Goal: Task Accomplishment & Management: Complete application form

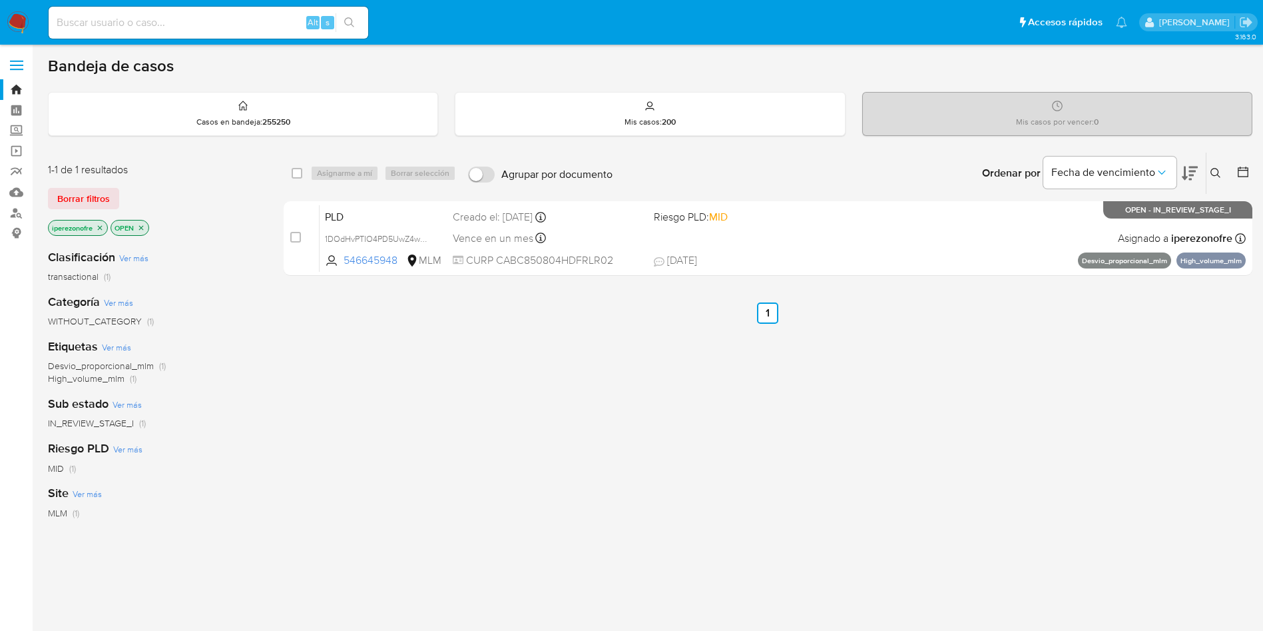
click at [99, 224] on icon "close-filter" at bounding box center [100, 228] width 8 height 8
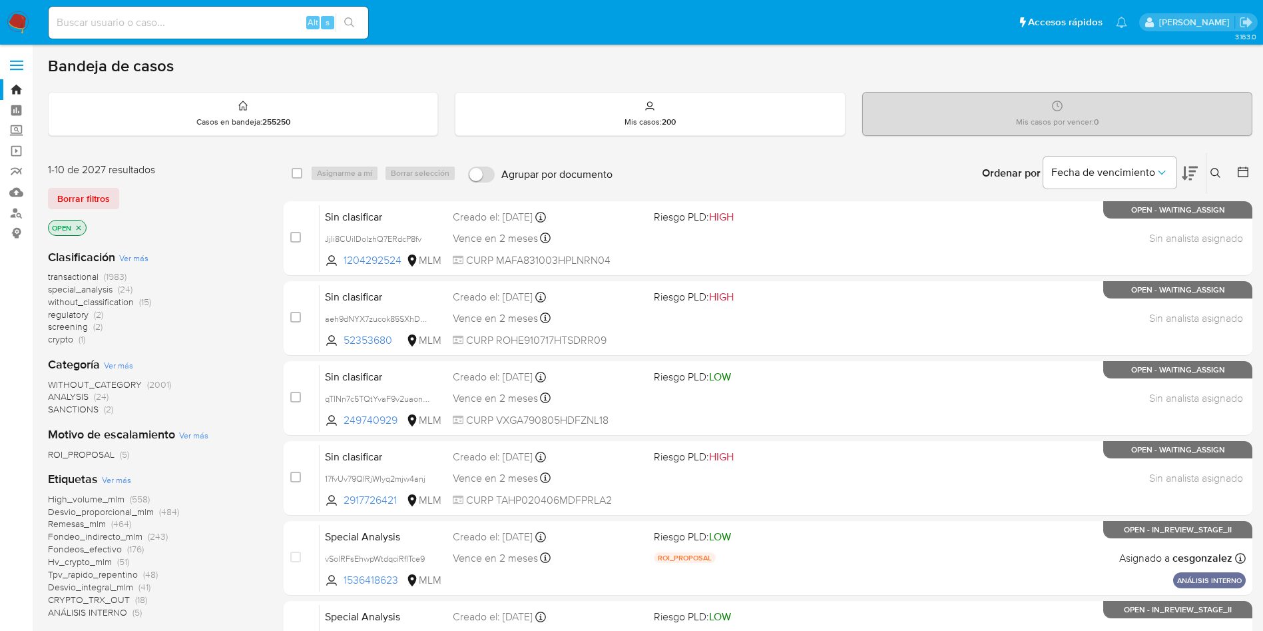
click at [1209, 170] on button at bounding box center [1218, 173] width 22 height 16
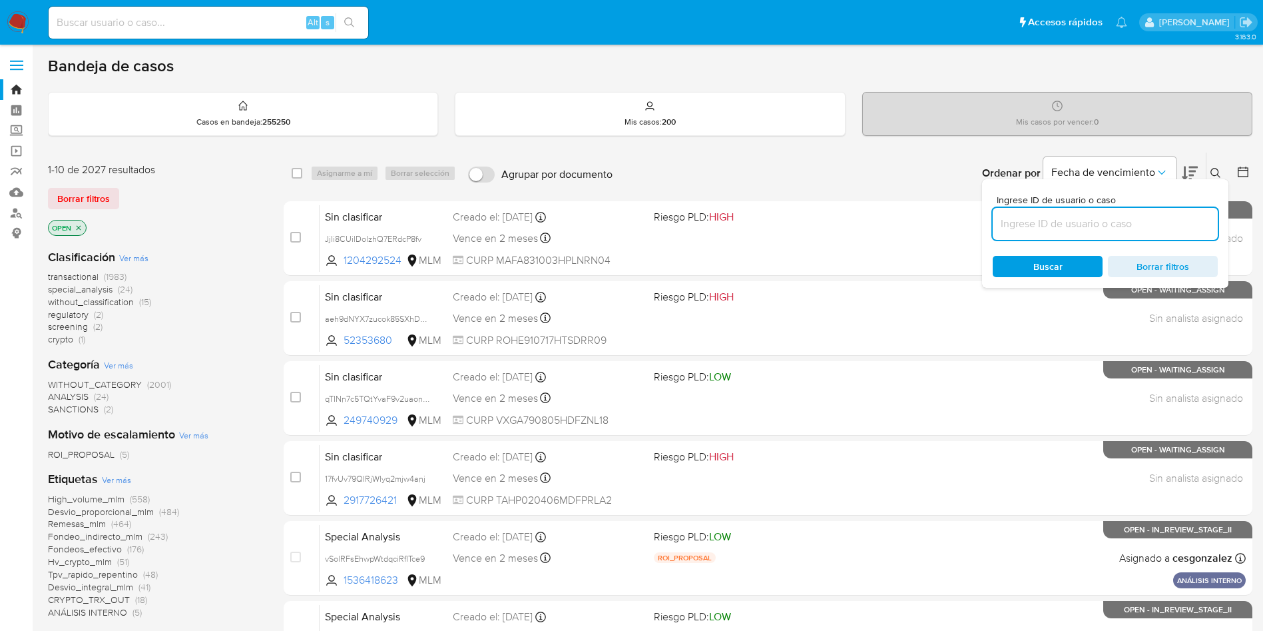
click at [1038, 220] on input at bounding box center [1105, 223] width 225 height 17
click at [1052, 223] on input at bounding box center [1105, 223] width 225 height 17
paste input "xNpeX5qZBfrPnDJsZX2hcTZ4"
type input "xNpeX5qZBfrPnDJsZX2hcTZ4"
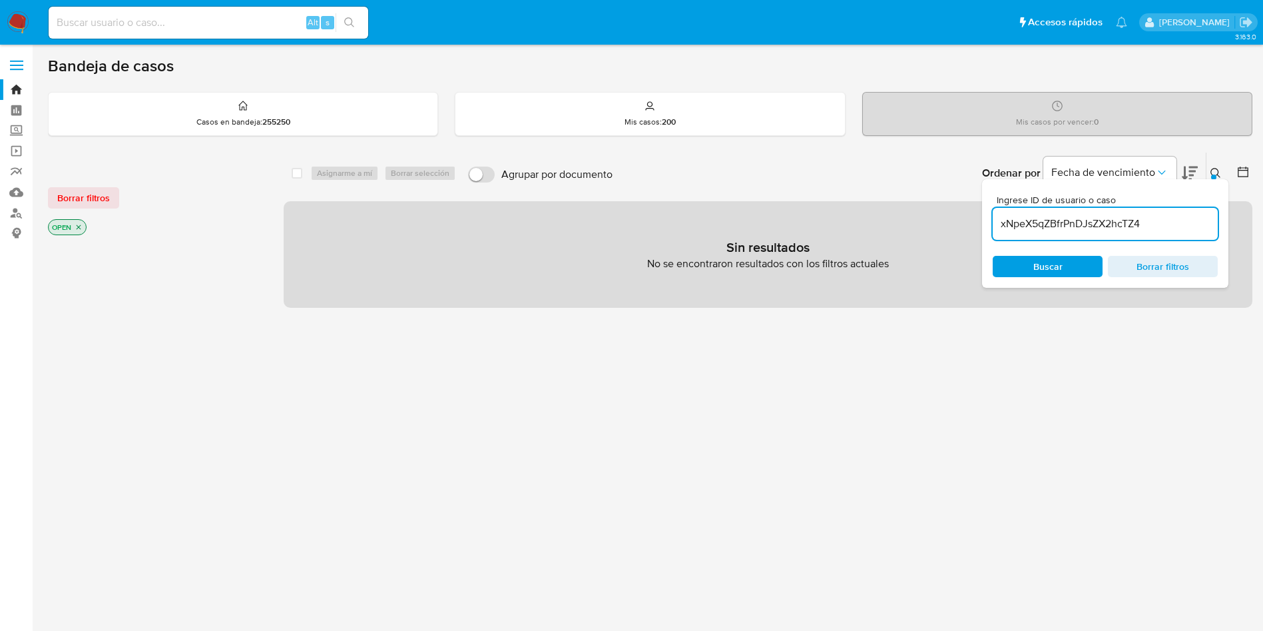
click at [233, 20] on input at bounding box center [209, 22] width 320 height 17
paste input "xNpeX5qZBfrPnDJsZX2hcTZ4"
type input "xNpeX5qZBfrPnDJsZX2hcTZ4"
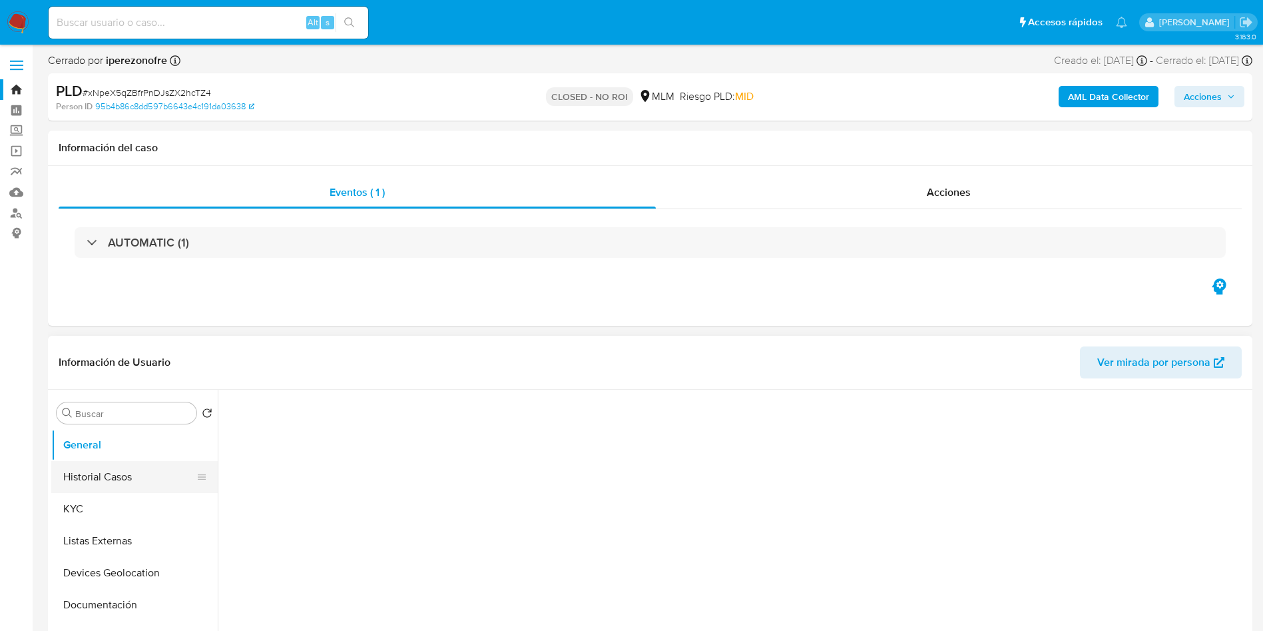
select select "10"
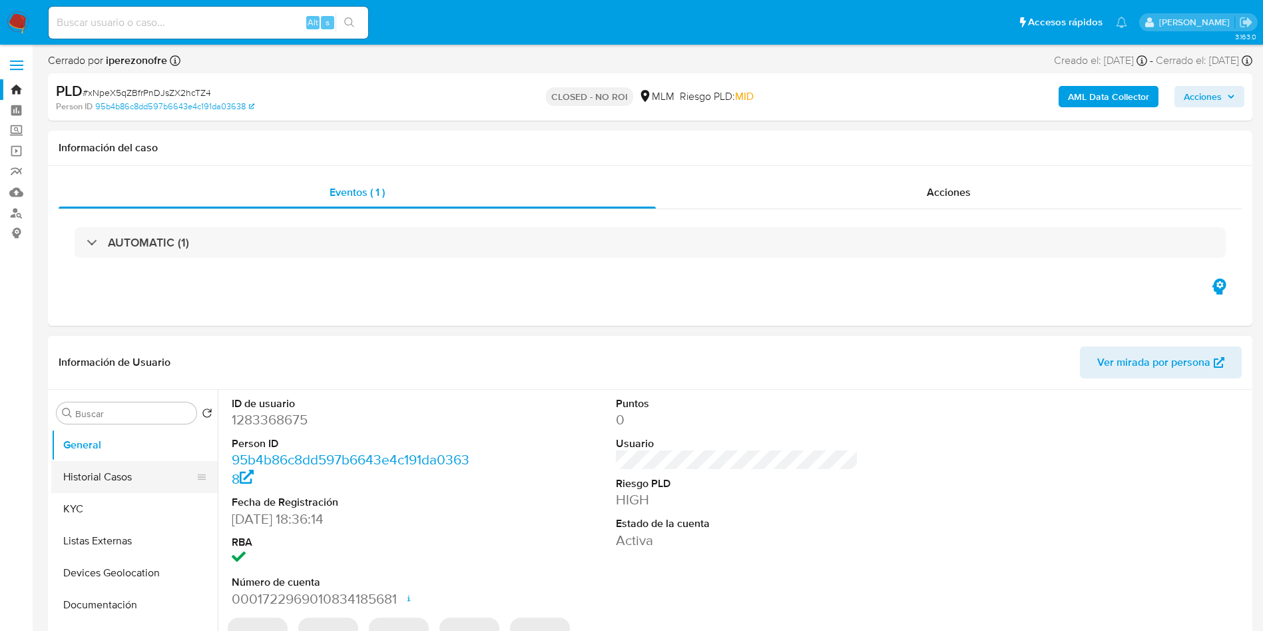
click at [97, 474] on button "Historial Casos" at bounding box center [129, 477] width 156 height 32
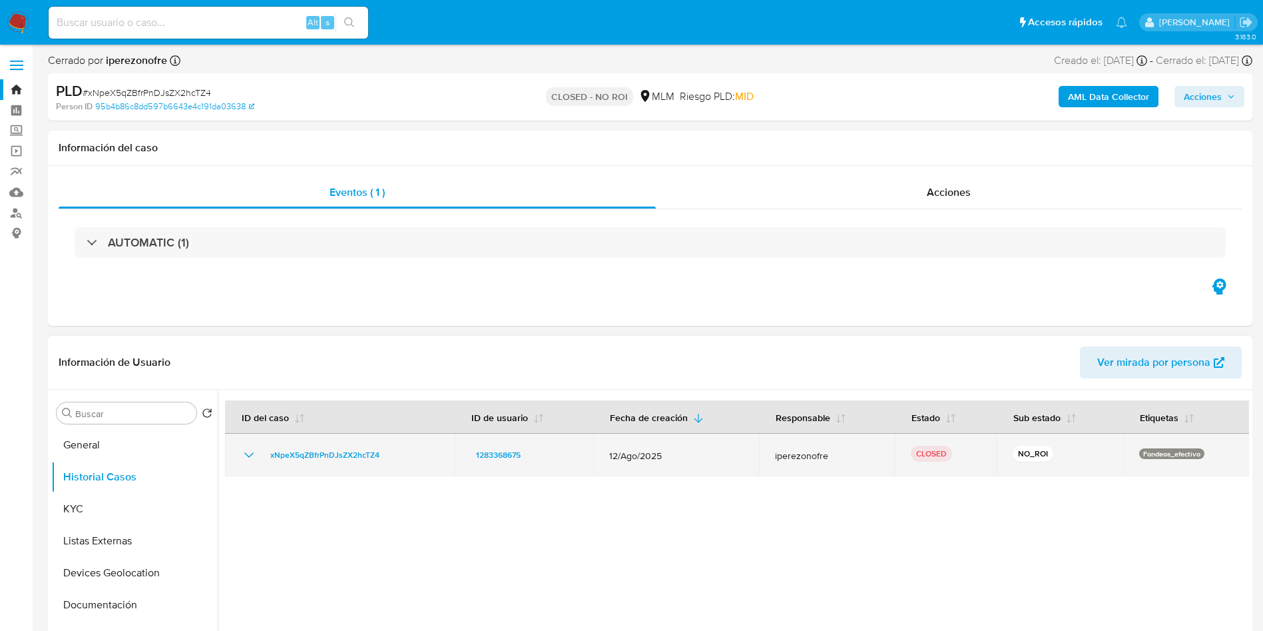
click at [242, 452] on icon "Mostrar/Ocultar" at bounding box center [249, 455] width 16 height 16
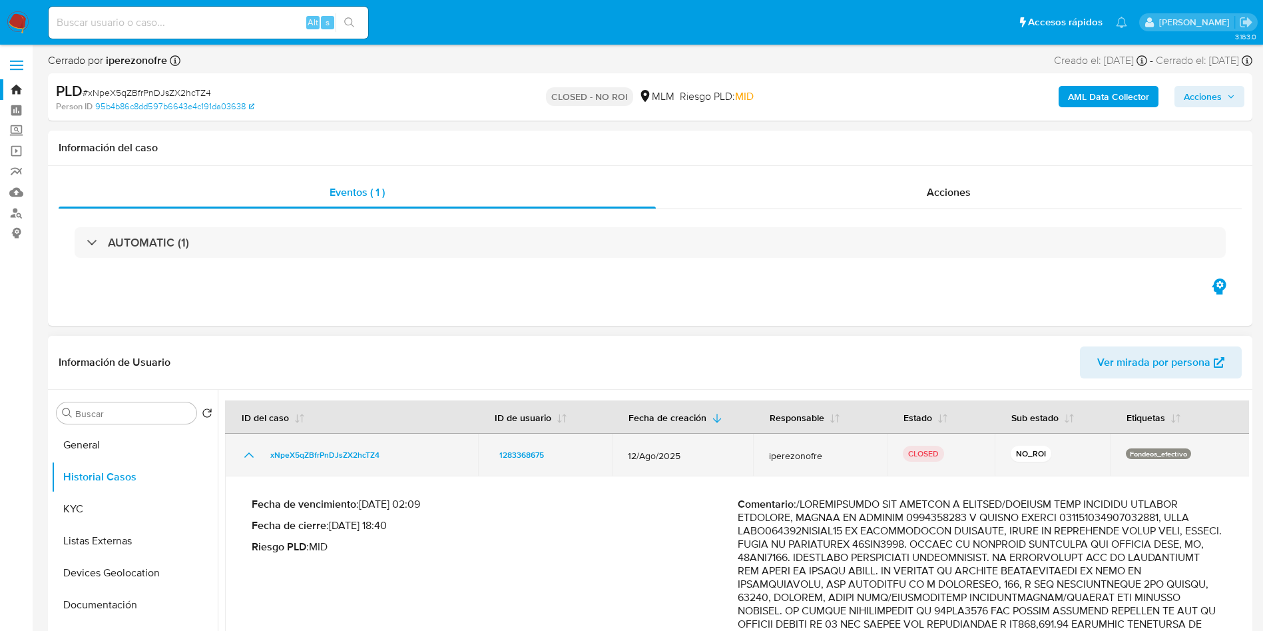
click at [244, 466] on td "xNpeX5qZBfrPnDJsZX2hcTZ4" at bounding box center [351, 455] width 253 height 43
click at [244, 457] on icon "Mostrar/Ocultar" at bounding box center [249, 455] width 16 height 16
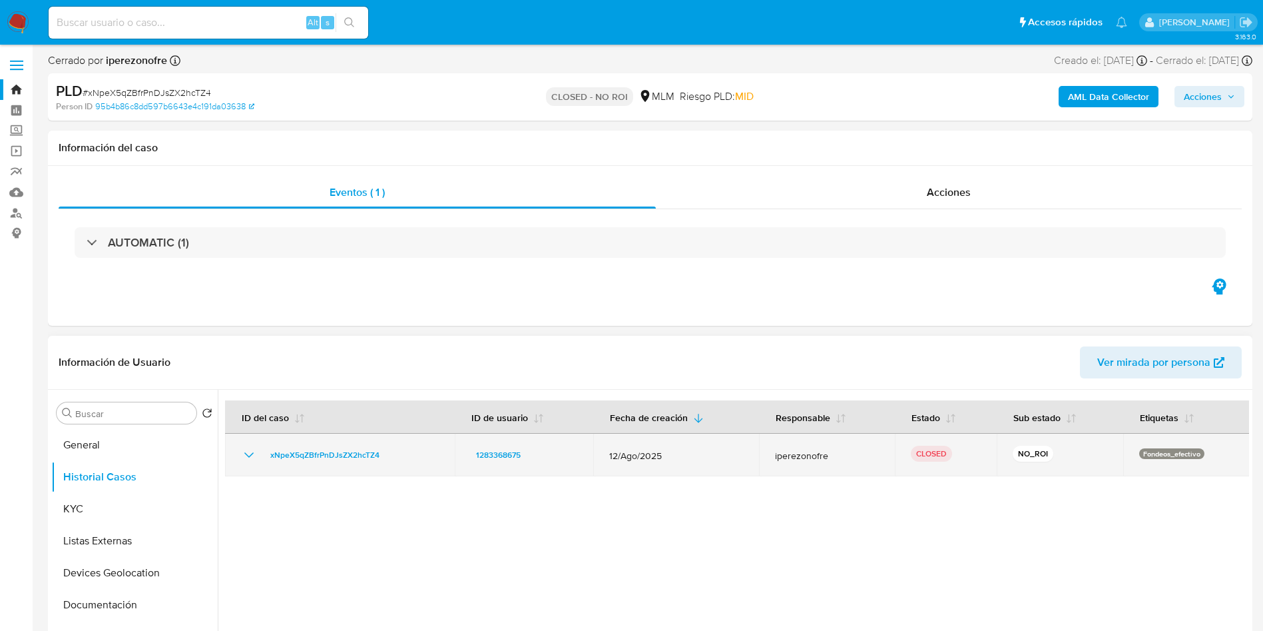
click at [241, 449] on icon "Mostrar/Ocultar" at bounding box center [249, 455] width 16 height 16
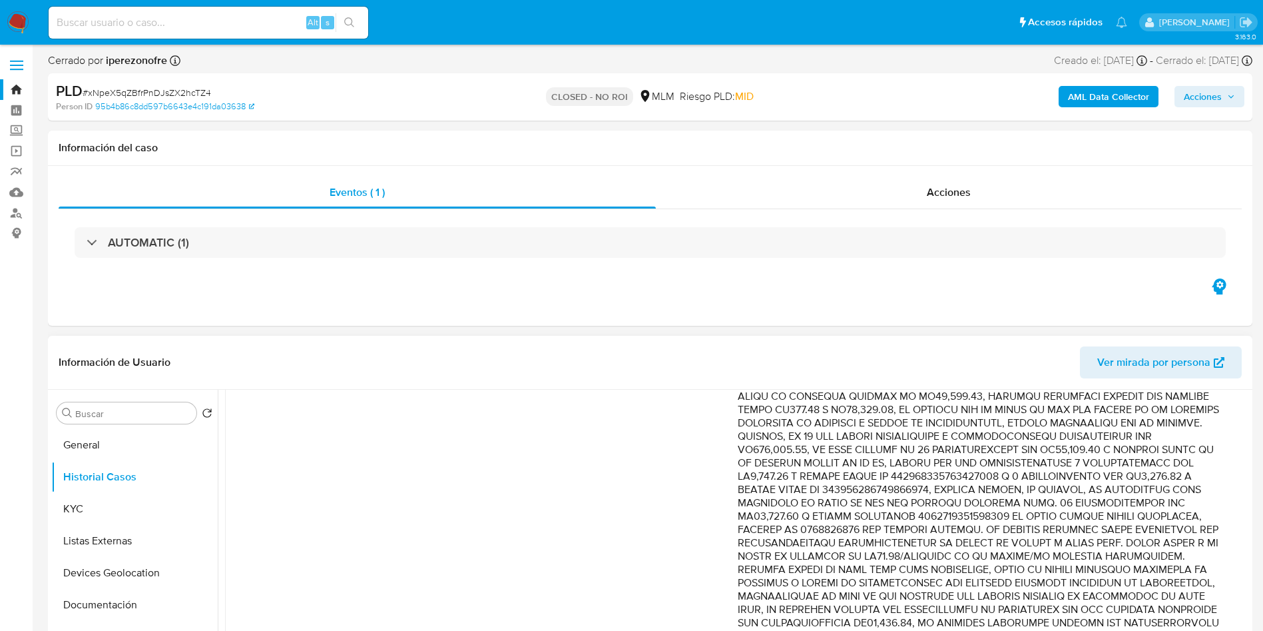
scroll to position [429, 0]
click at [630, 531] on div "Fecha de vencimiento : 11/10/2025 02:09 Fecha de cierre : 17/09/2025 18:40 Ries…" at bounding box center [495, 386] width 486 height 634
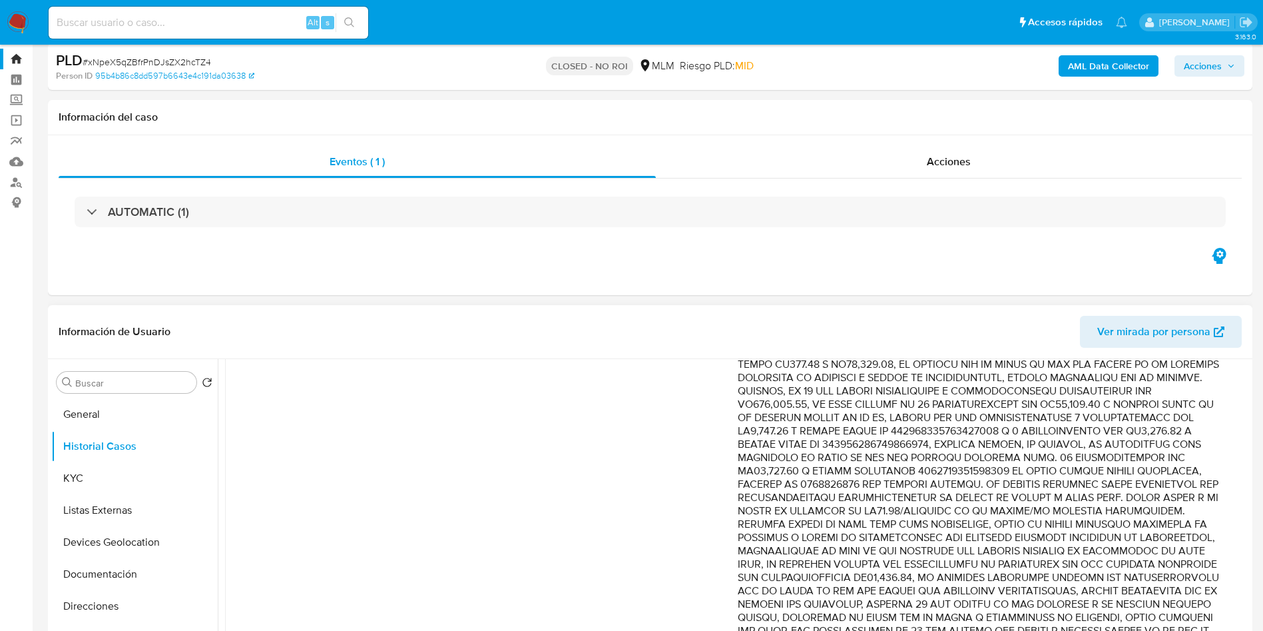
scroll to position [0, 0]
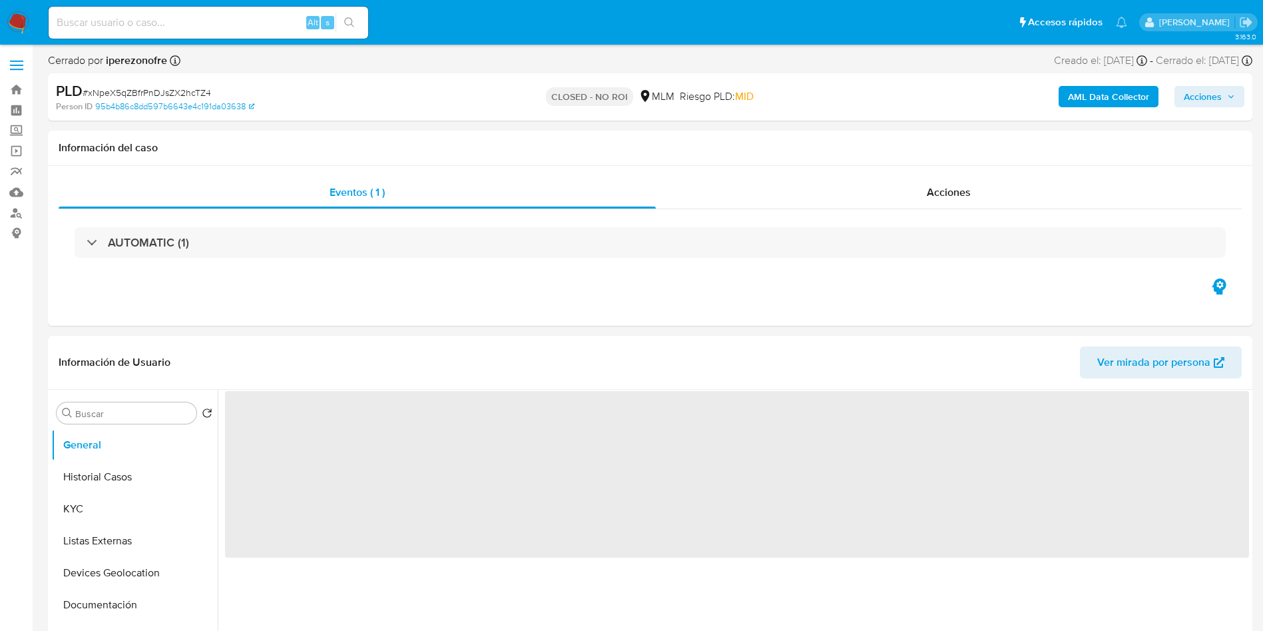
select select "10"
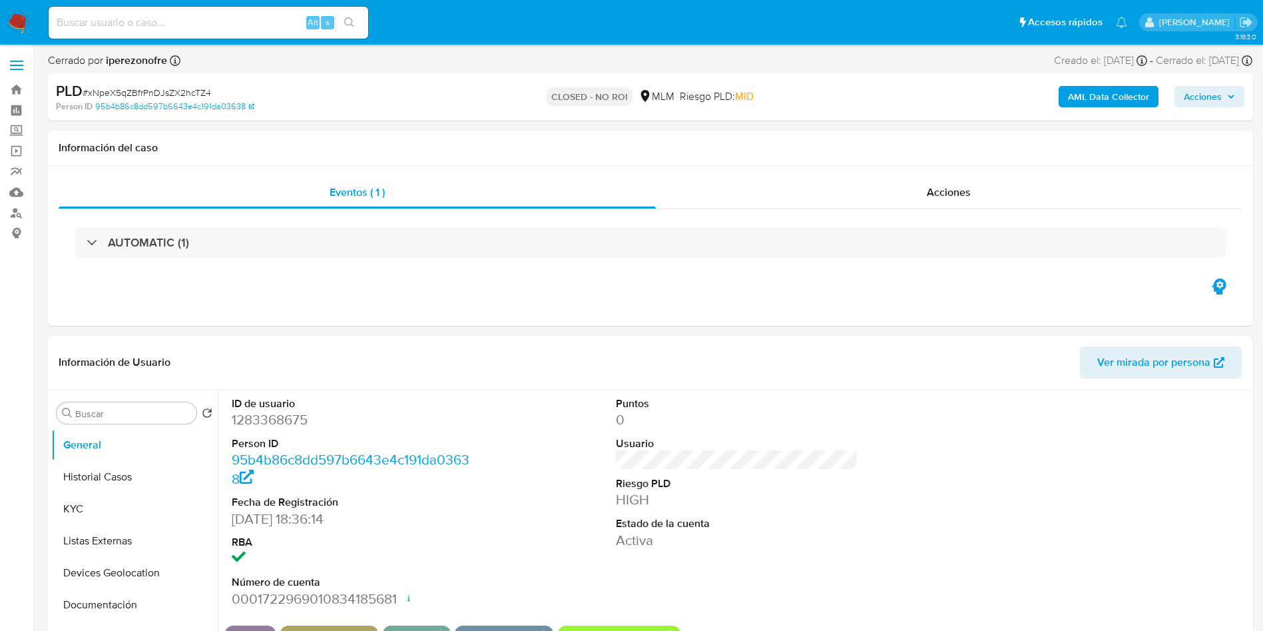
click at [934, 468] on div "ID de usuario 1283368675 Person ID 95b4b86c8dd597b6643e4c191da03638 Fecha de Re…" at bounding box center [737, 502] width 1024 height 225
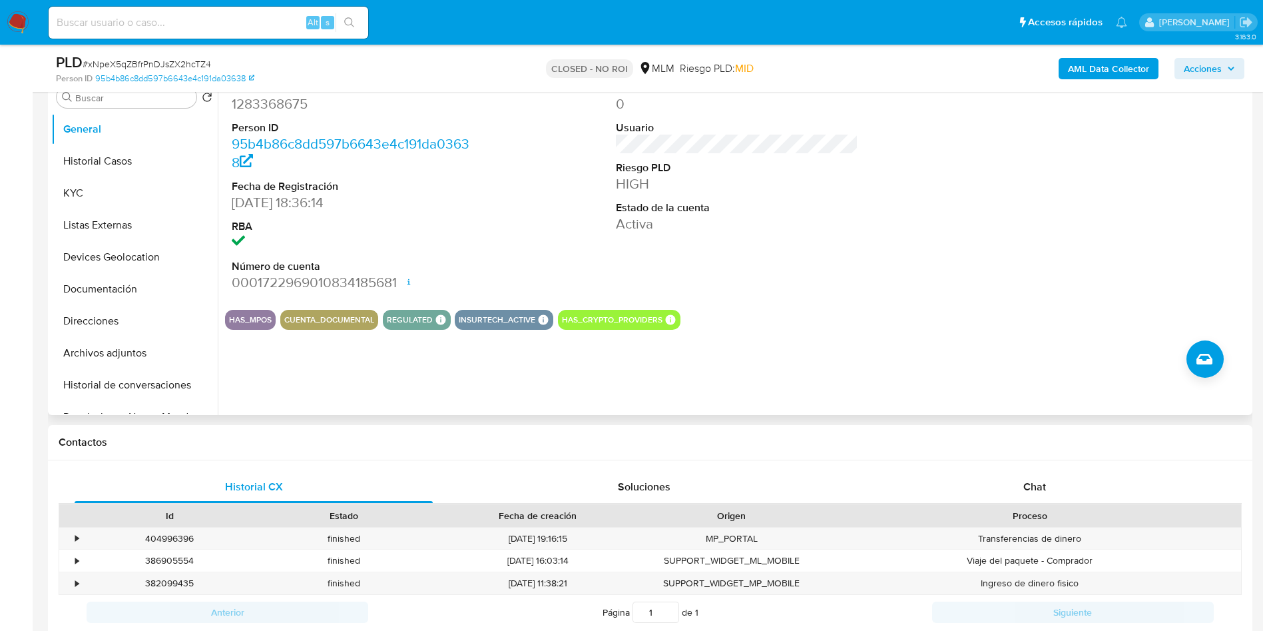
scroll to position [300, 0]
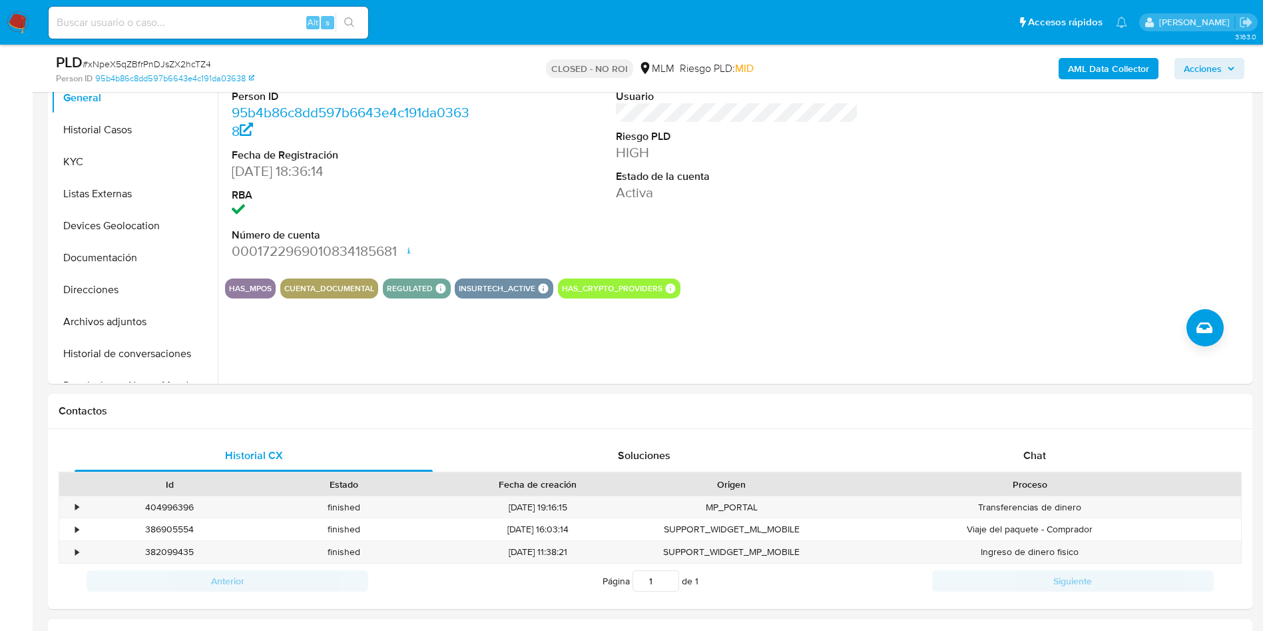
click at [234, 19] on input at bounding box center [209, 22] width 320 height 17
paste input "295382014"
type input "295382014"
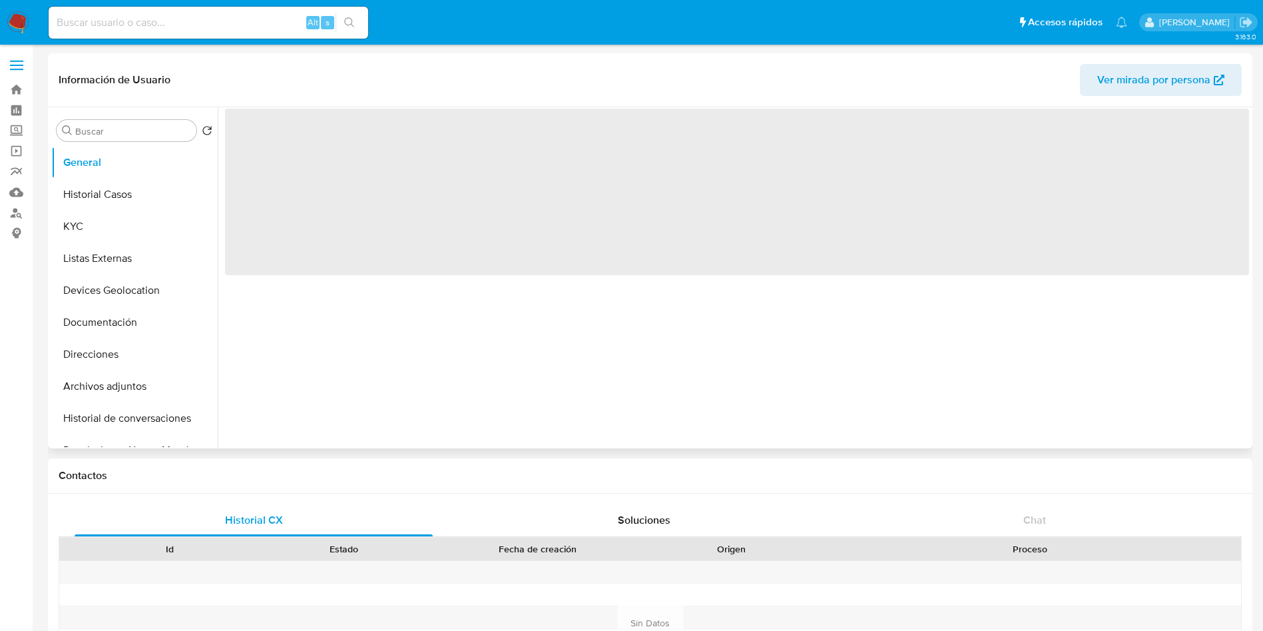
select select "10"
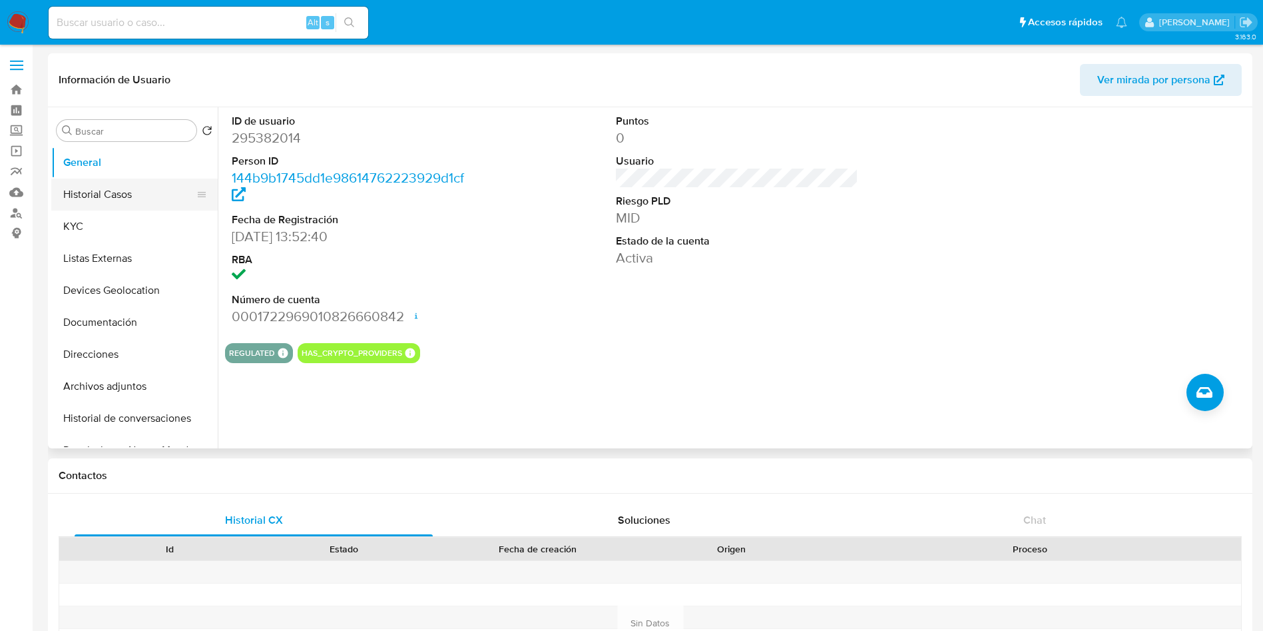
click at [106, 190] on button "Historial Casos" at bounding box center [129, 194] width 156 height 32
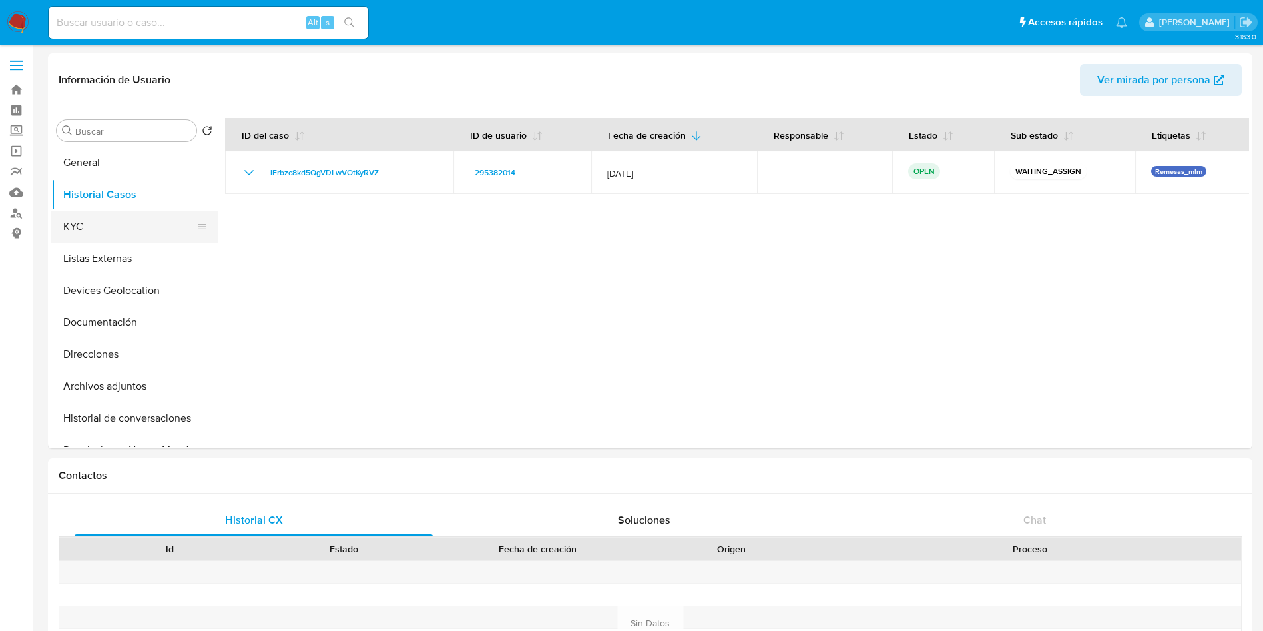
click at [119, 223] on button "KYC" at bounding box center [129, 226] width 156 height 32
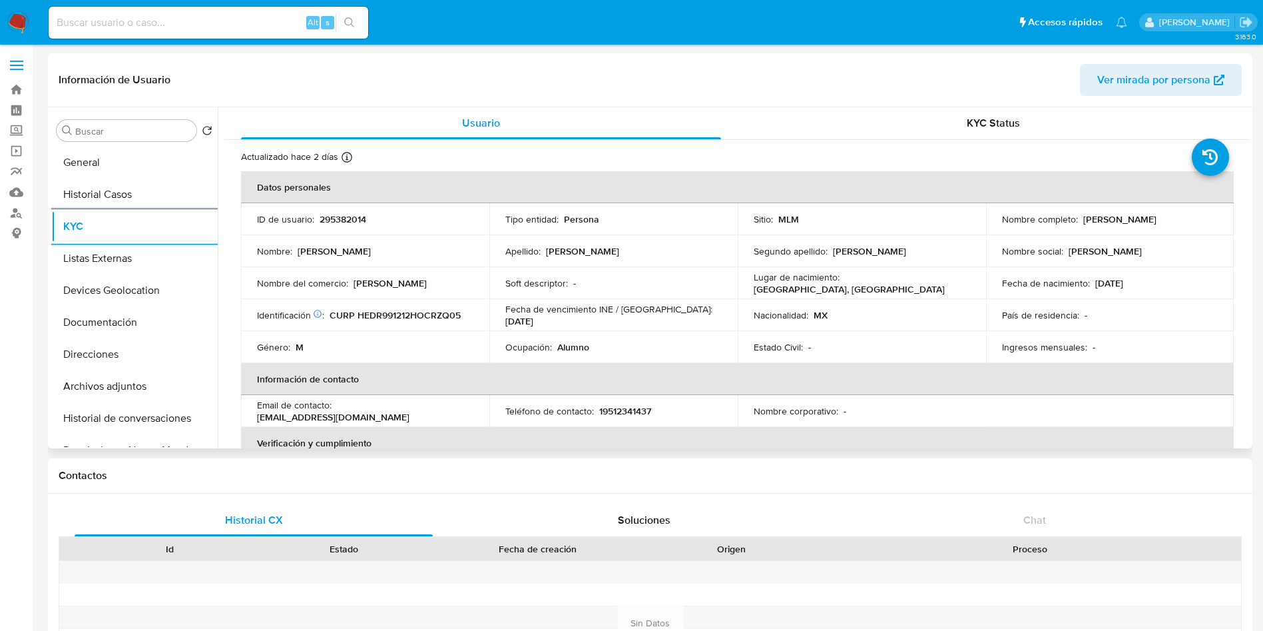
click at [615, 412] on p "19512341437" at bounding box center [625, 411] width 52 height 12
copy p "19512341437"
drag, startPoint x: 474, startPoint y: 411, endPoint x: 338, endPoint y: 411, distance: 135.2
click at [338, 411] on td "Email de contacto : hernandezroque6@gmail.com" at bounding box center [365, 411] width 248 height 32
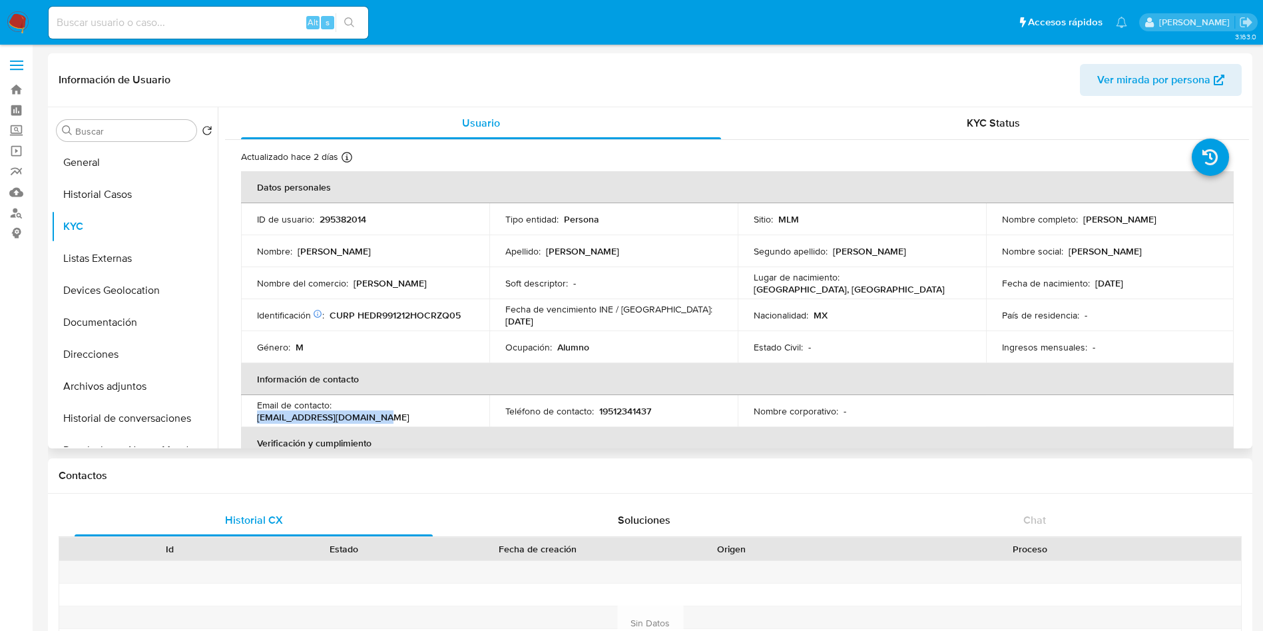
click at [338, 411] on p "hernandezroque6@gmail.com" at bounding box center [333, 417] width 153 height 12
drag, startPoint x: 336, startPoint y: 411, endPoint x: 462, endPoint y: 406, distance: 125.3
click at [462, 406] on div "Email de contacto : hernandezroque6@gmail.com" at bounding box center [365, 411] width 216 height 24
copy p "hernandezroque6@gmail.com"
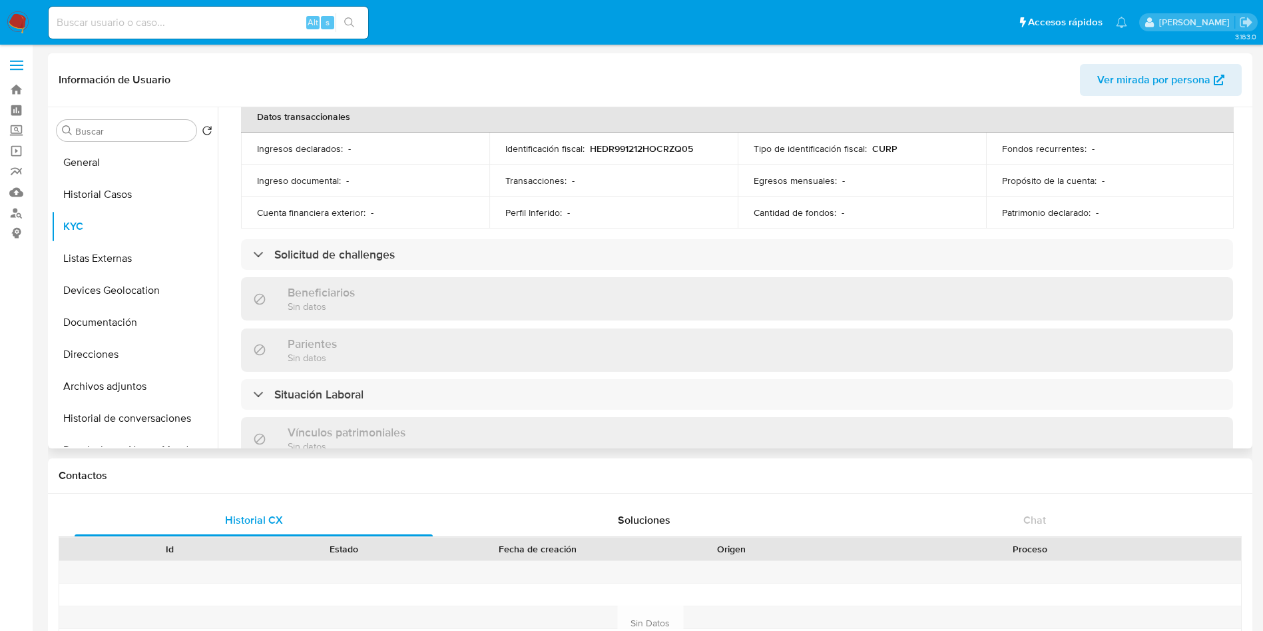
scroll to position [522, 0]
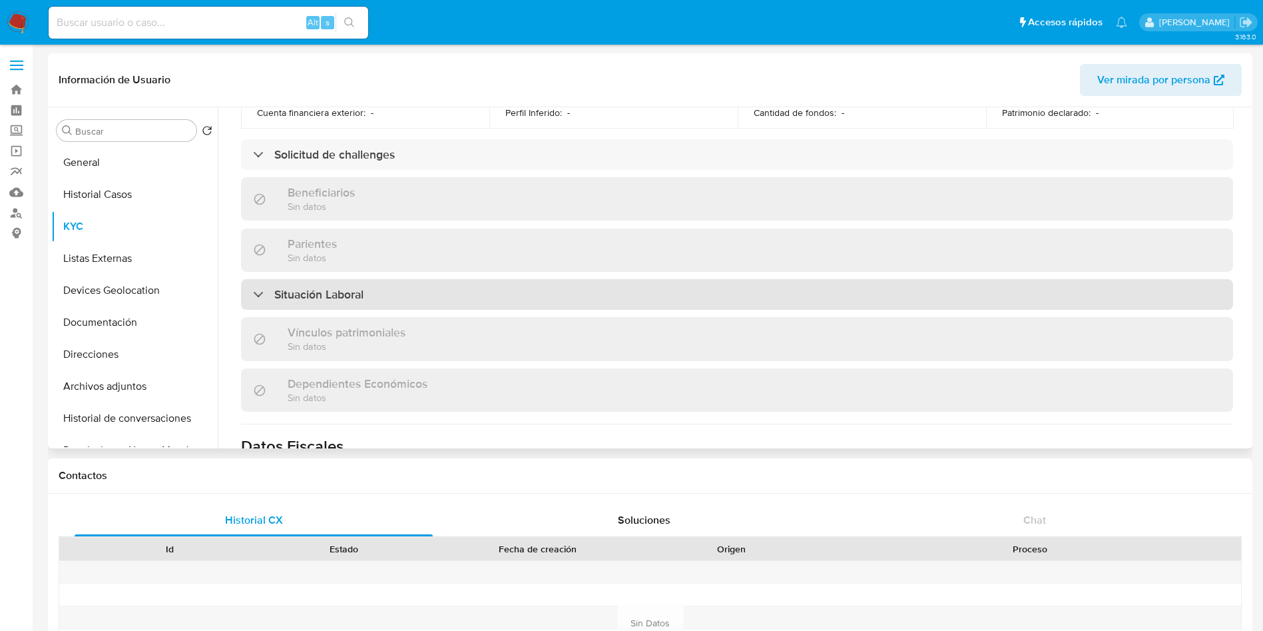
click at [494, 282] on div "Situación Laboral" at bounding box center [737, 294] width 992 height 31
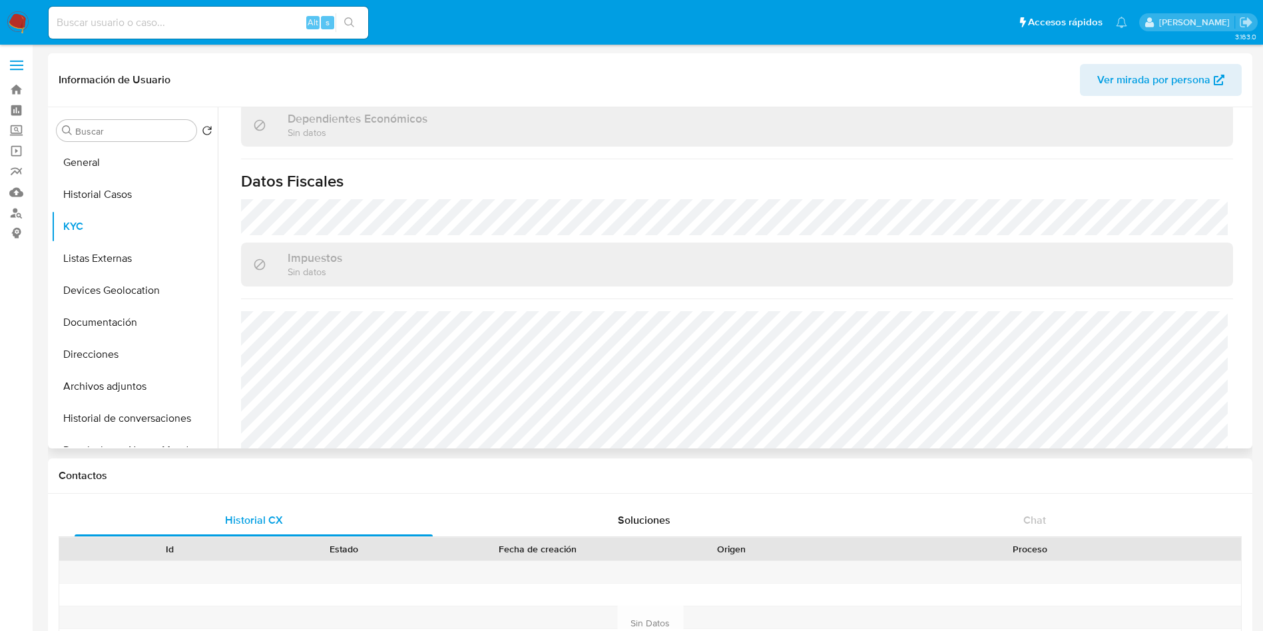
scroll to position [1004, 0]
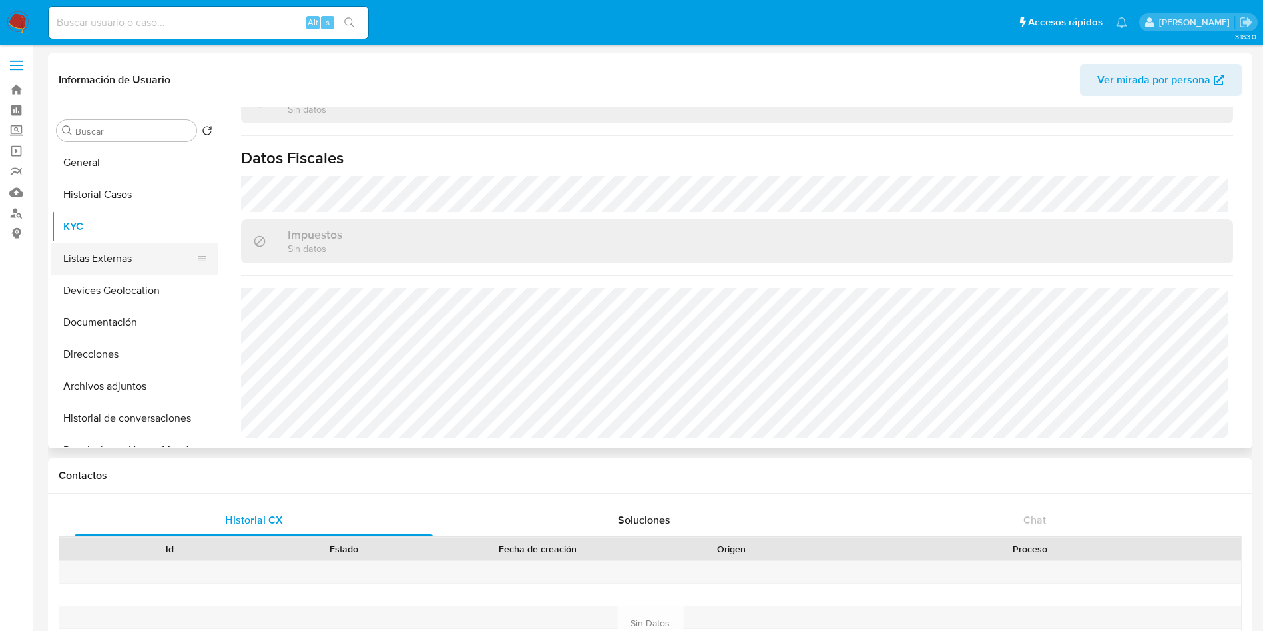
click at [114, 248] on button "Listas Externas" at bounding box center [129, 258] width 156 height 32
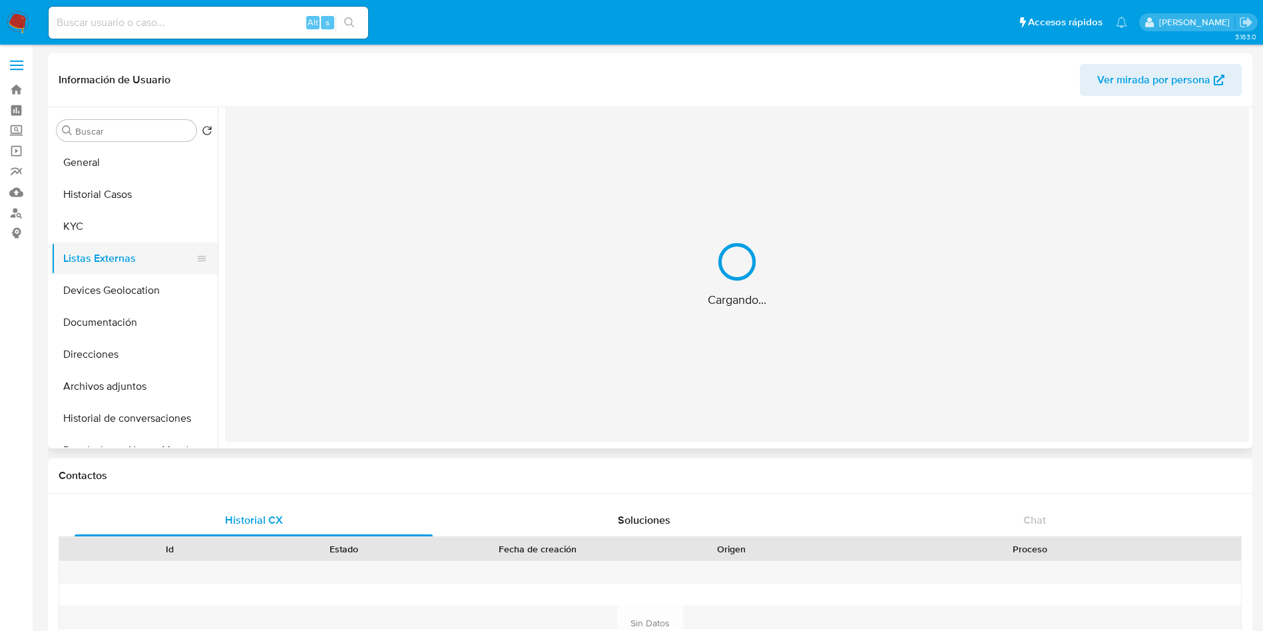
scroll to position [0, 0]
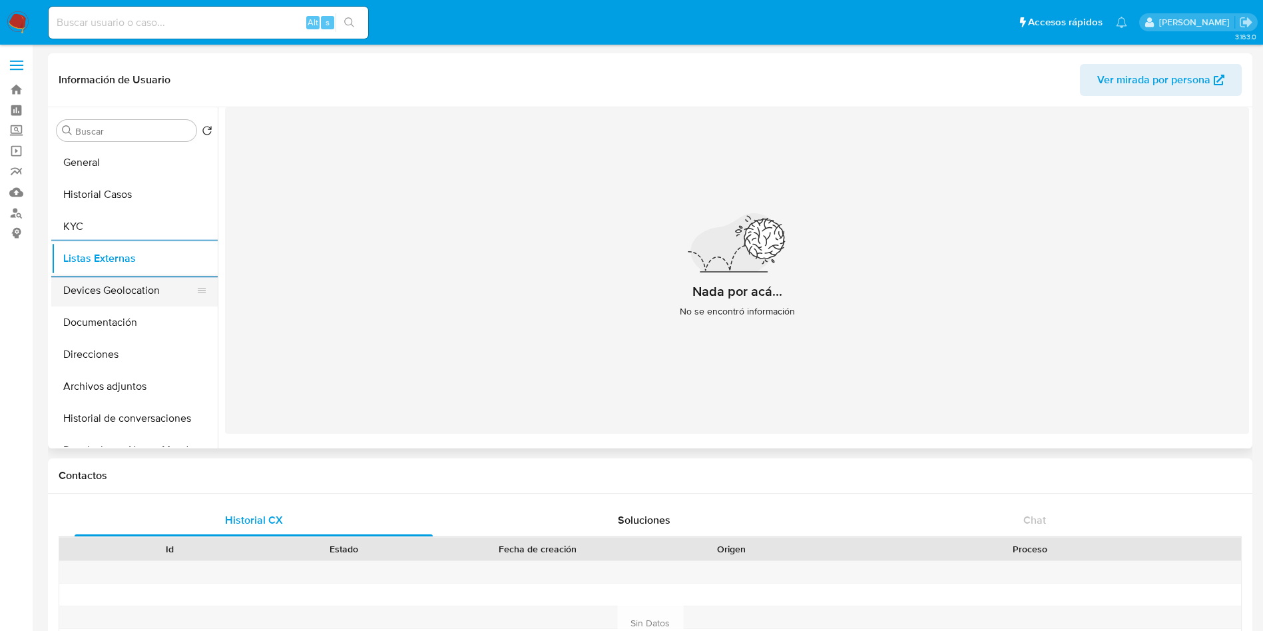
click at [141, 276] on button "Devices Geolocation" at bounding box center [129, 290] width 156 height 32
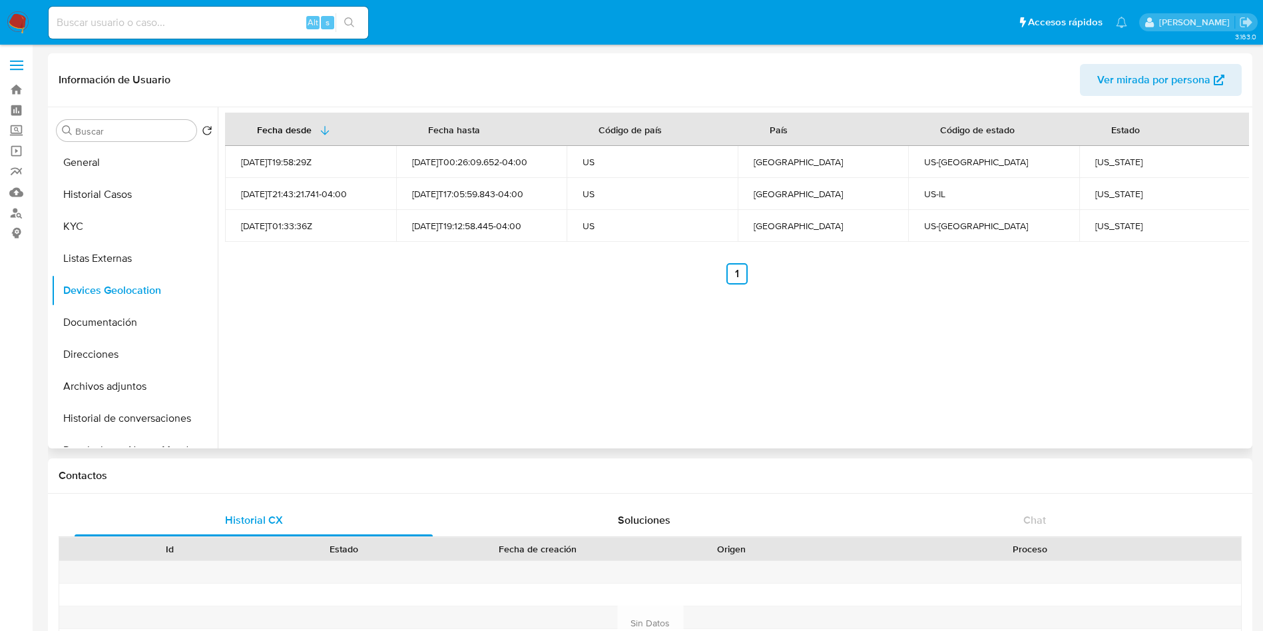
click at [1101, 160] on div "Pennsylvania" at bounding box center [1165, 162] width 139 height 12
copy div "Pennsylvania"
click at [1098, 188] on div "Illinois" at bounding box center [1165, 194] width 139 height 12
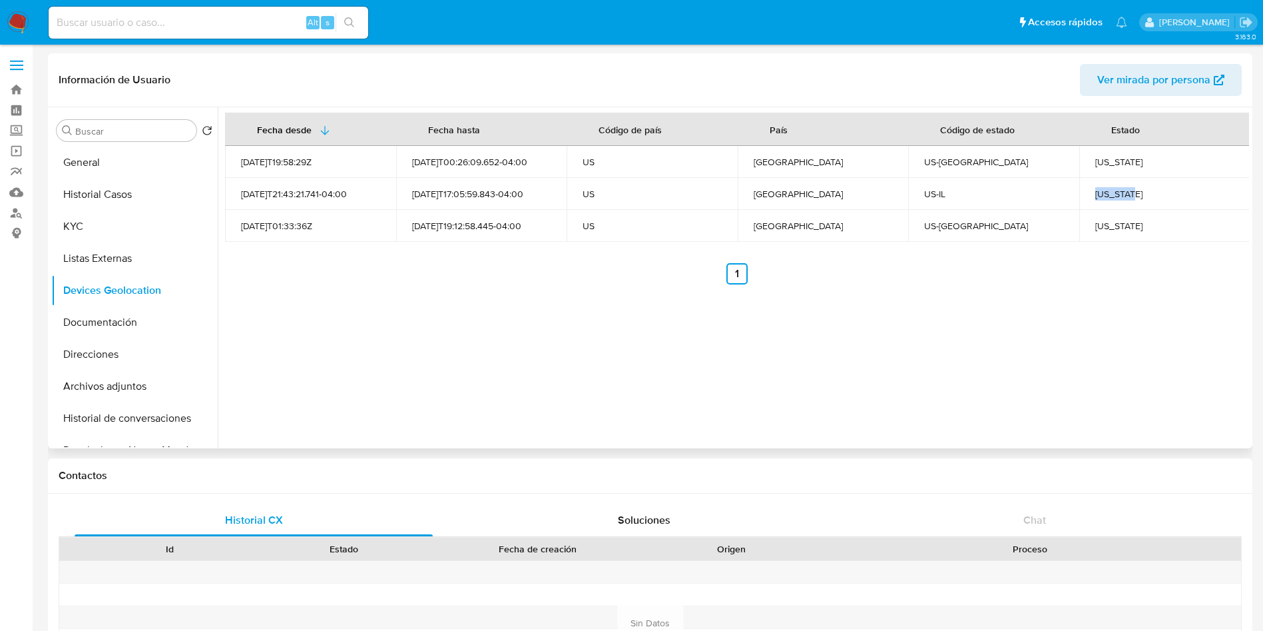
copy div "Illinois"
drag, startPoint x: 1088, startPoint y: 229, endPoint x: 1164, endPoint y: 229, distance: 76.6
click at [1164, 229] on td "New Jersey" at bounding box center [1165, 226] width 171 height 32
copy div "New Jersey"
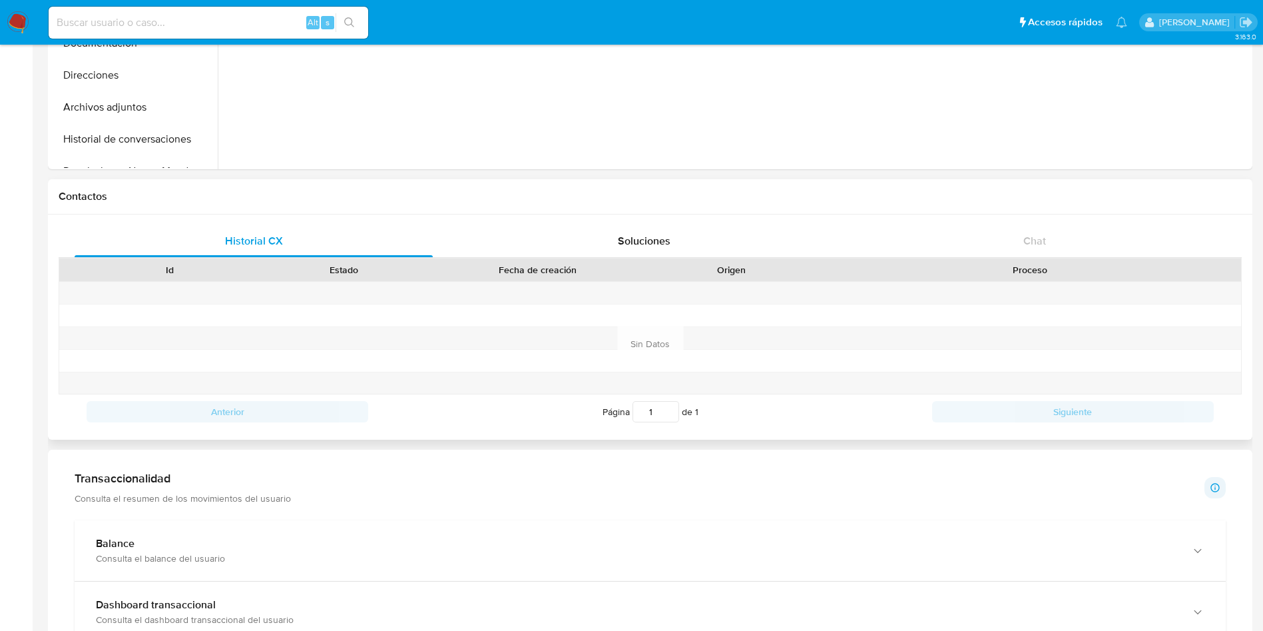
scroll to position [300, 0]
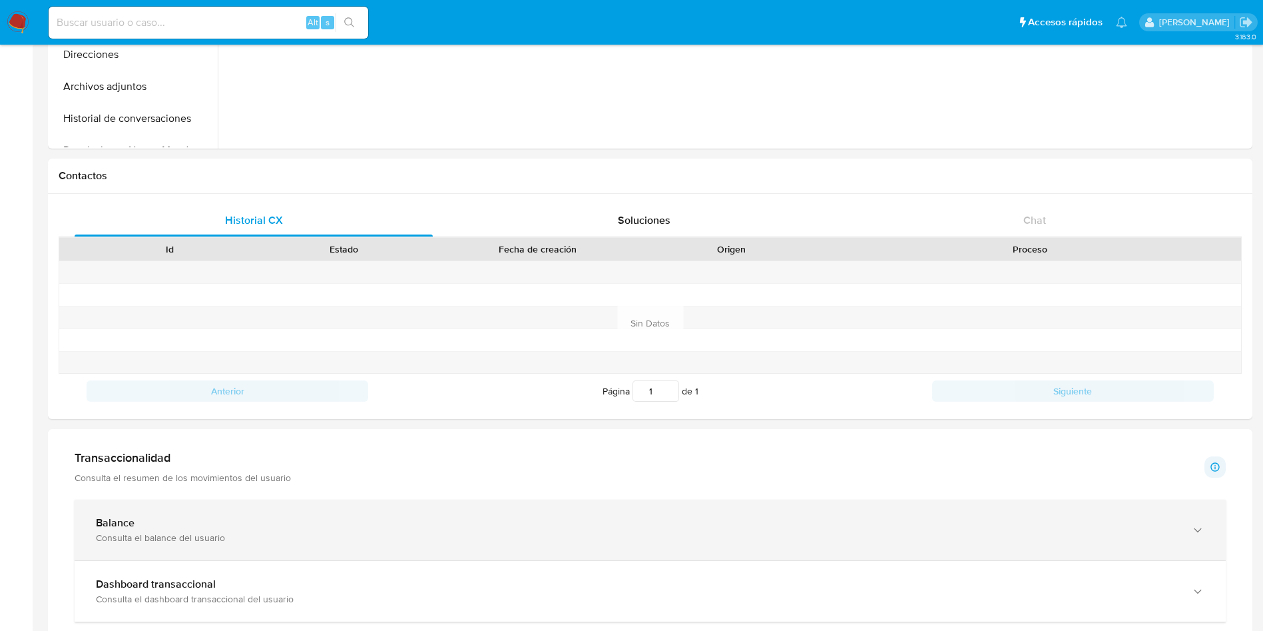
click at [258, 521] on div "Balance" at bounding box center [637, 522] width 1082 height 13
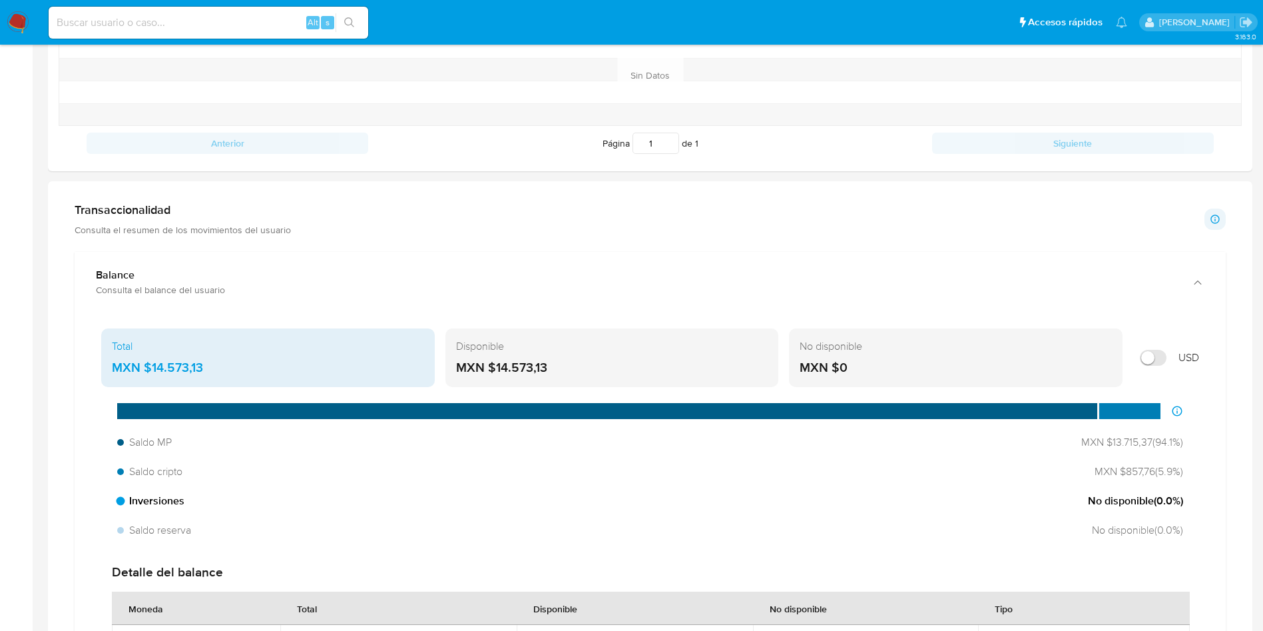
scroll to position [599, 0]
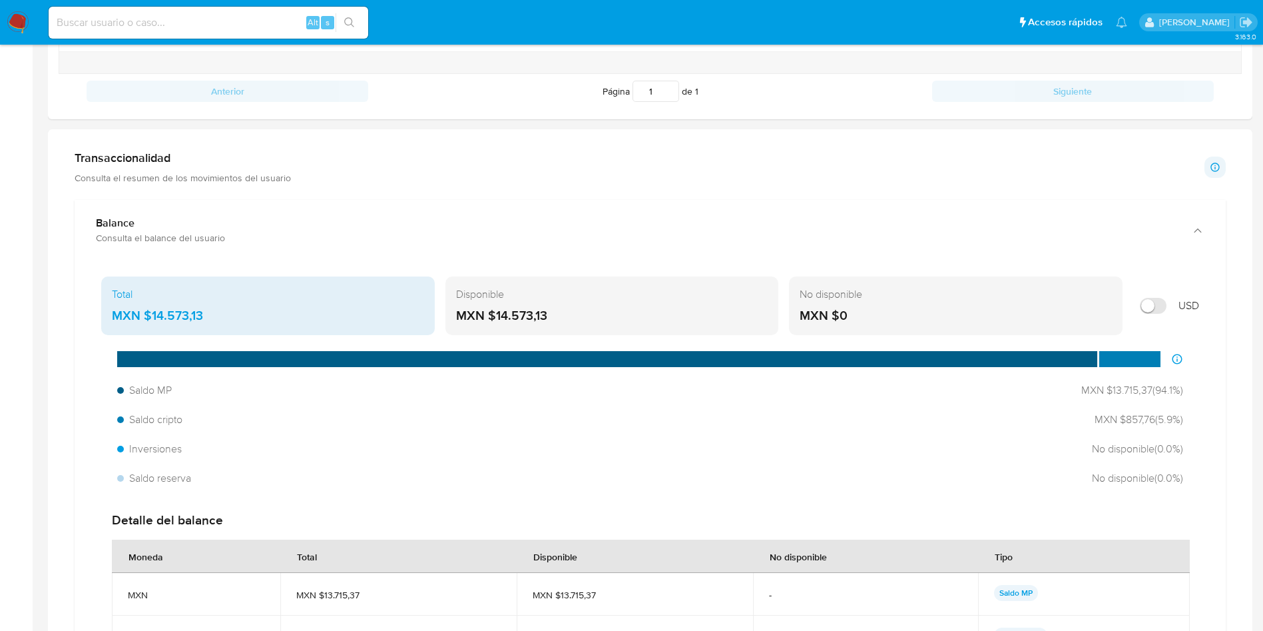
drag, startPoint x: 224, startPoint y: 319, endPoint x: 153, endPoint y: 316, distance: 70.6
click at [153, 316] on div "MXN $14.573,13" at bounding box center [268, 315] width 312 height 17
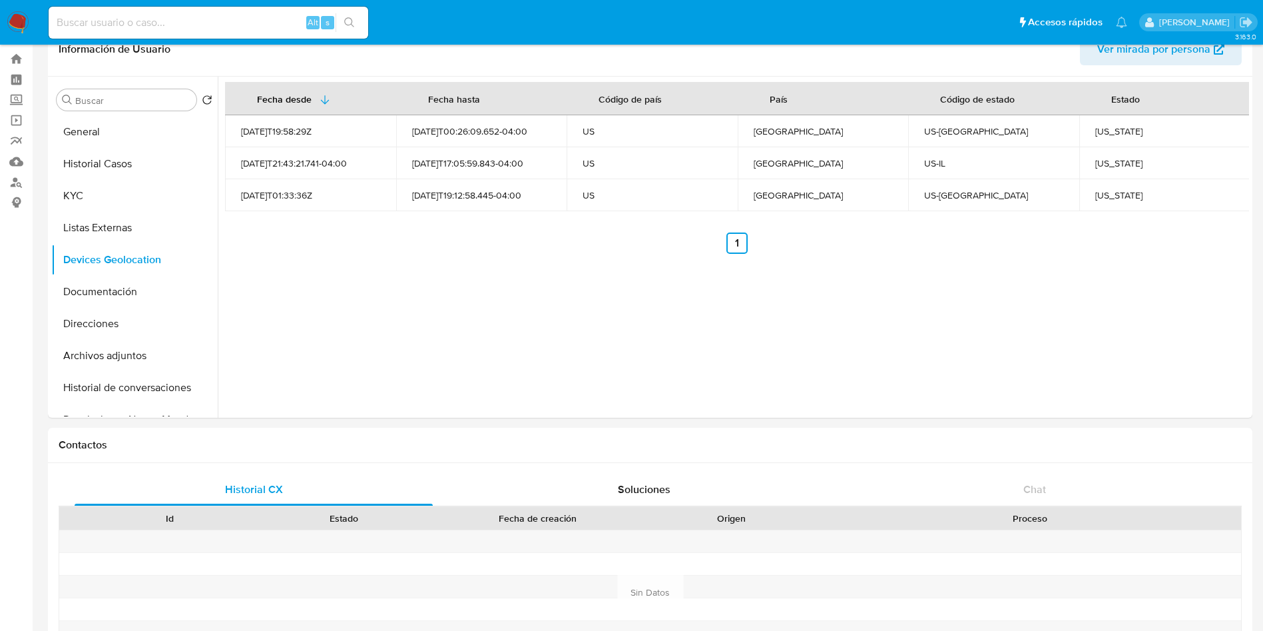
scroll to position [0, 0]
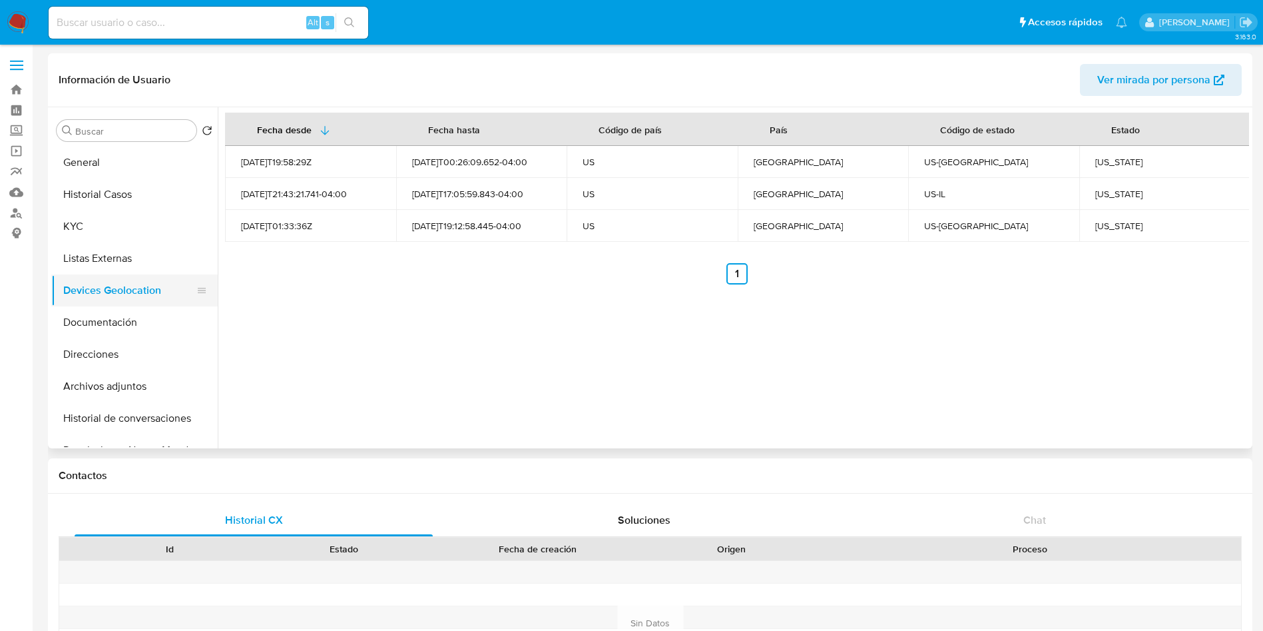
click at [102, 302] on button "Devices Geolocation" at bounding box center [129, 290] width 156 height 32
click at [99, 324] on button "Documentación" at bounding box center [129, 322] width 156 height 32
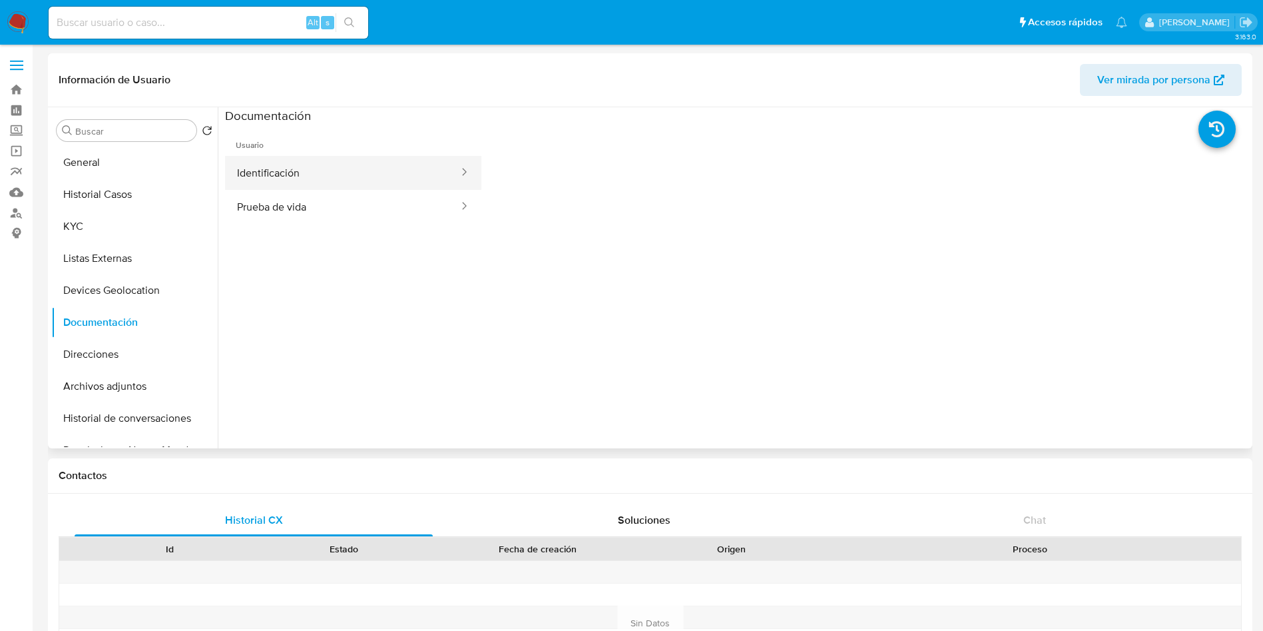
click at [312, 176] on button "Identificación" at bounding box center [342, 173] width 235 height 34
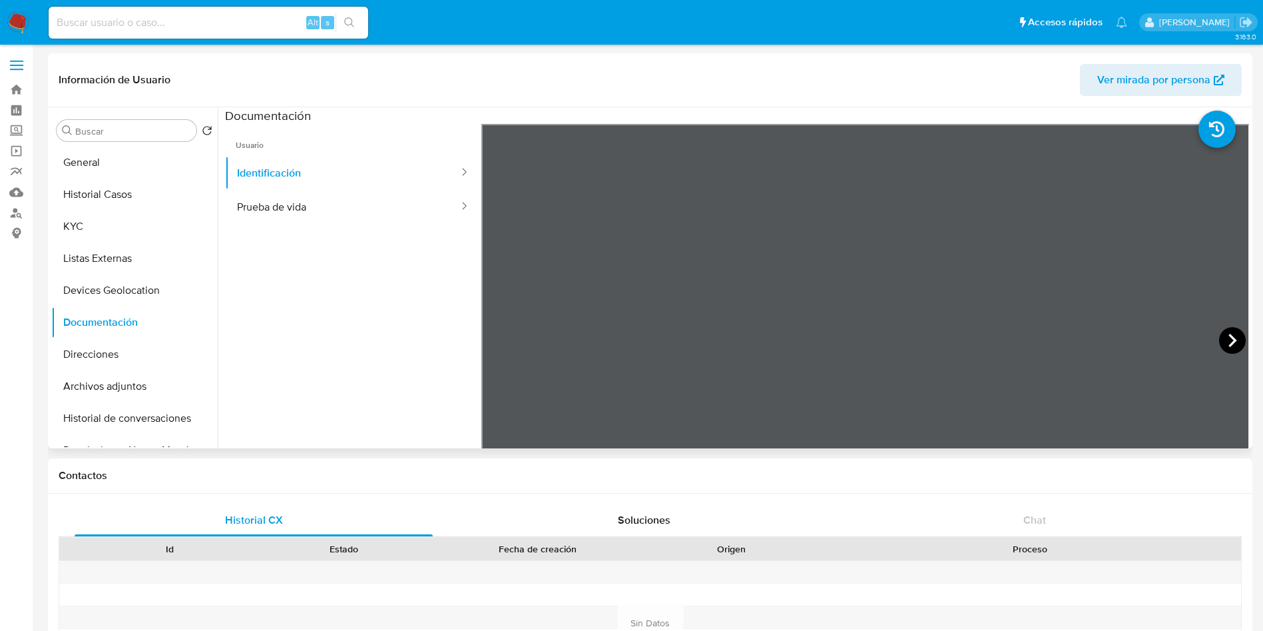
click at [1225, 340] on icon at bounding box center [1232, 340] width 27 height 27
click at [271, 211] on button "Prueba de vida" at bounding box center [342, 207] width 235 height 34
click at [117, 348] on button "Direcciones" at bounding box center [129, 354] width 156 height 32
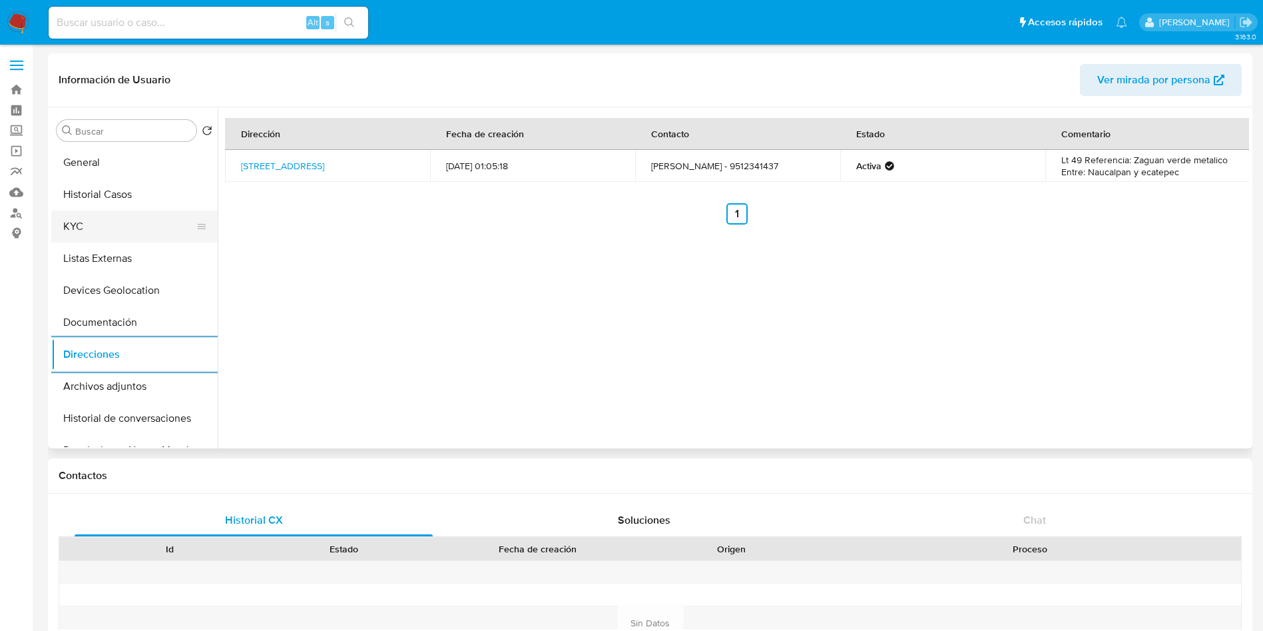
click at [90, 226] on button "KYC" at bounding box center [129, 226] width 156 height 32
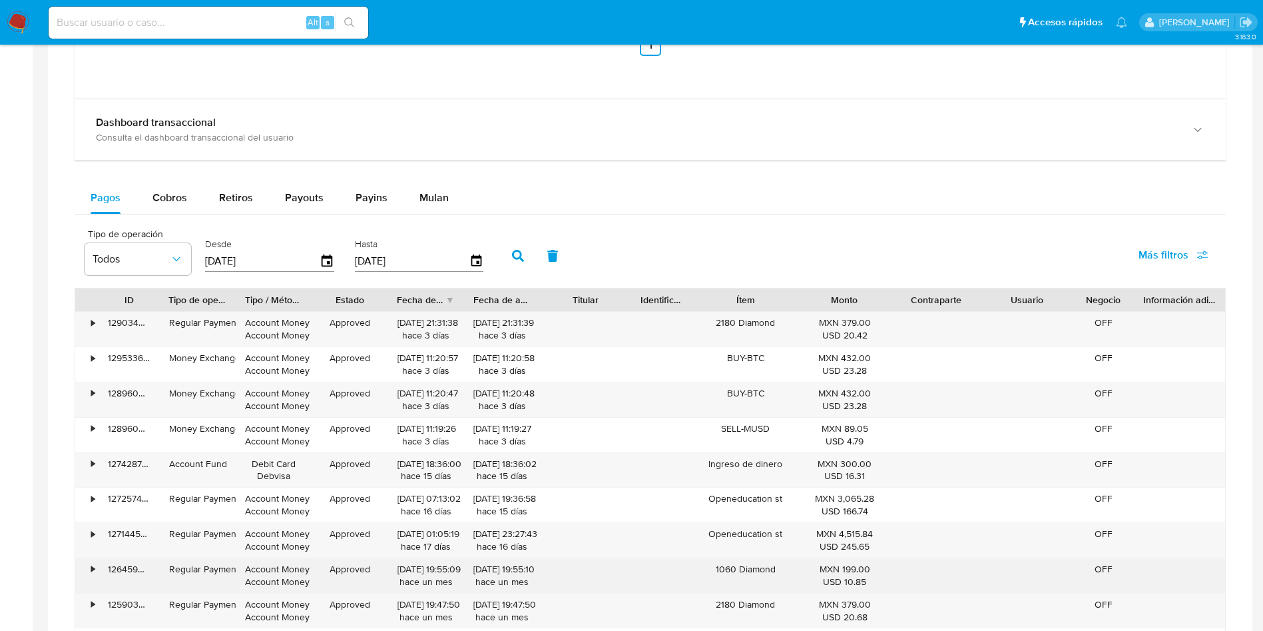
scroll to position [1299, 0]
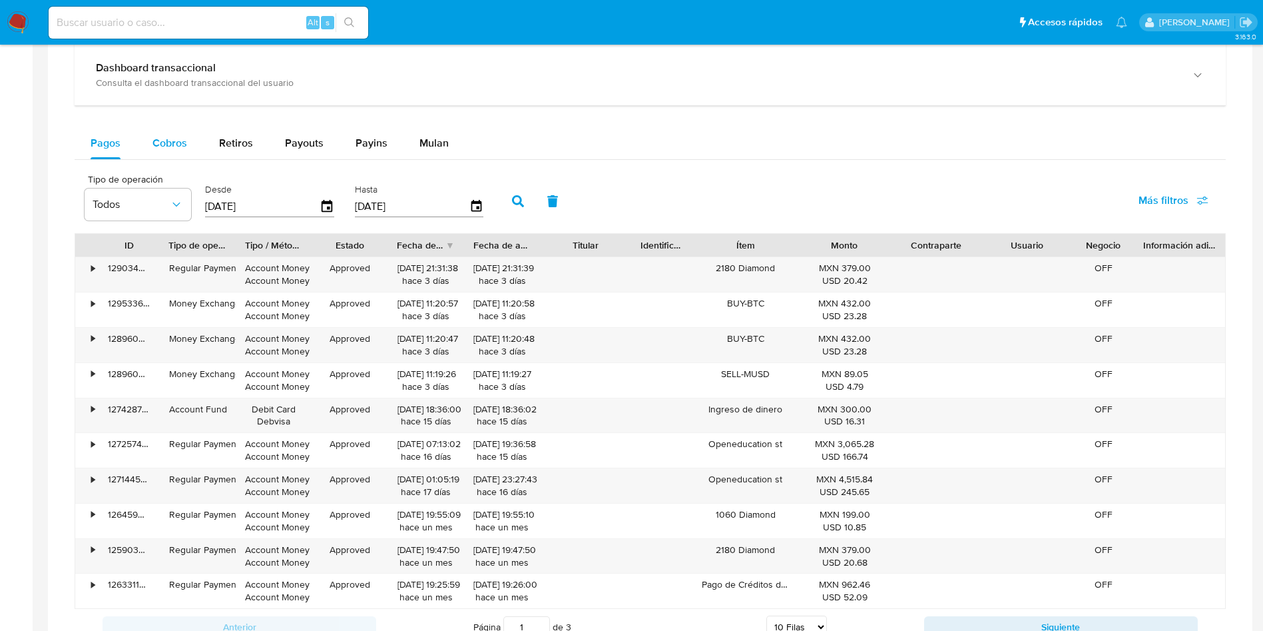
click at [164, 140] on span "Cobros" at bounding box center [170, 142] width 35 height 15
select select "10"
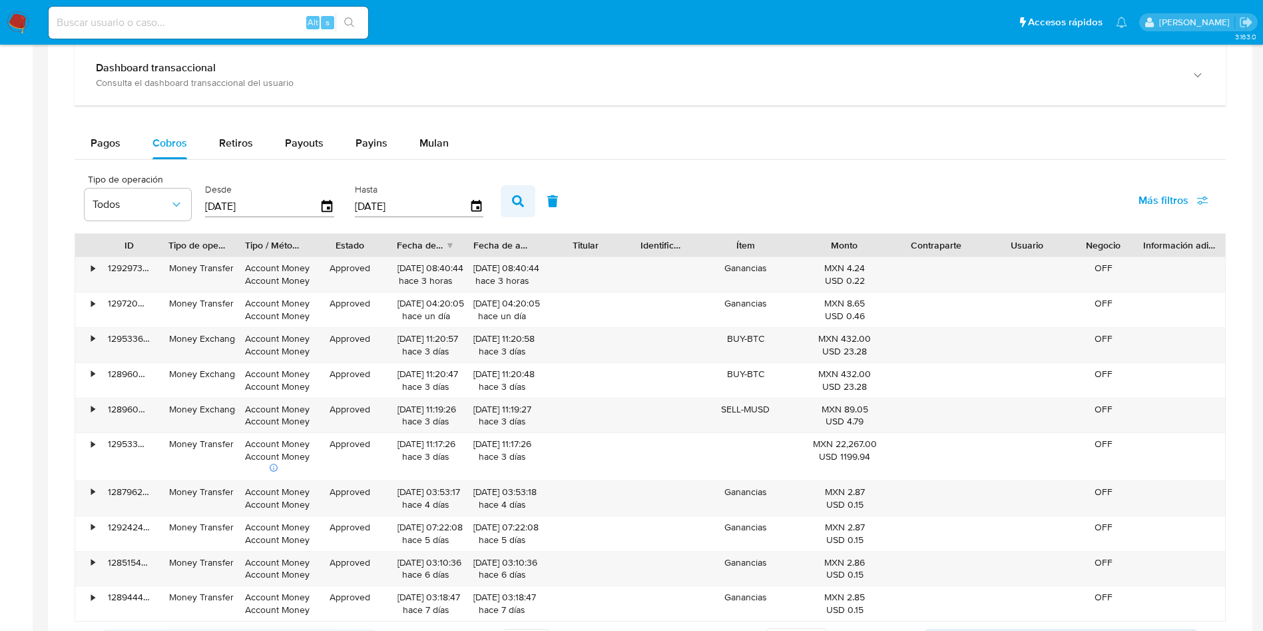
click at [521, 198] on icon "button" at bounding box center [518, 201] width 12 height 12
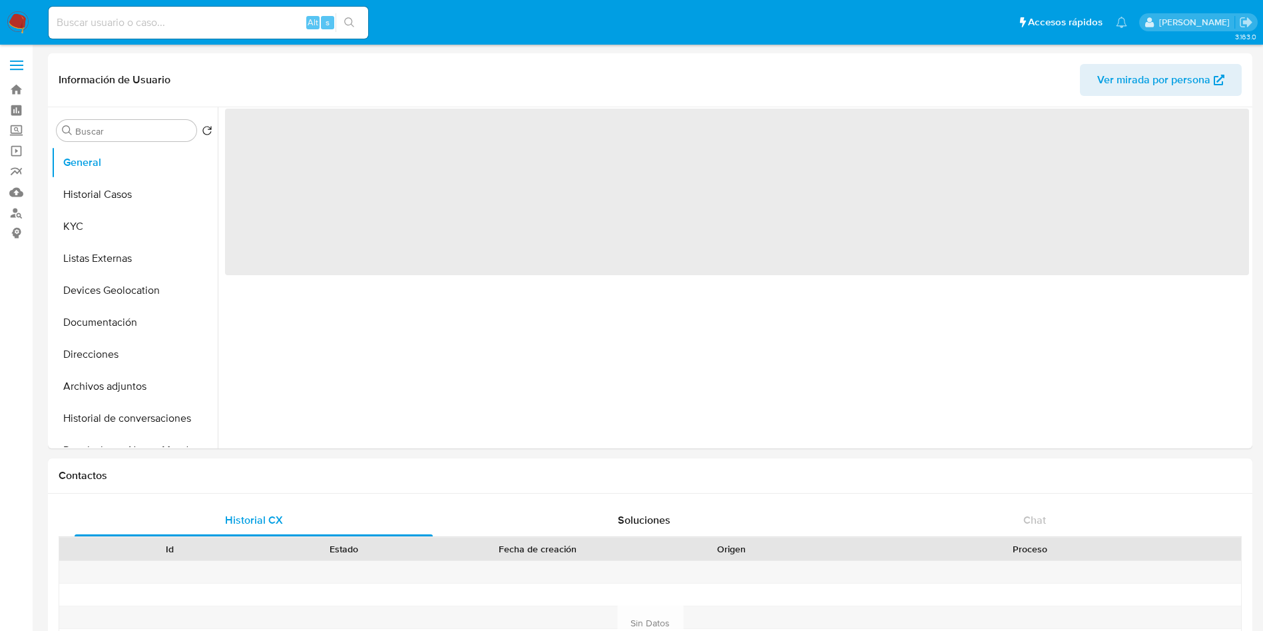
select select "10"
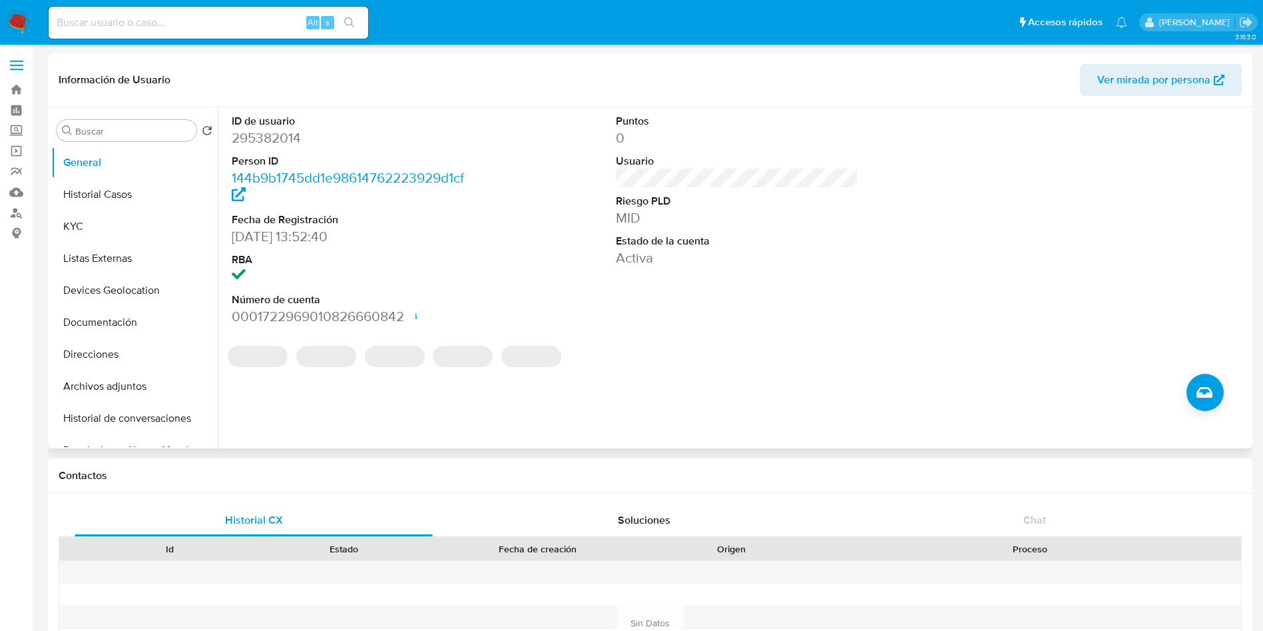
scroll to position [599, 0]
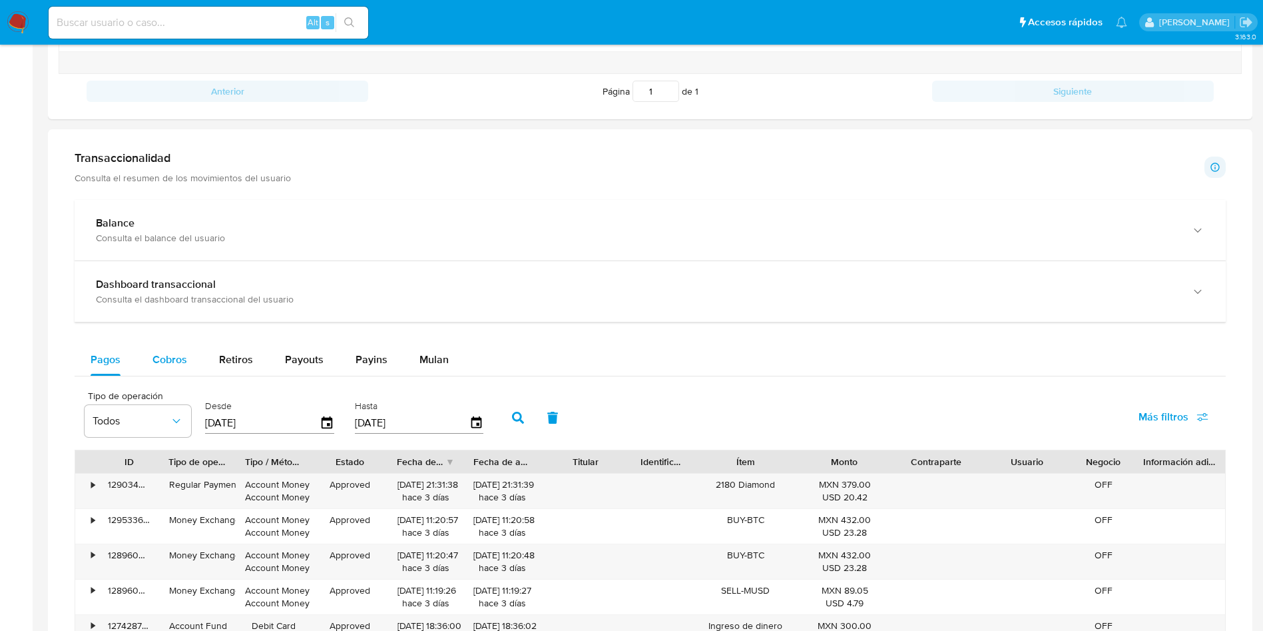
click at [178, 352] on span "Cobros" at bounding box center [170, 359] width 35 height 15
select select "10"
click at [516, 414] on icon "button" at bounding box center [518, 418] width 12 height 12
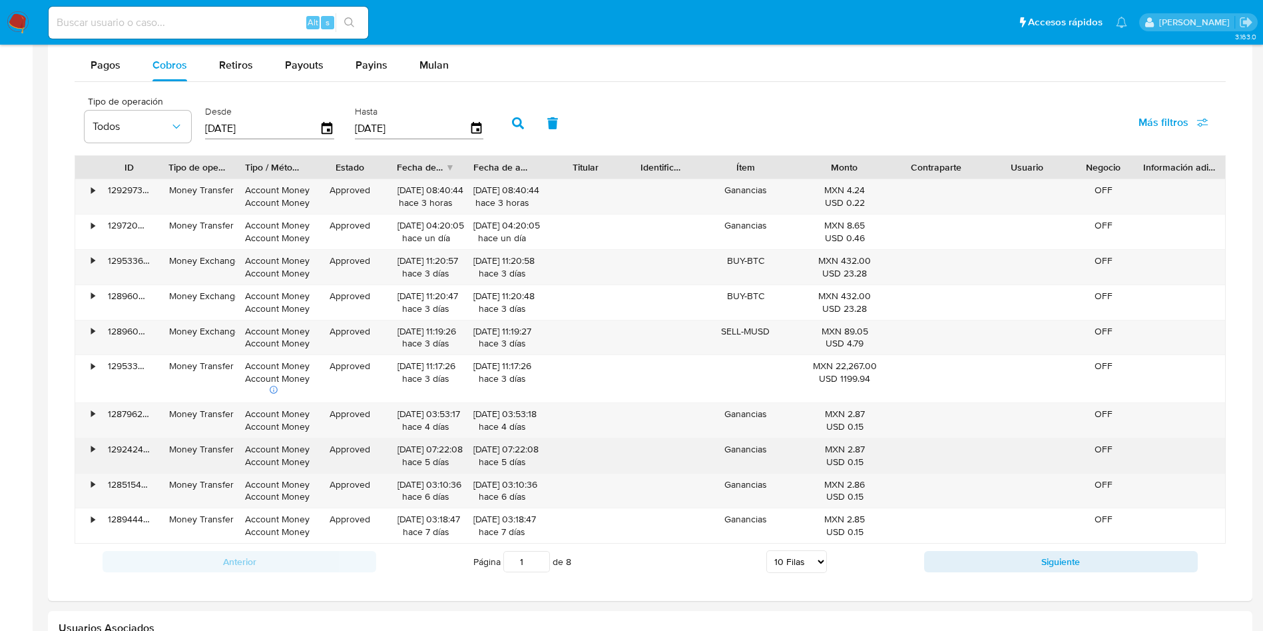
scroll to position [899, 0]
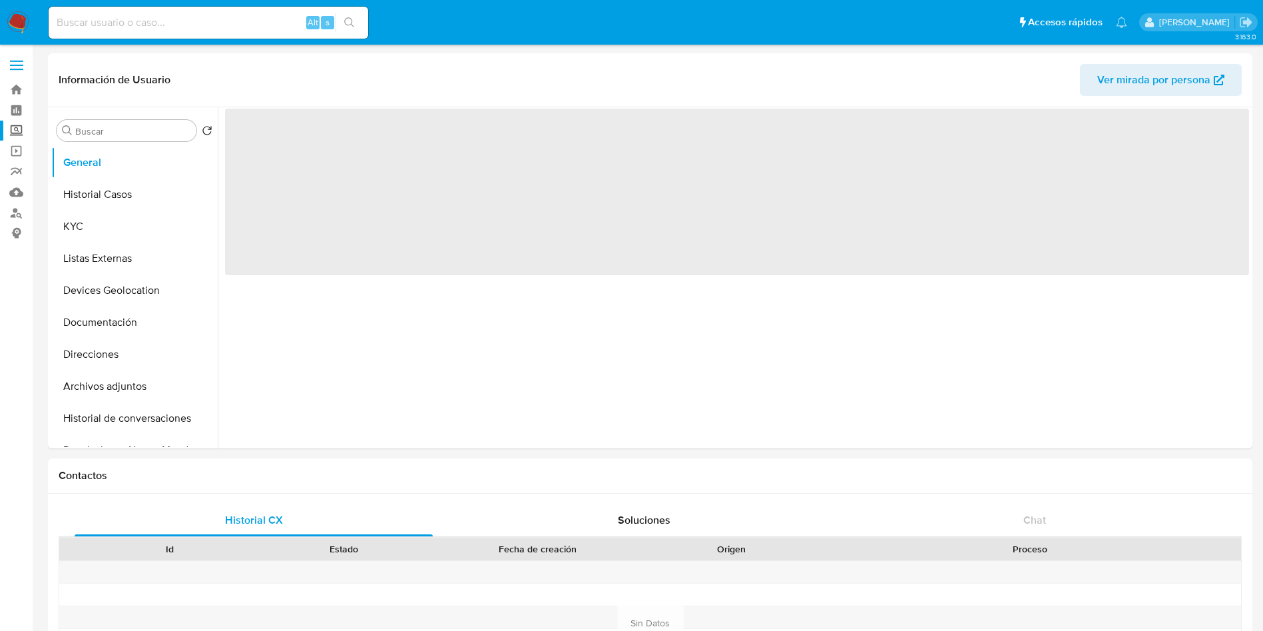
click at [19, 133] on label "Screening" at bounding box center [79, 131] width 159 height 21
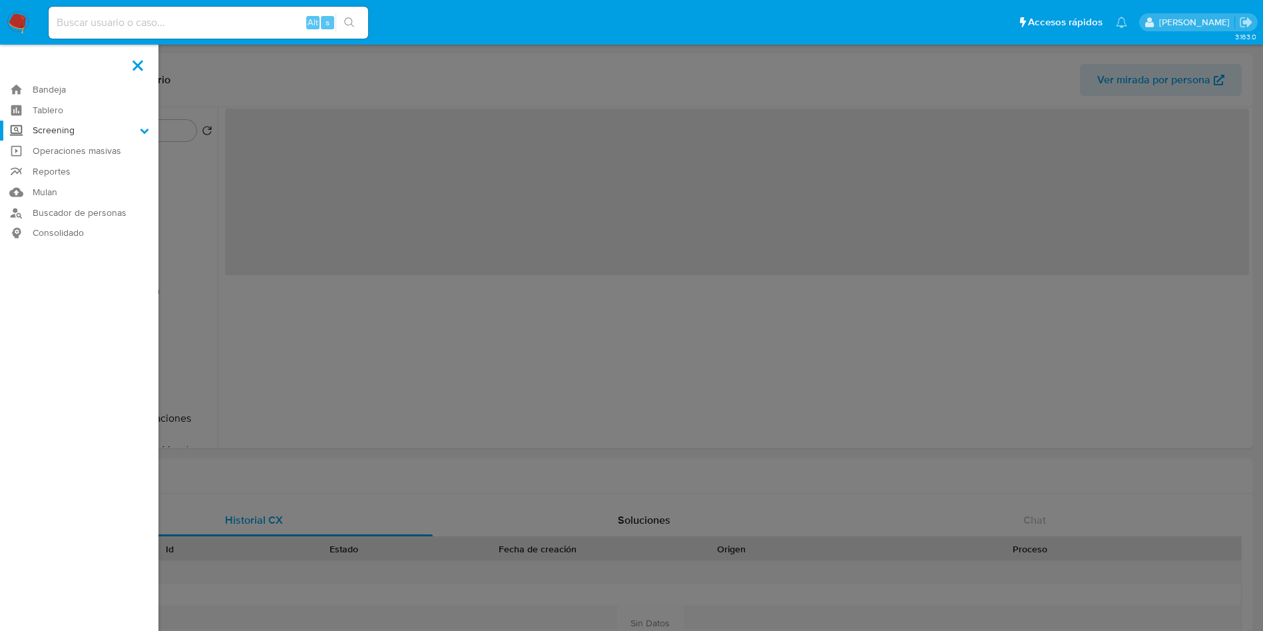
click at [0, 0] on input "Screening" at bounding box center [0, 0] width 0 height 0
select select "10"
click at [50, 186] on link "Herramientas" at bounding box center [79, 182] width 159 height 17
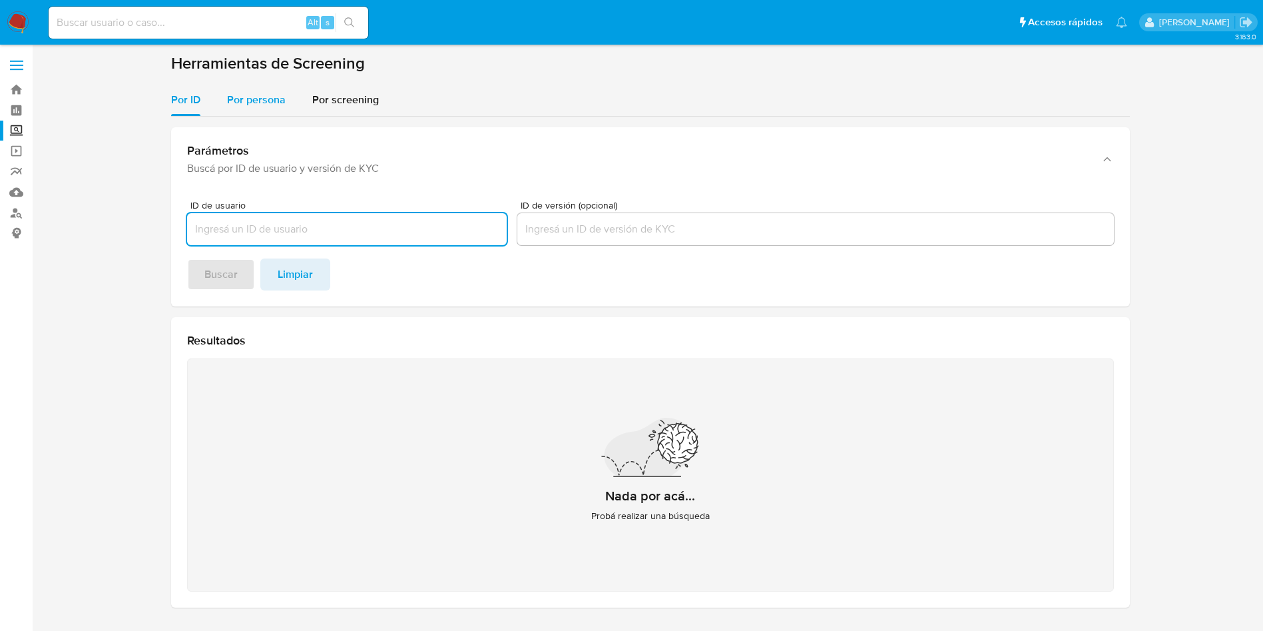
click at [250, 97] on span "Por persona" at bounding box center [256, 99] width 59 height 15
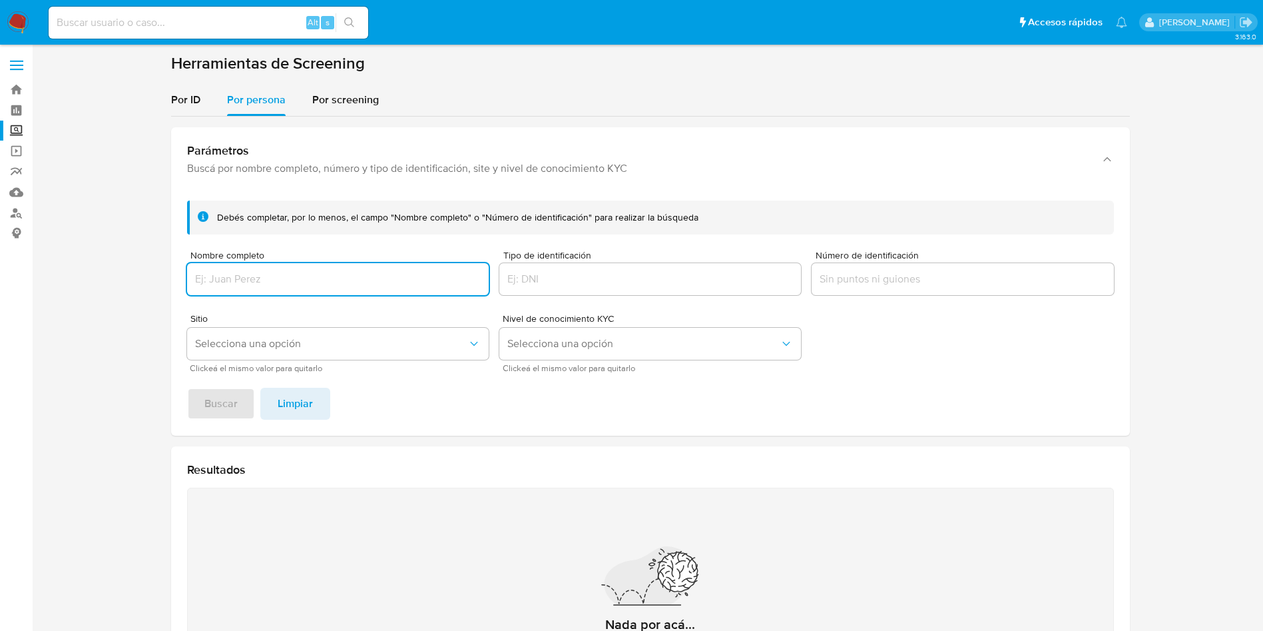
click at [342, 282] on input "Nombre completo" at bounding box center [338, 278] width 302 height 17
type input "[PERSON_NAME] [PERSON_NAME]"
click at [187, 388] on button "Buscar" at bounding box center [221, 404] width 68 height 32
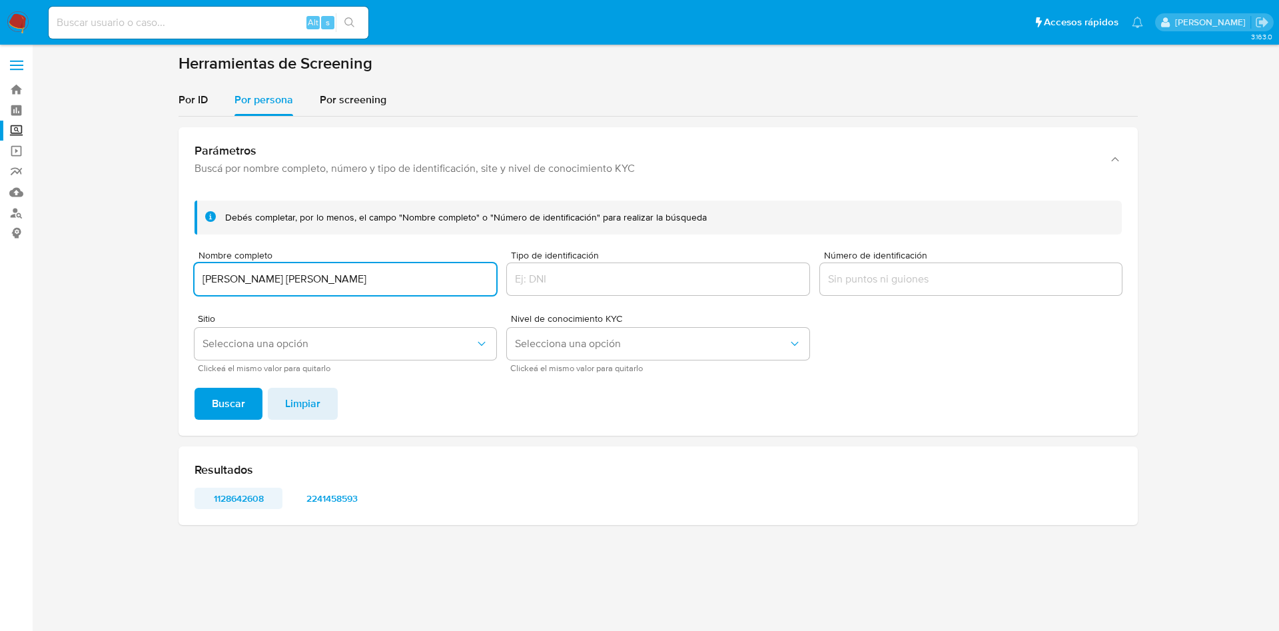
click at [236, 500] on span "1128642608" at bounding box center [238, 498] width 69 height 19
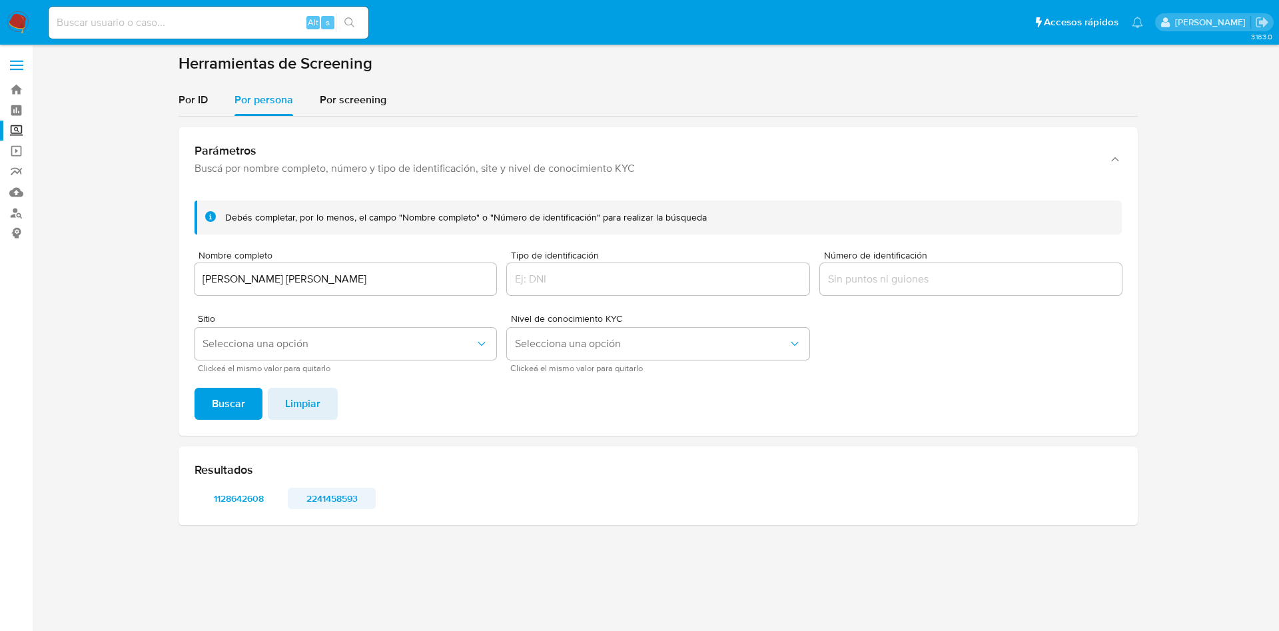
click at [332, 493] on span "2241458593" at bounding box center [331, 498] width 69 height 19
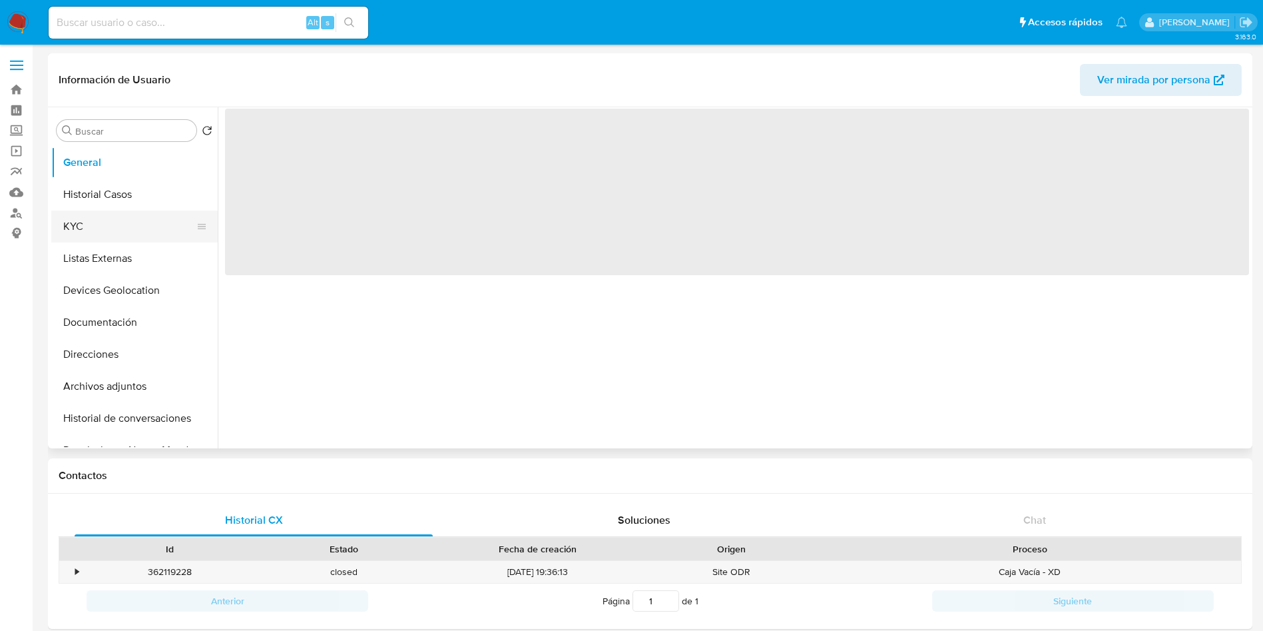
click at [87, 220] on button "KYC" at bounding box center [129, 226] width 156 height 32
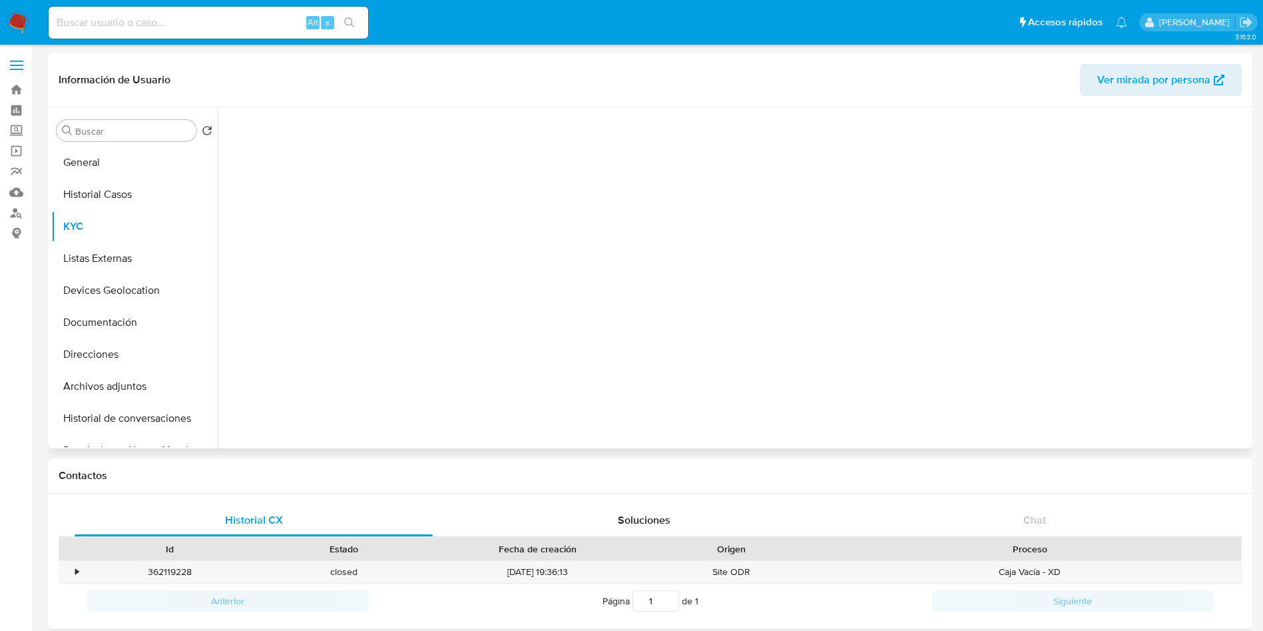
select select "10"
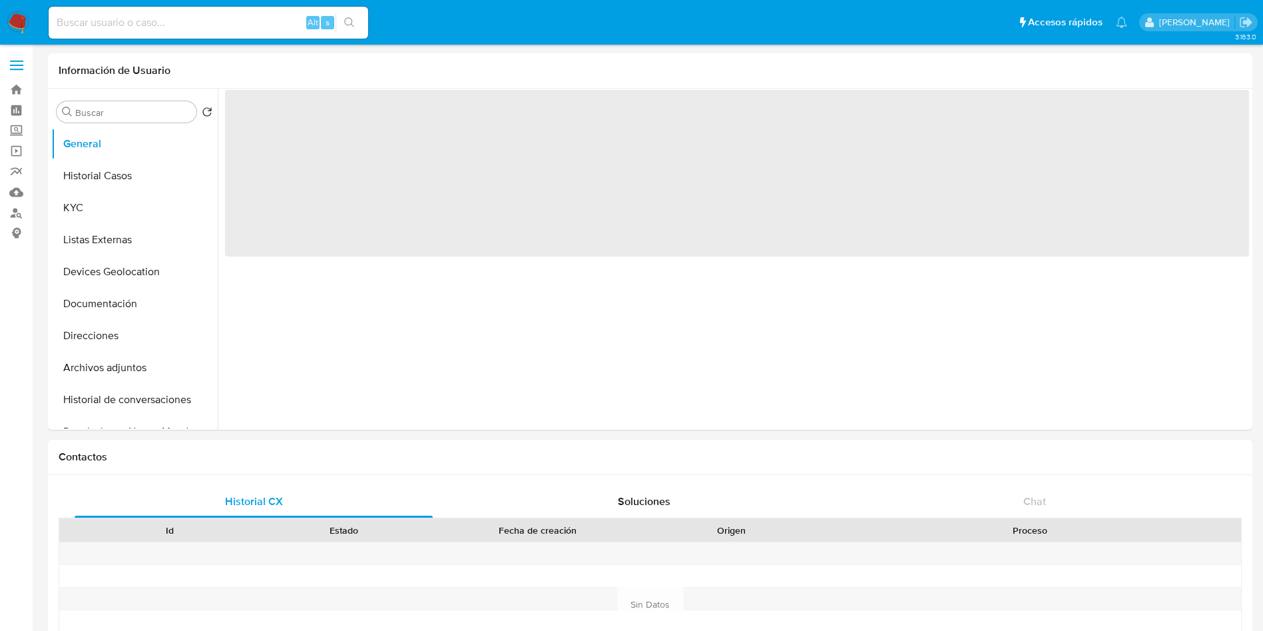
select select "10"
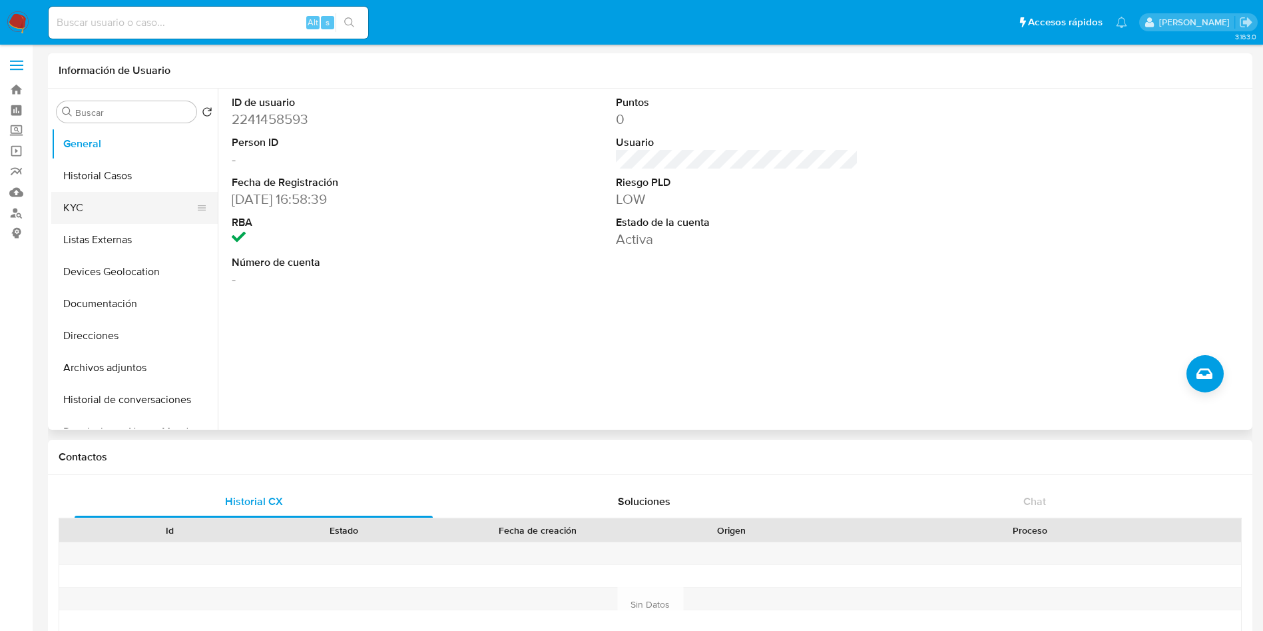
click at [107, 200] on button "KYC" at bounding box center [129, 208] width 156 height 32
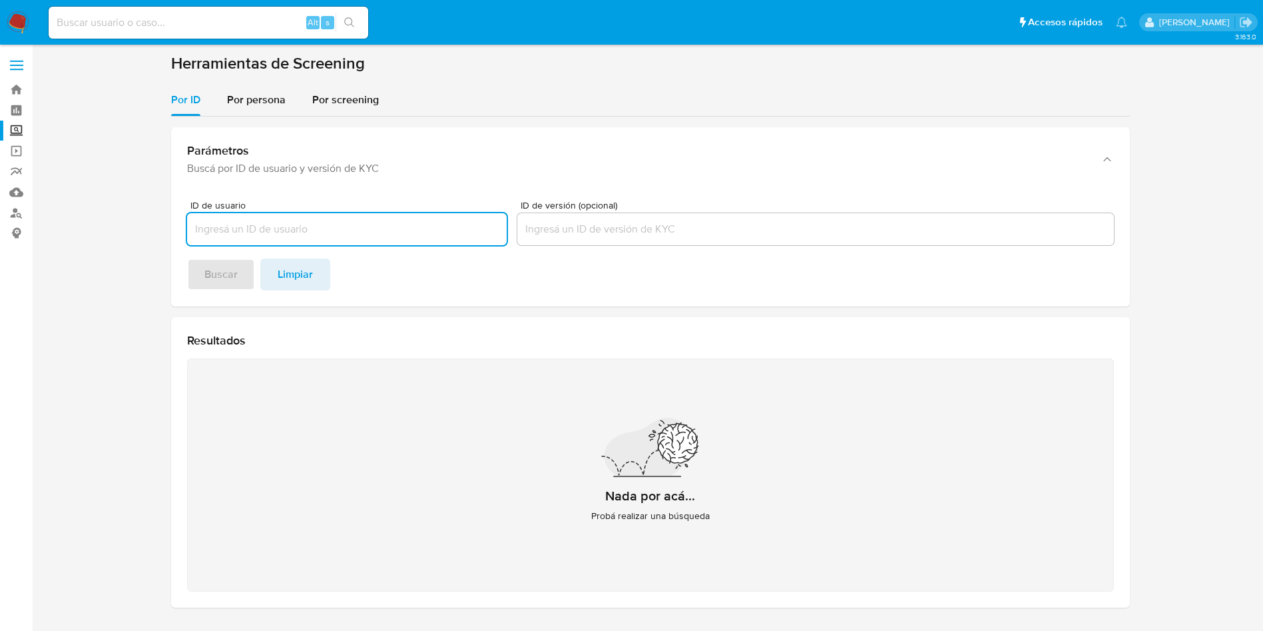
click at [20, 17] on img at bounding box center [18, 22] width 23 height 23
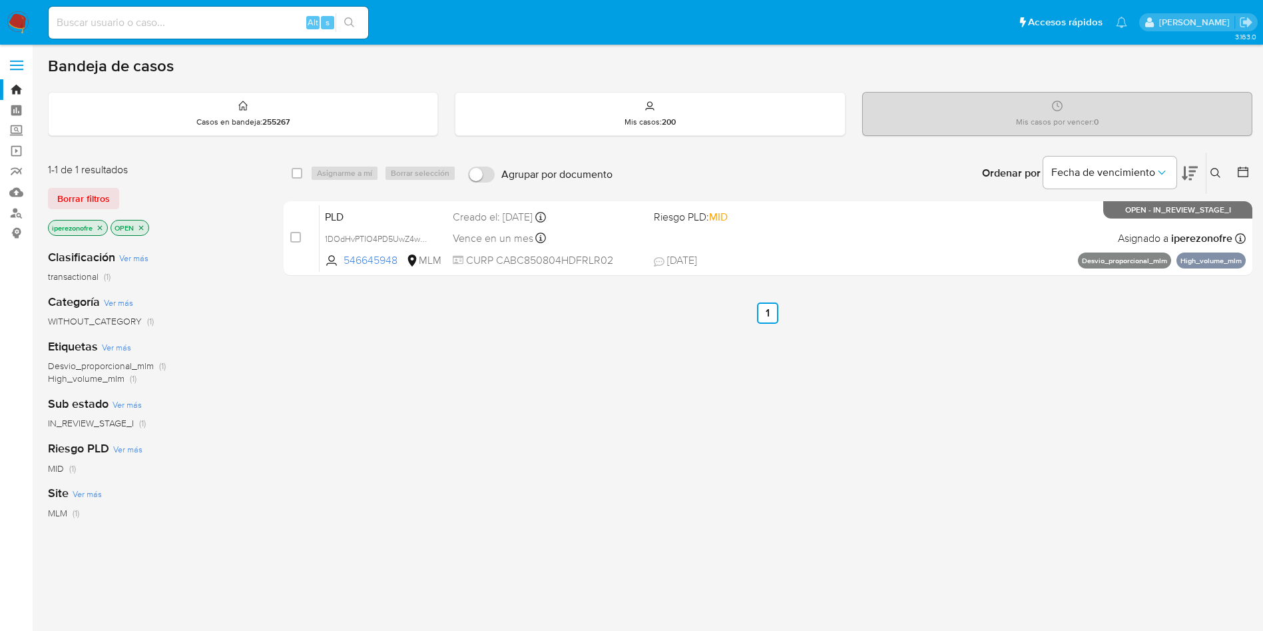
click at [1218, 168] on icon at bounding box center [1216, 173] width 11 height 11
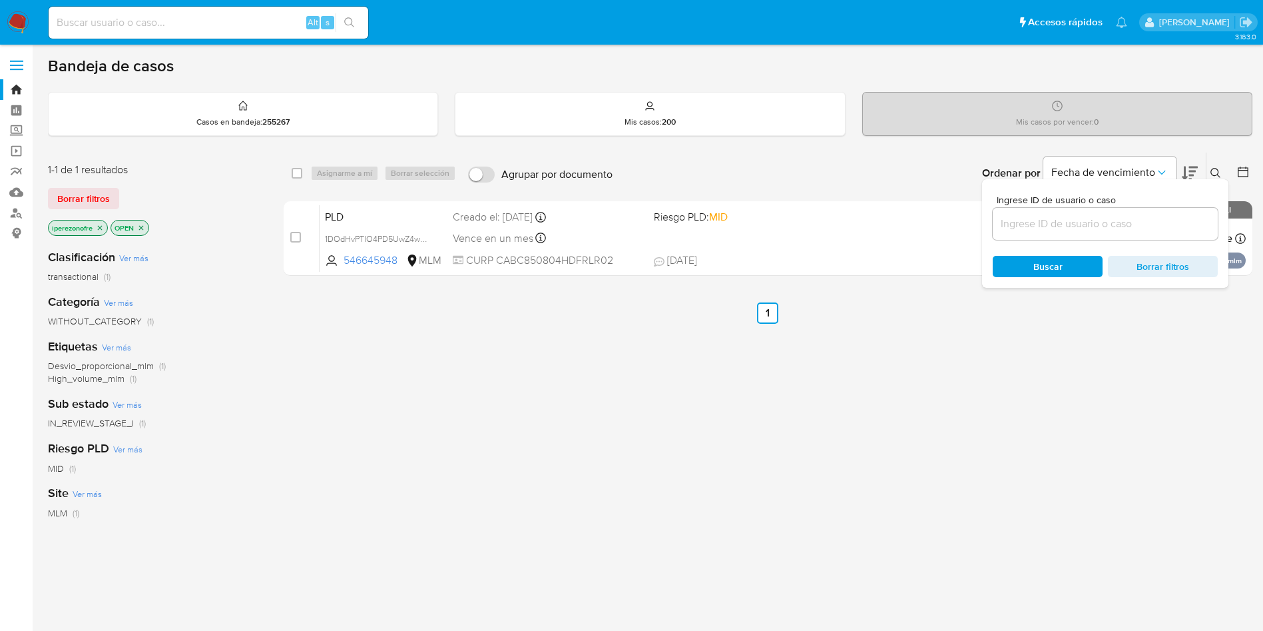
click at [1067, 232] on input at bounding box center [1105, 223] width 225 height 17
type input "295382014"
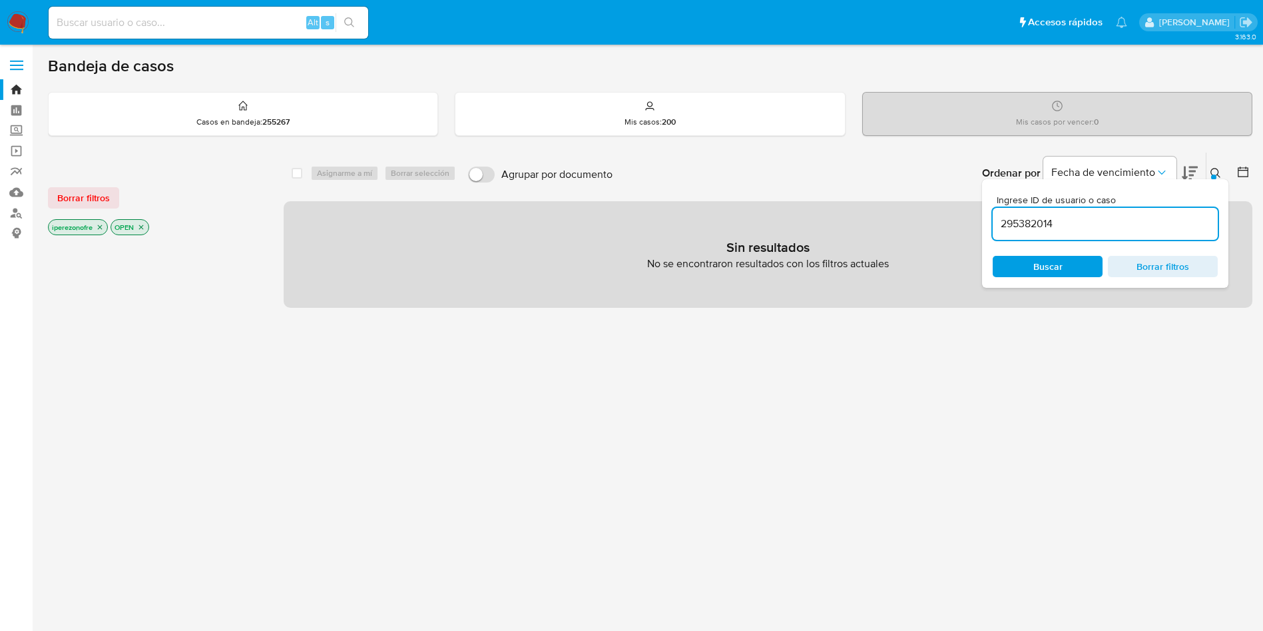
click at [100, 226] on icon "close-filter" at bounding box center [100, 227] width 8 height 8
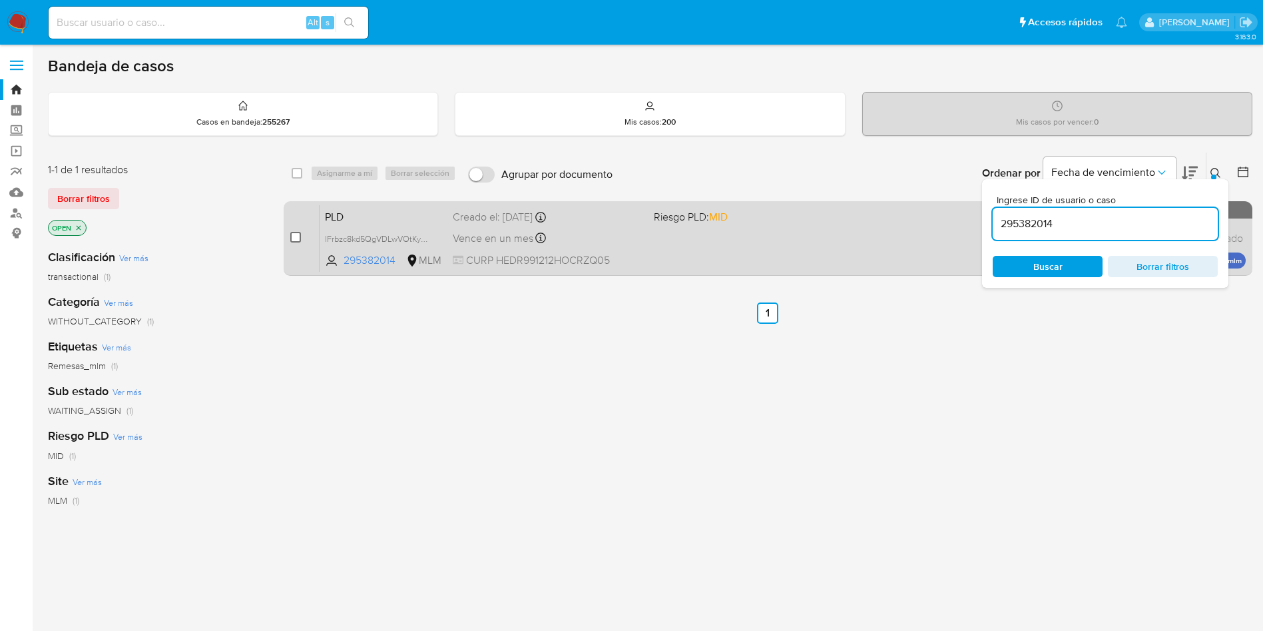
click at [290, 236] on input "checkbox" at bounding box center [295, 237] width 11 height 11
checkbox input "true"
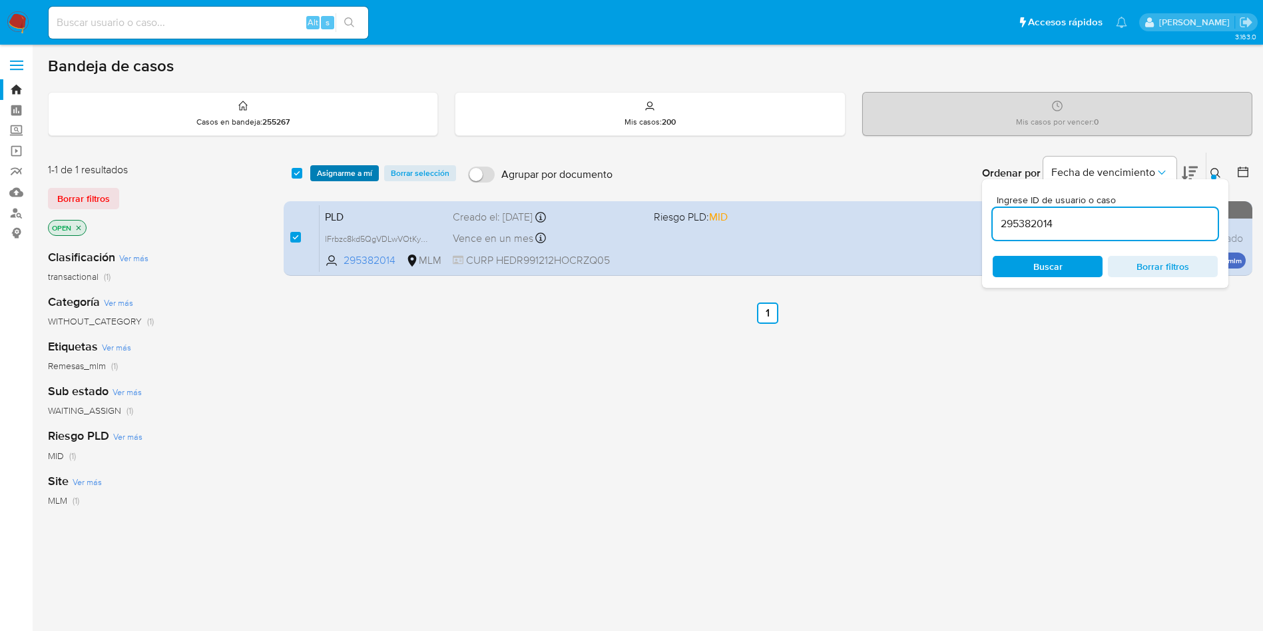
click at [336, 172] on span "Asignarme a mí" at bounding box center [344, 172] width 55 height 13
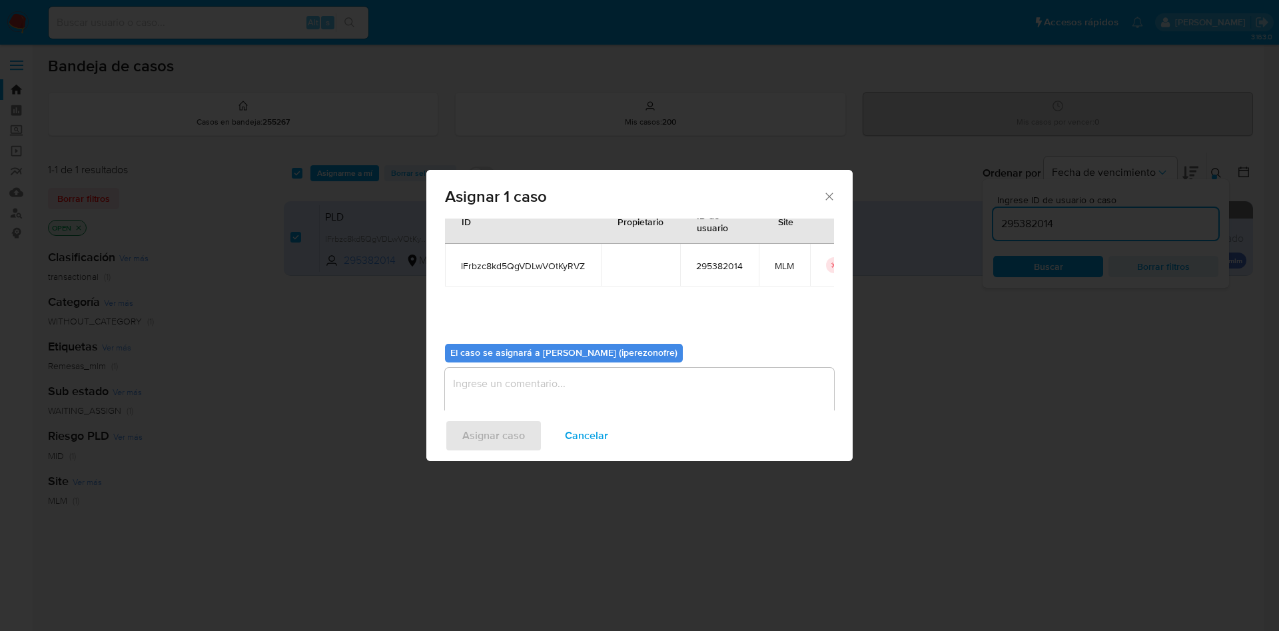
scroll to position [69, 0]
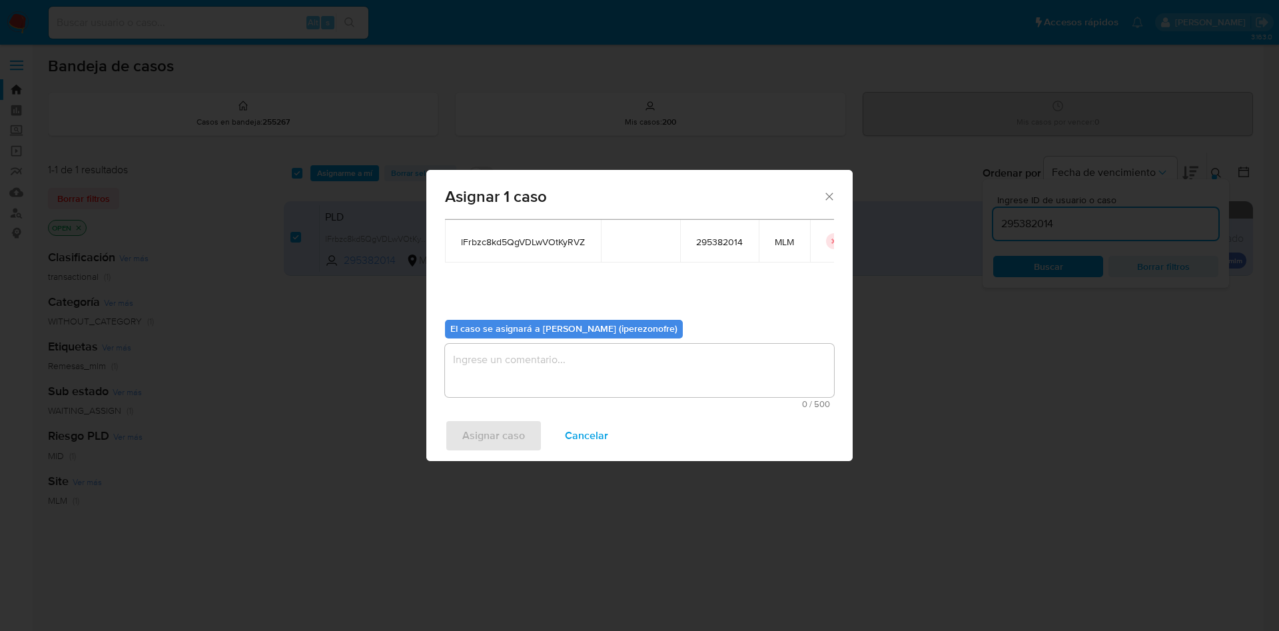
click at [603, 369] on textarea "assign-modal" at bounding box center [639, 370] width 389 height 53
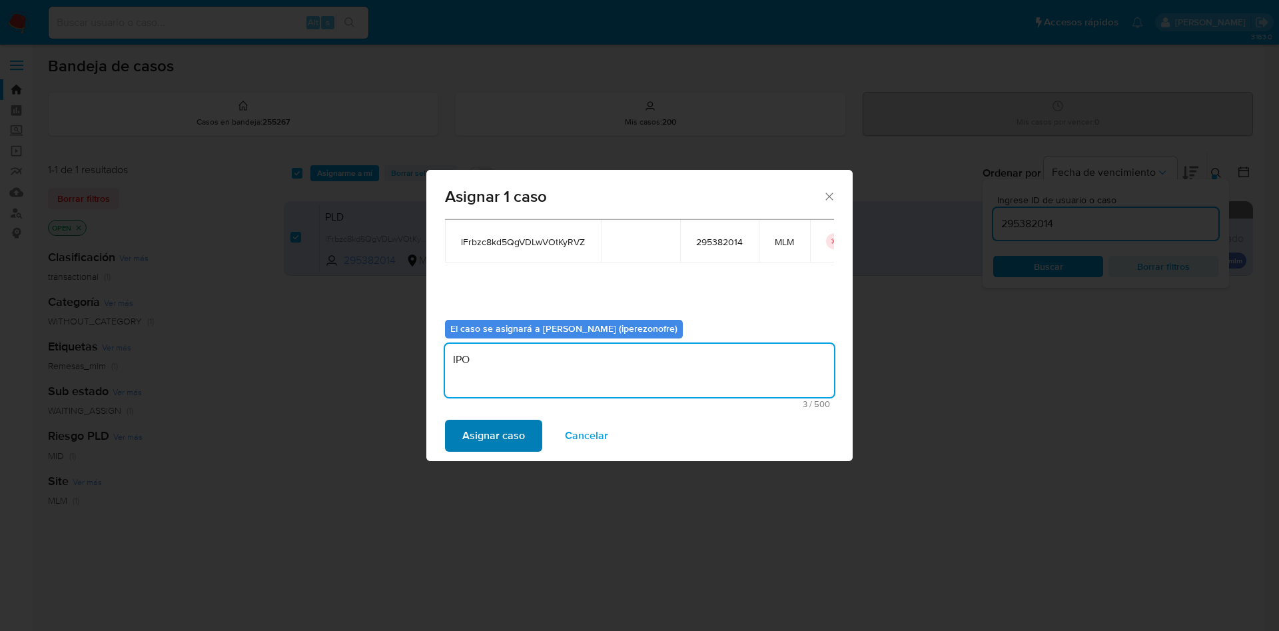
type textarea "IPO"
click at [507, 432] on span "Asignar caso" at bounding box center [493, 435] width 63 height 29
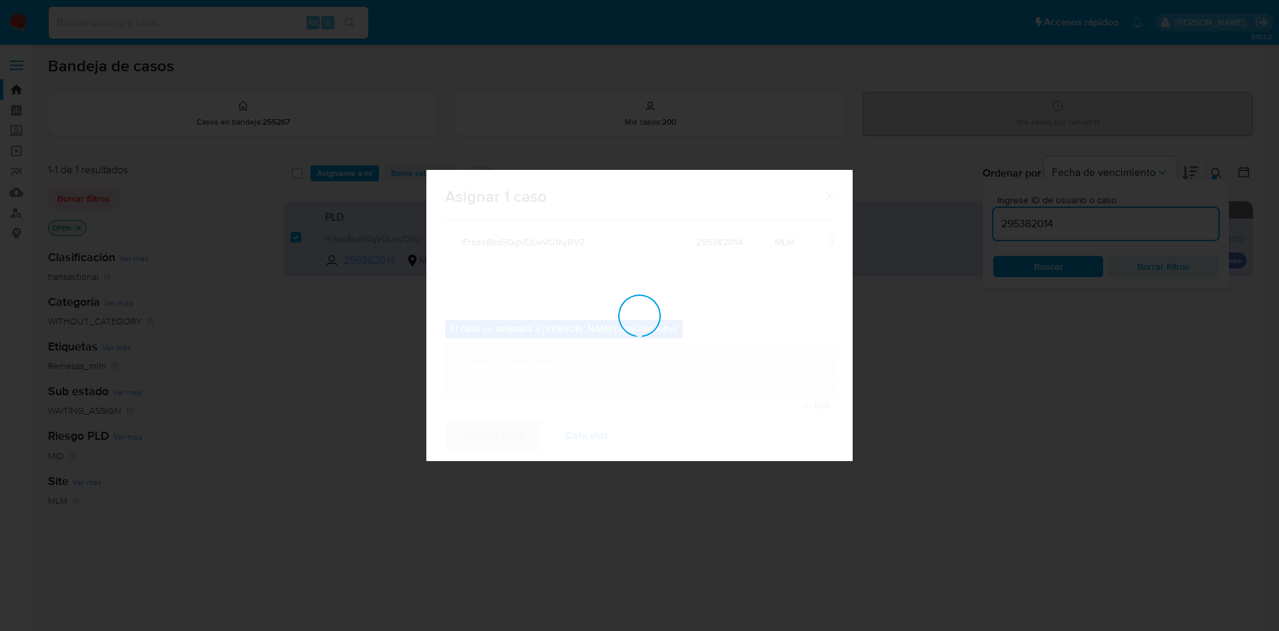
checkbox input "false"
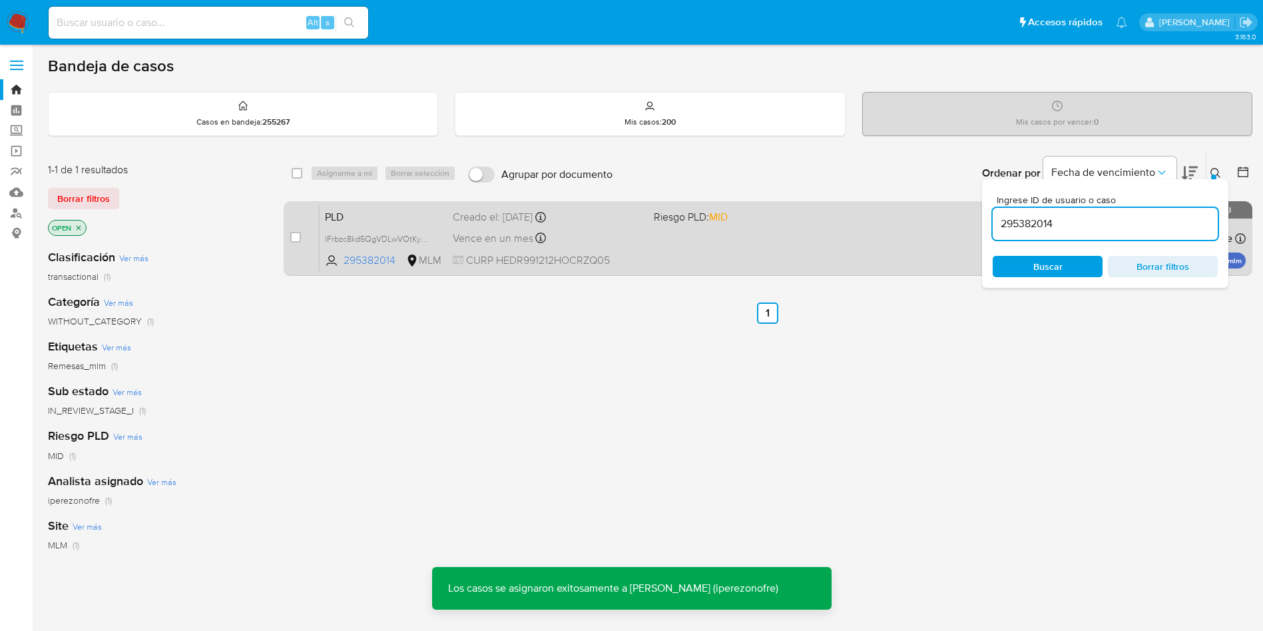
click at [621, 240] on div "Vence en un mes Vence el 11/11/2025 02:07:54" at bounding box center [548, 238] width 190 height 18
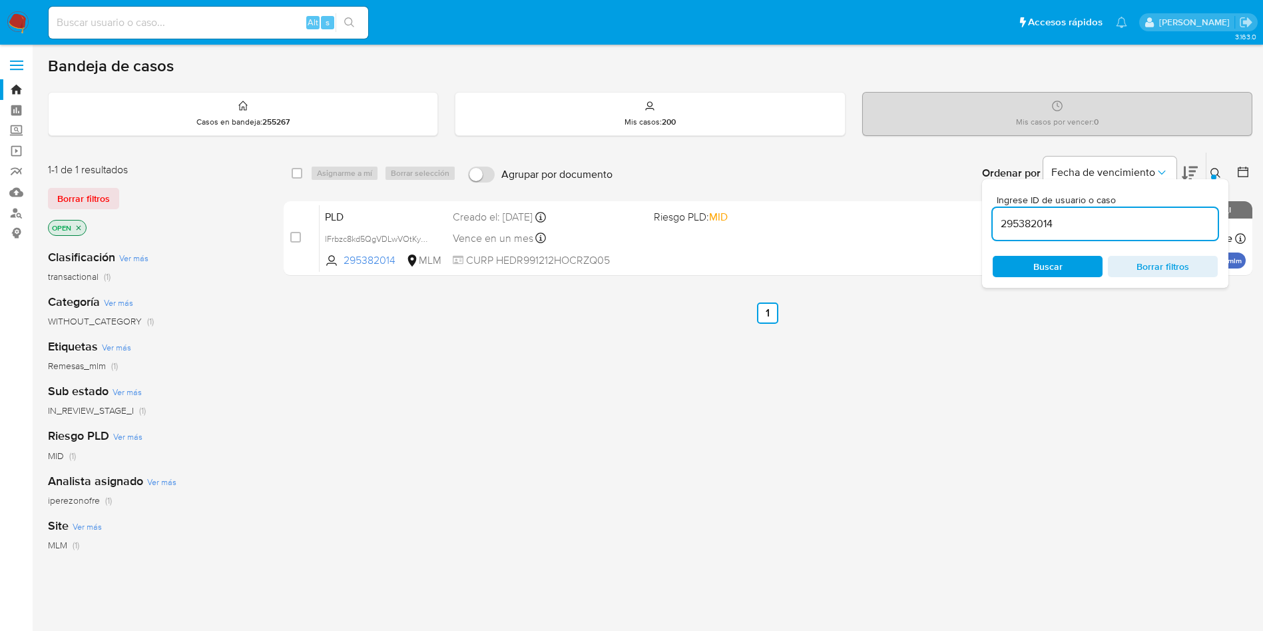
click at [1023, 228] on input "295382014" at bounding box center [1105, 223] width 225 height 17
paste input "1124063908"
type input "1124063908"
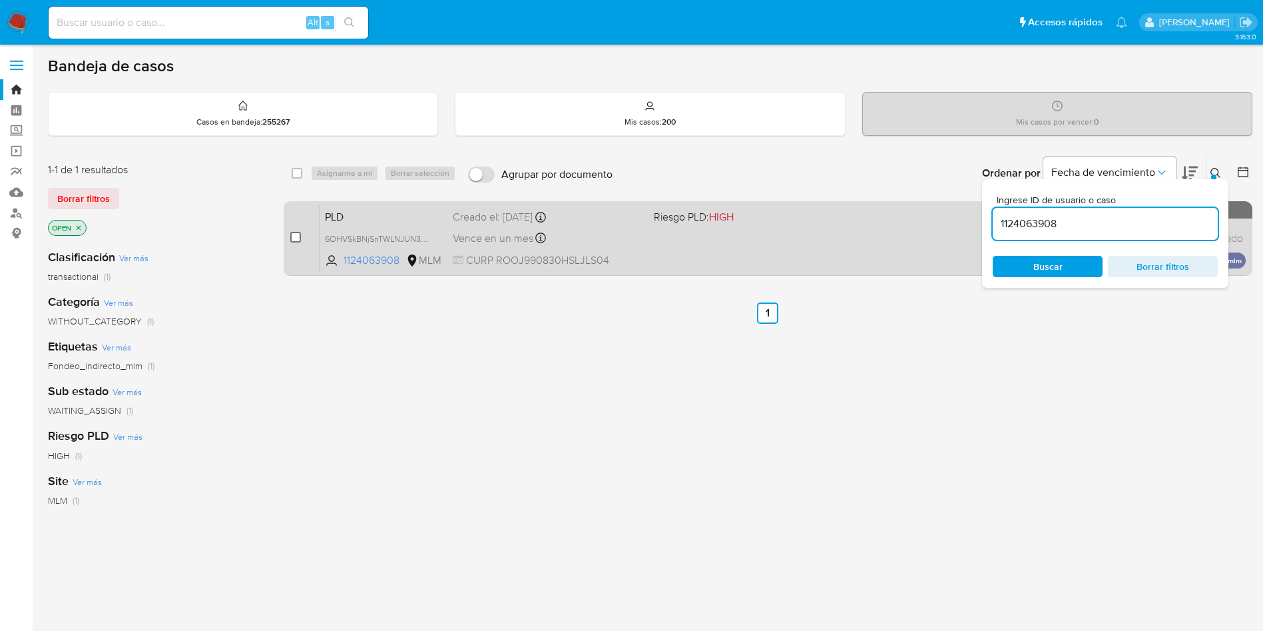
click at [292, 238] on input "checkbox" at bounding box center [295, 237] width 11 height 11
checkbox input "true"
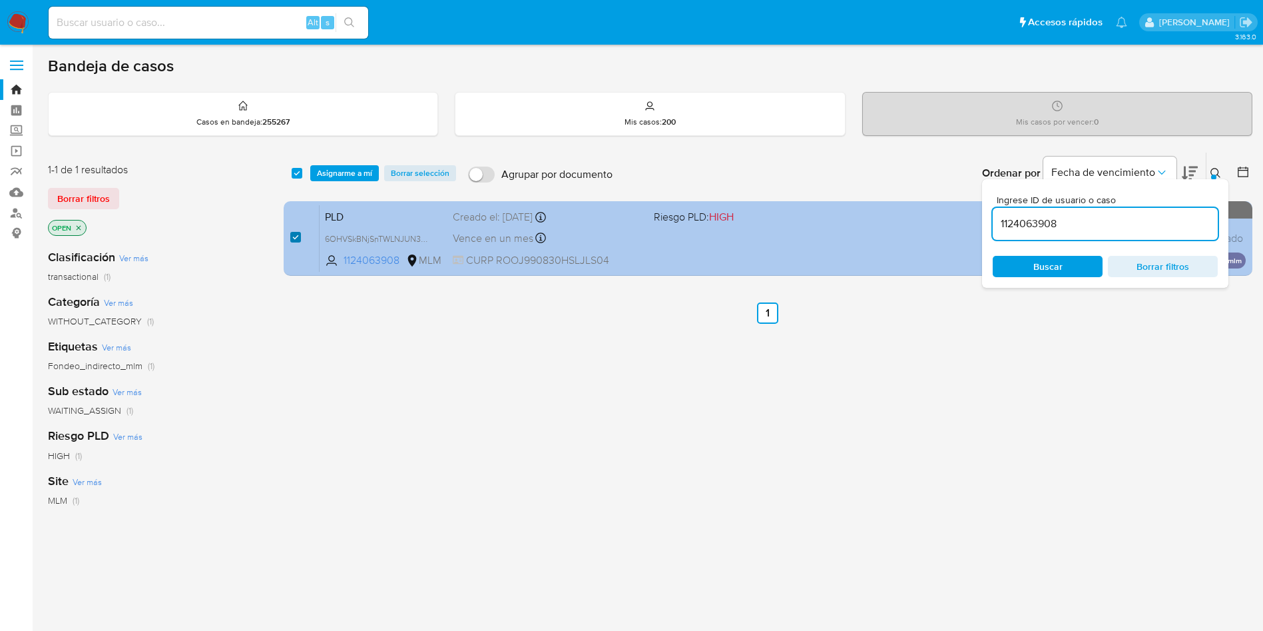
checkbox input "true"
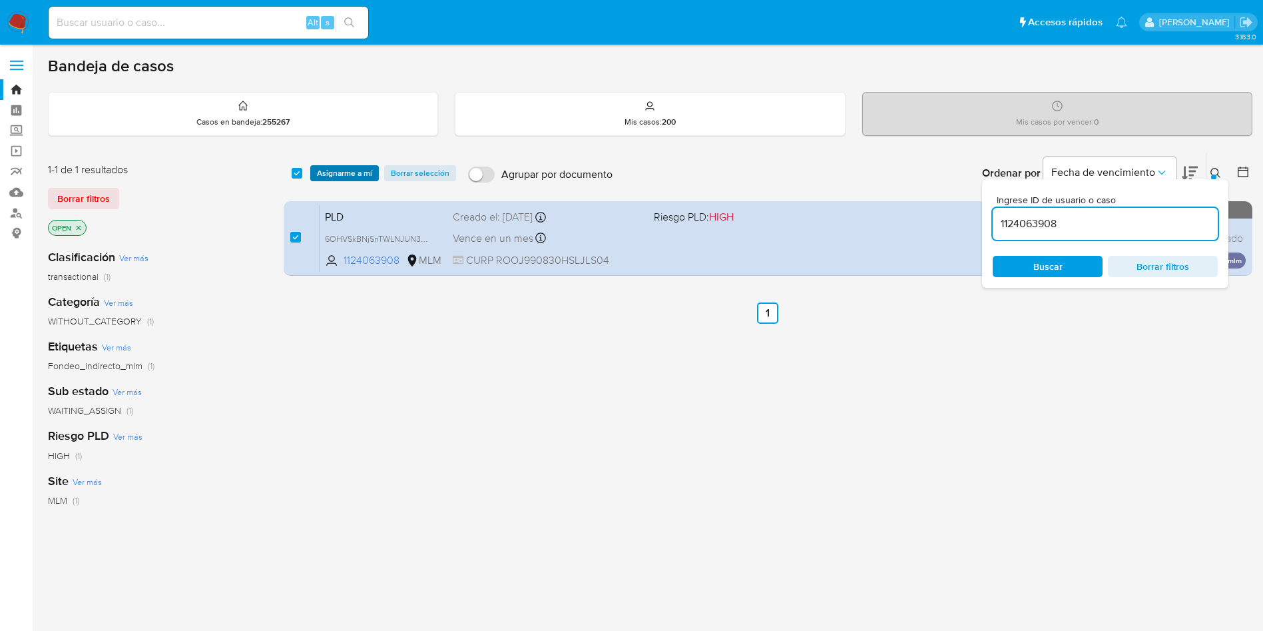
click at [341, 171] on span "Asignarme a mí" at bounding box center [344, 172] width 55 height 13
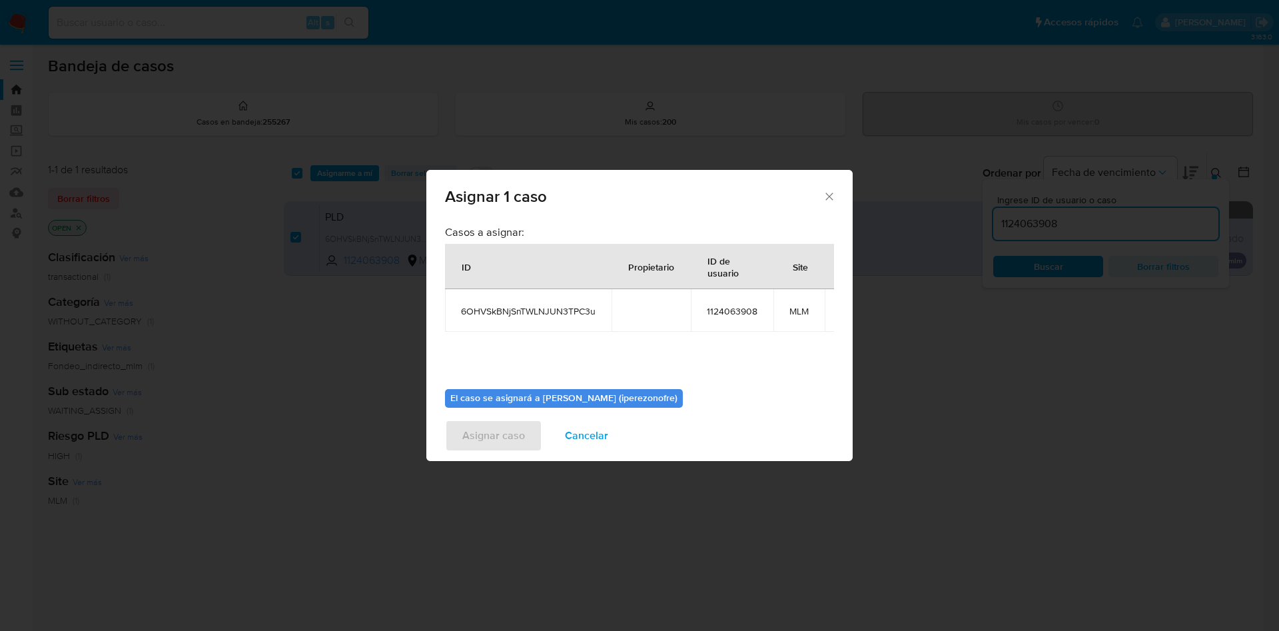
scroll to position [85, 0]
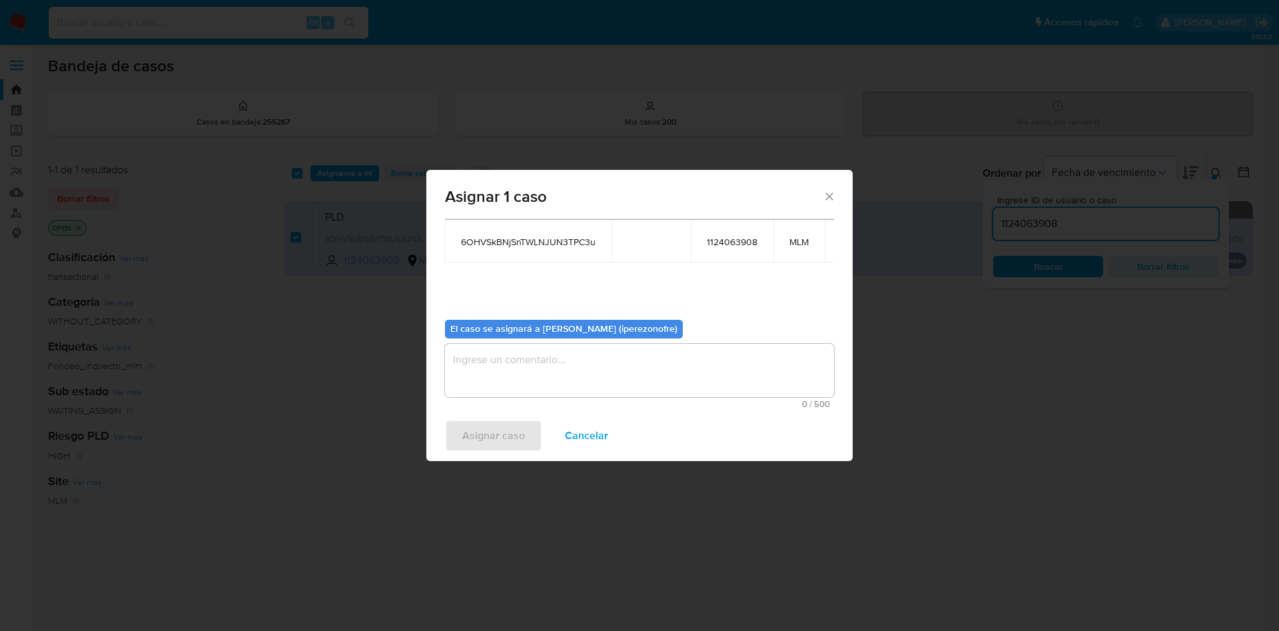
click at [641, 354] on textarea "assign-modal" at bounding box center [639, 370] width 389 height 53
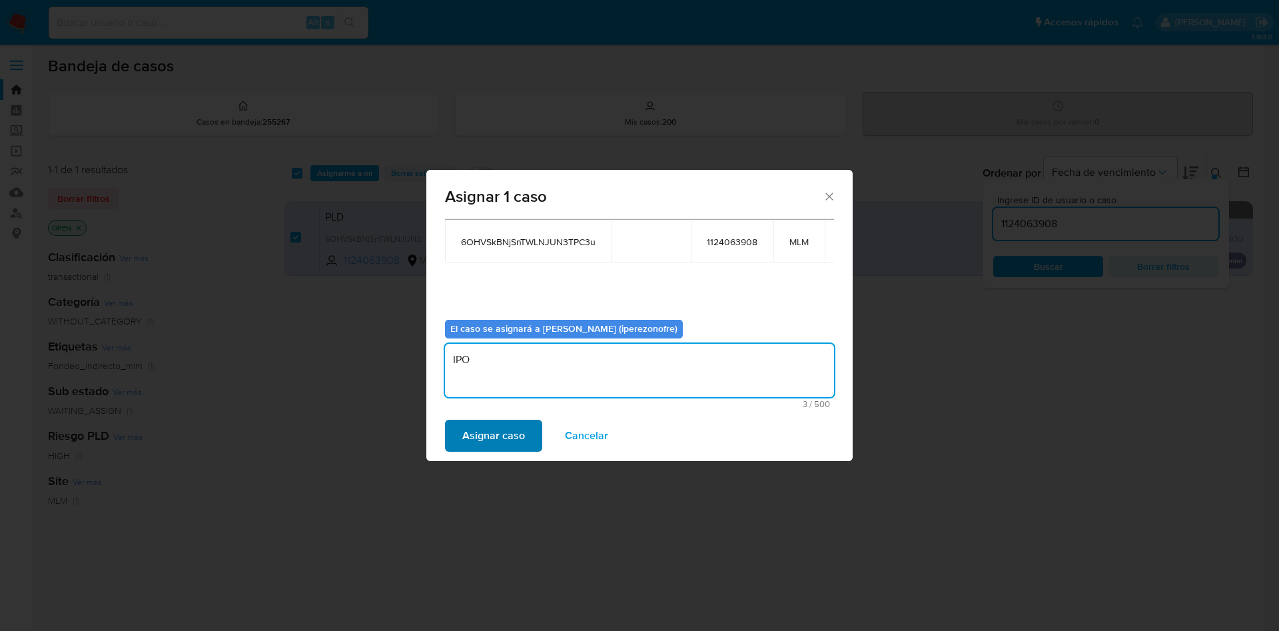
type textarea "IPO"
click at [496, 433] on span "Asignar caso" at bounding box center [493, 435] width 63 height 29
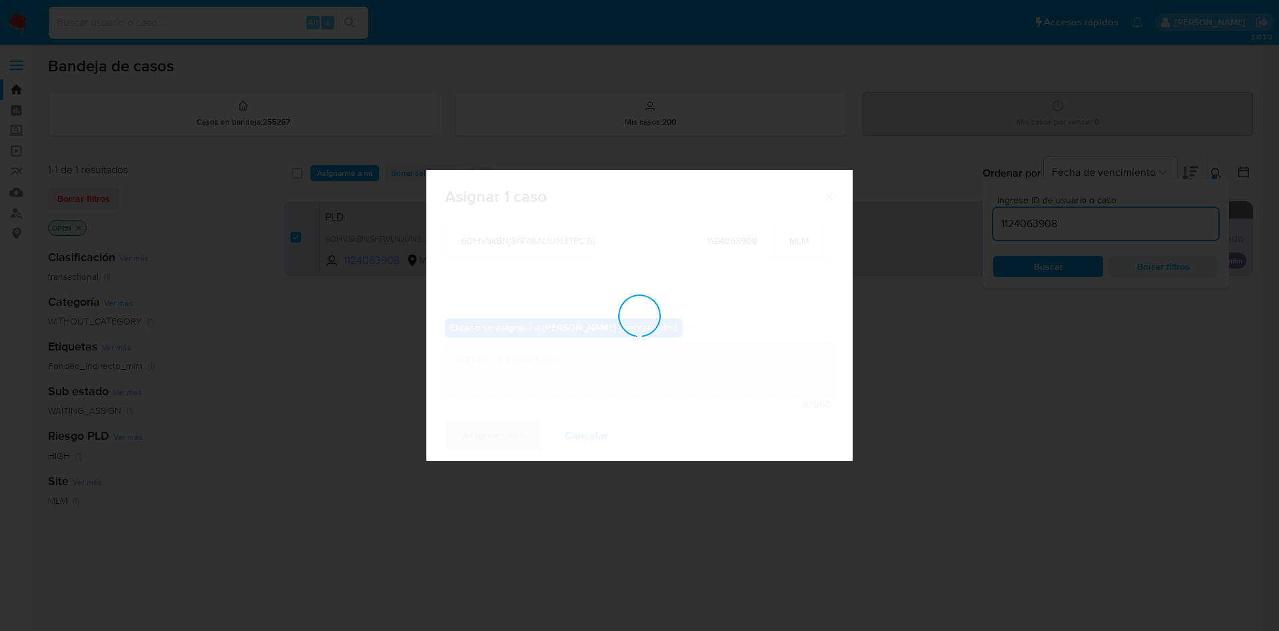
checkbox input "false"
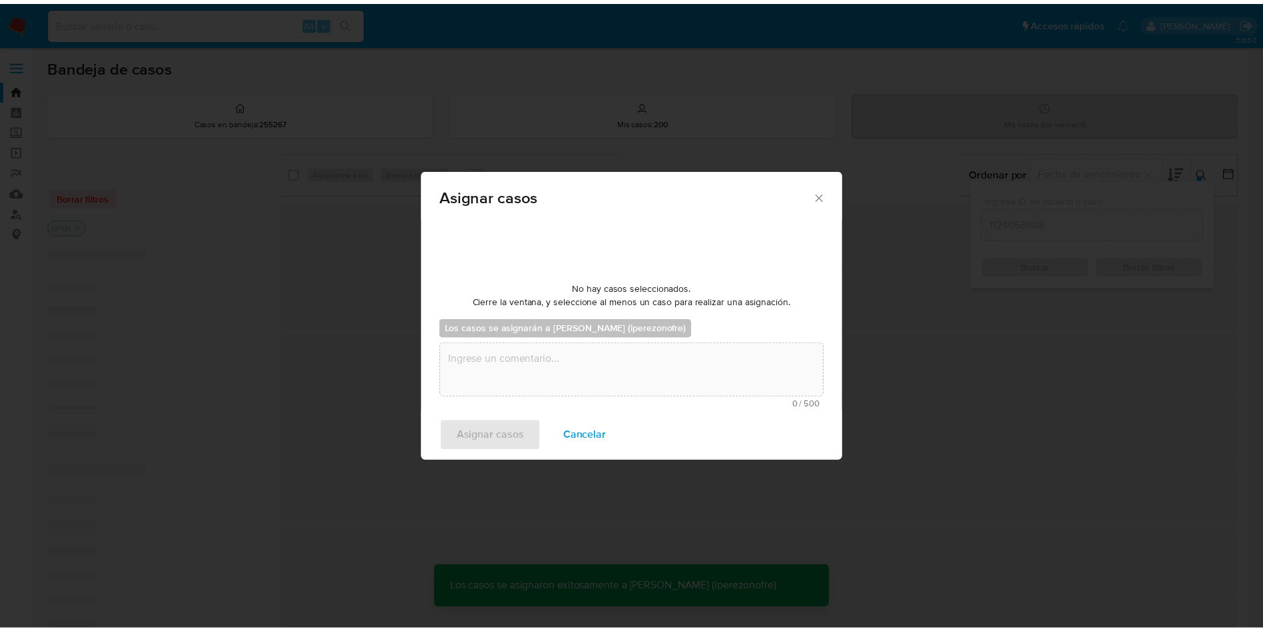
scroll to position [81, 0]
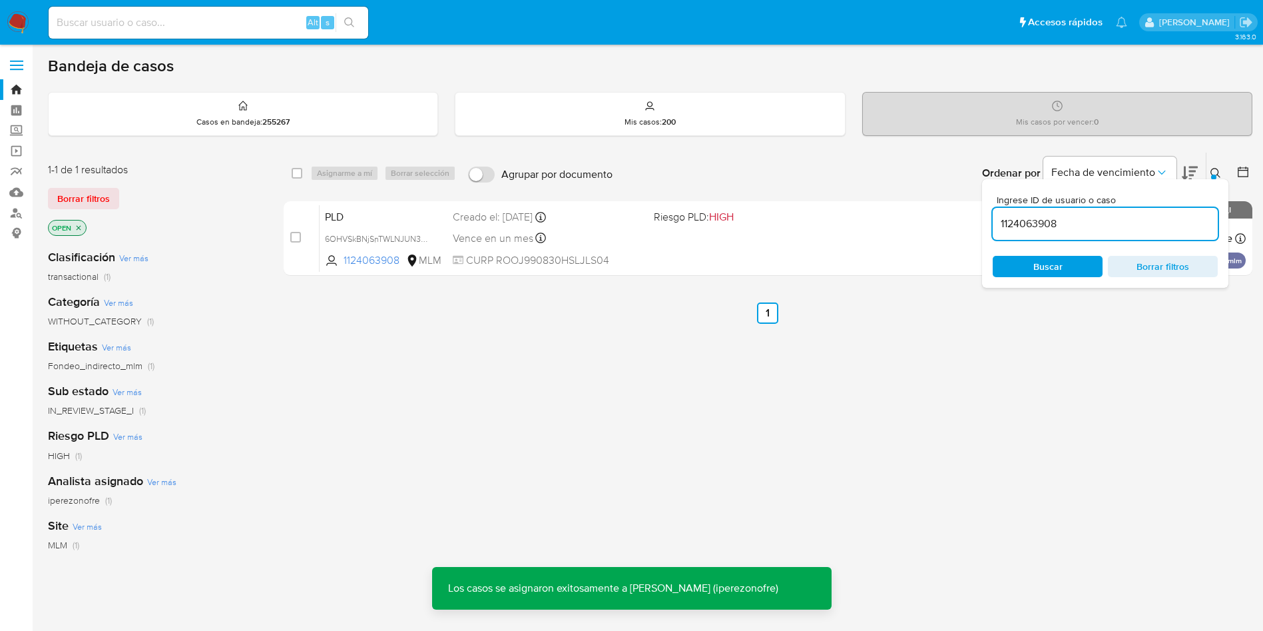
click at [574, 264] on span "CURP ROOJ990830HSLJLS04" at bounding box center [548, 260] width 190 height 15
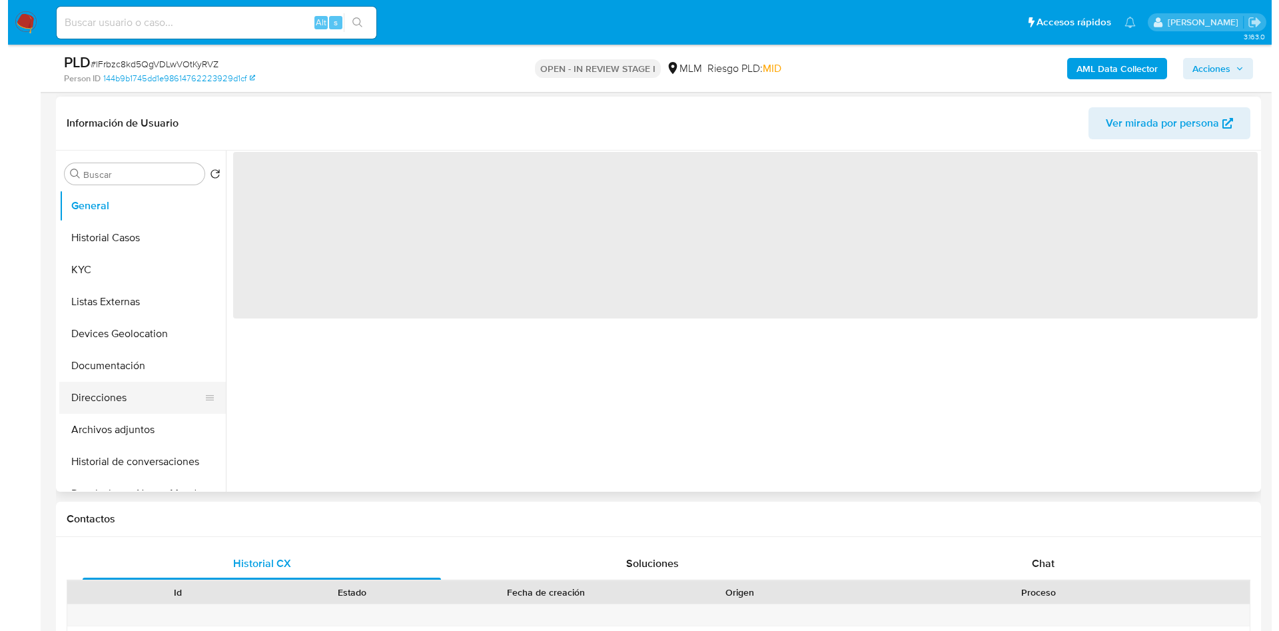
scroll to position [200, 0]
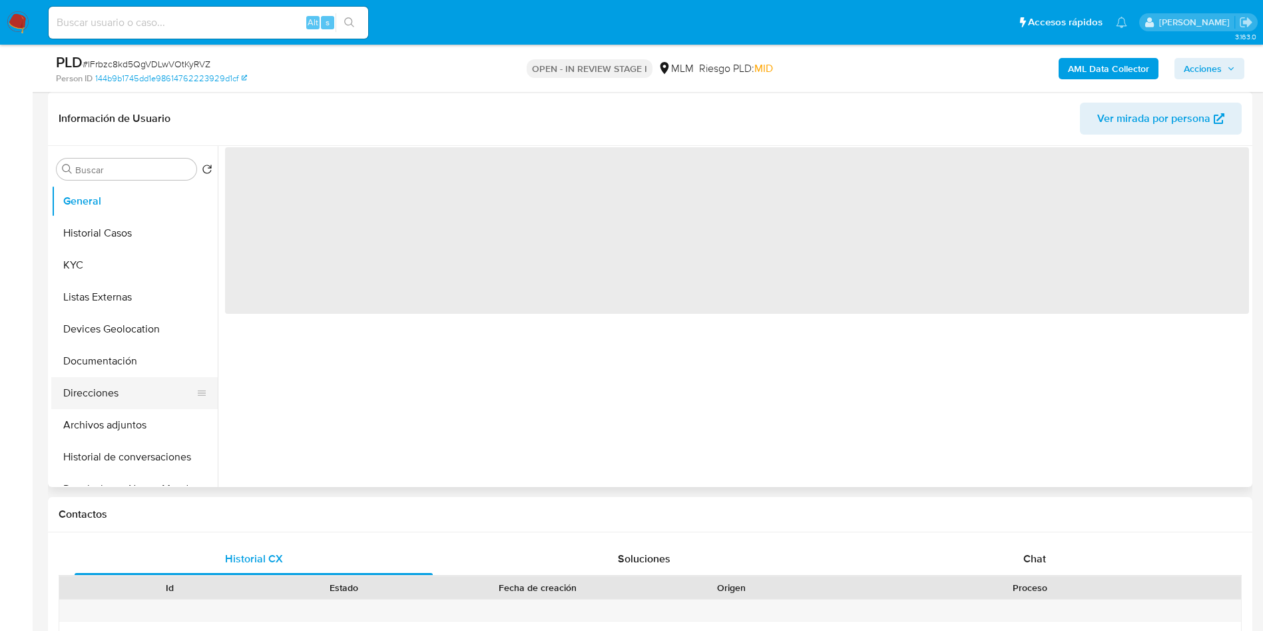
select select "10"
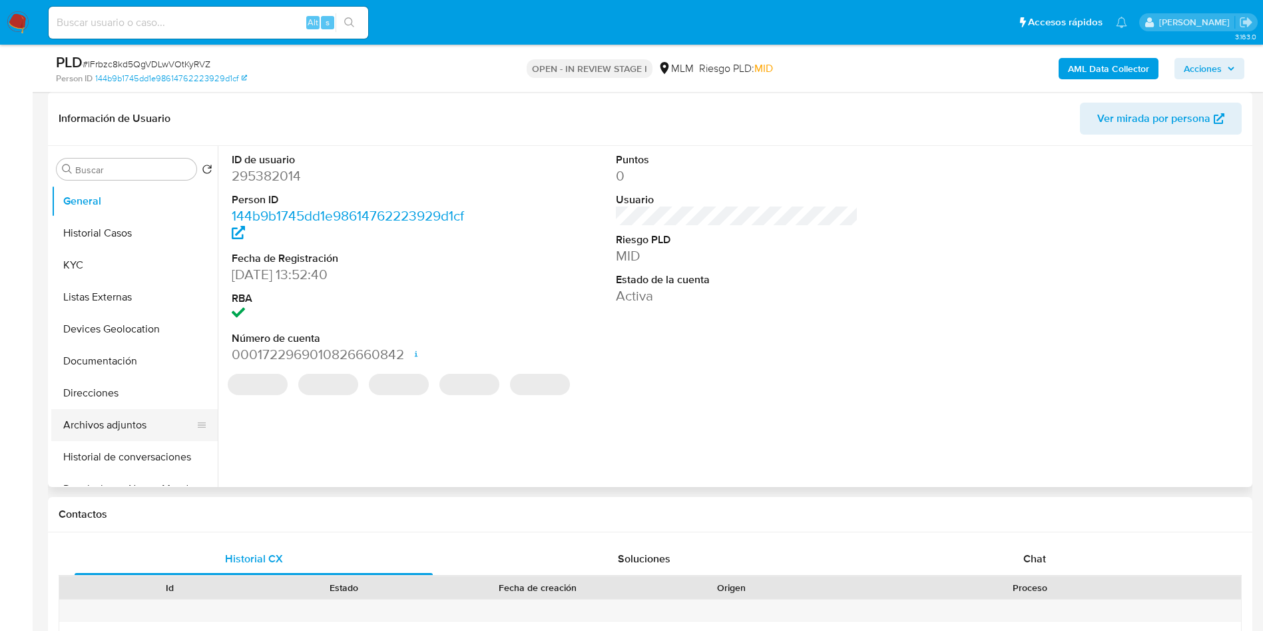
click at [116, 430] on button "Archivos adjuntos" at bounding box center [129, 425] width 156 height 32
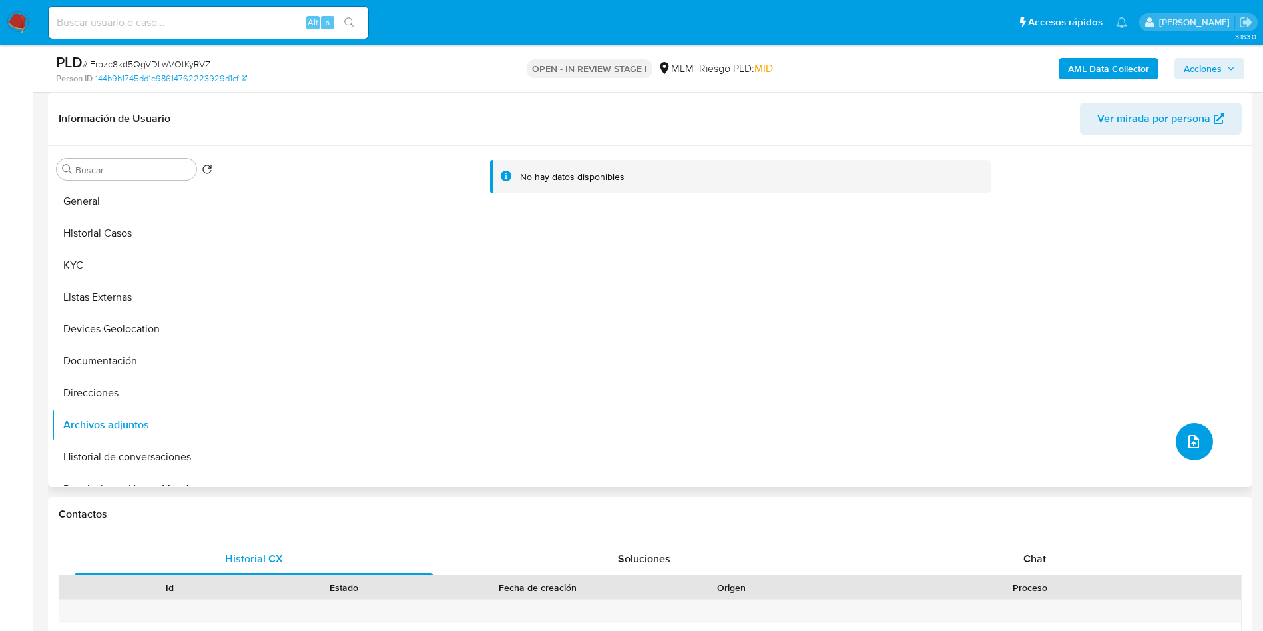
click at [1199, 437] on button "upload-file" at bounding box center [1194, 441] width 37 height 37
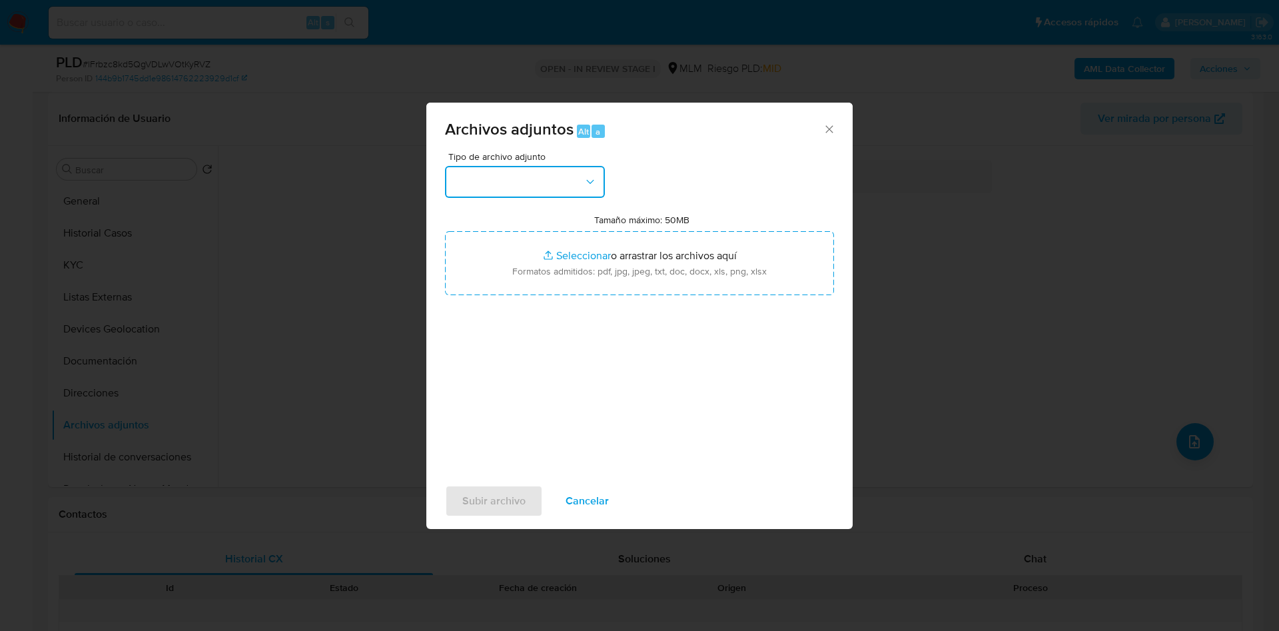
click at [567, 182] on button "button" at bounding box center [525, 182] width 160 height 32
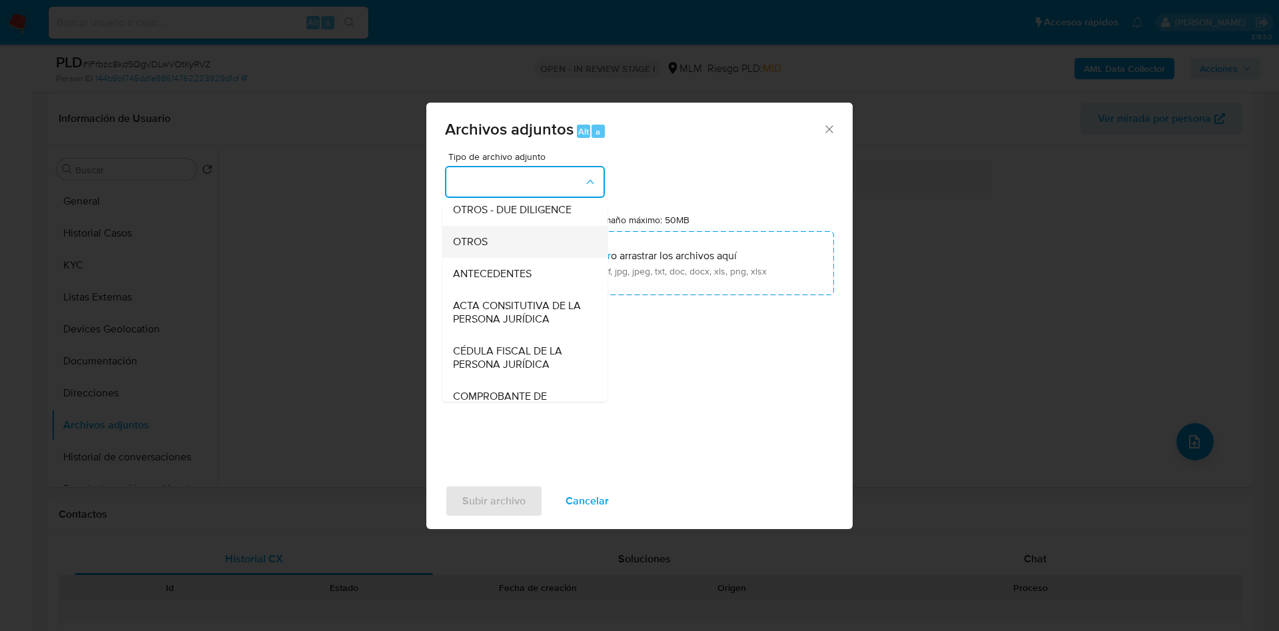
click at [495, 244] on div "OTROS" at bounding box center [521, 242] width 136 height 32
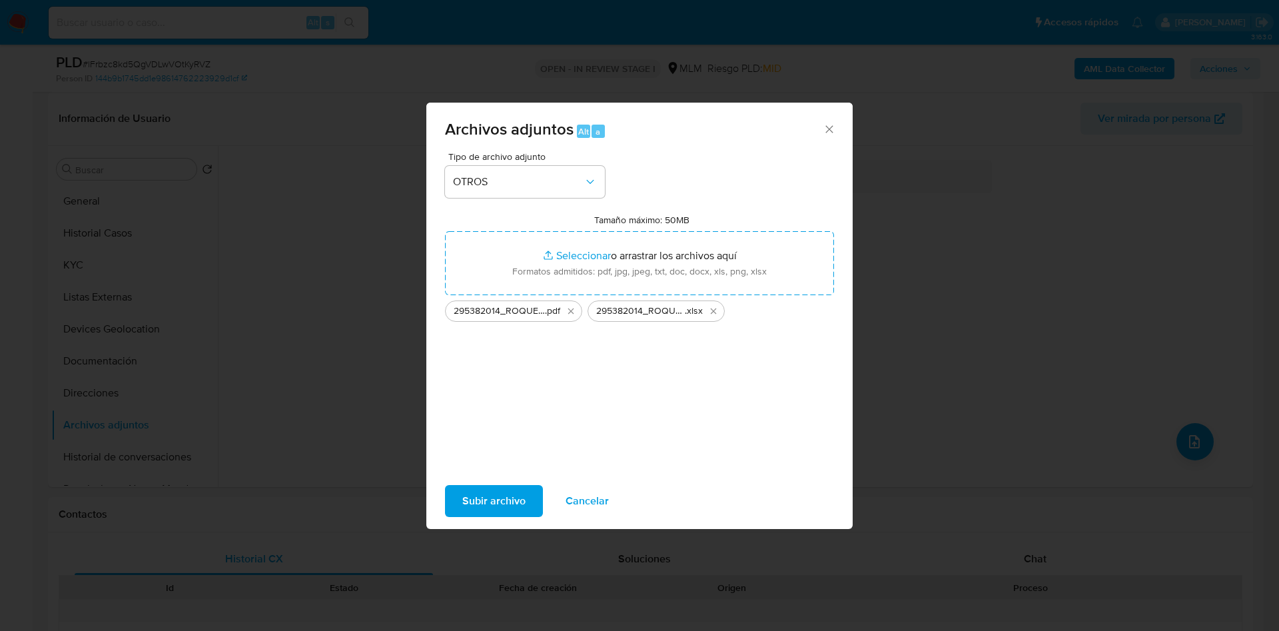
click at [491, 496] on span "Subir archivo" at bounding box center [493, 500] width 63 height 29
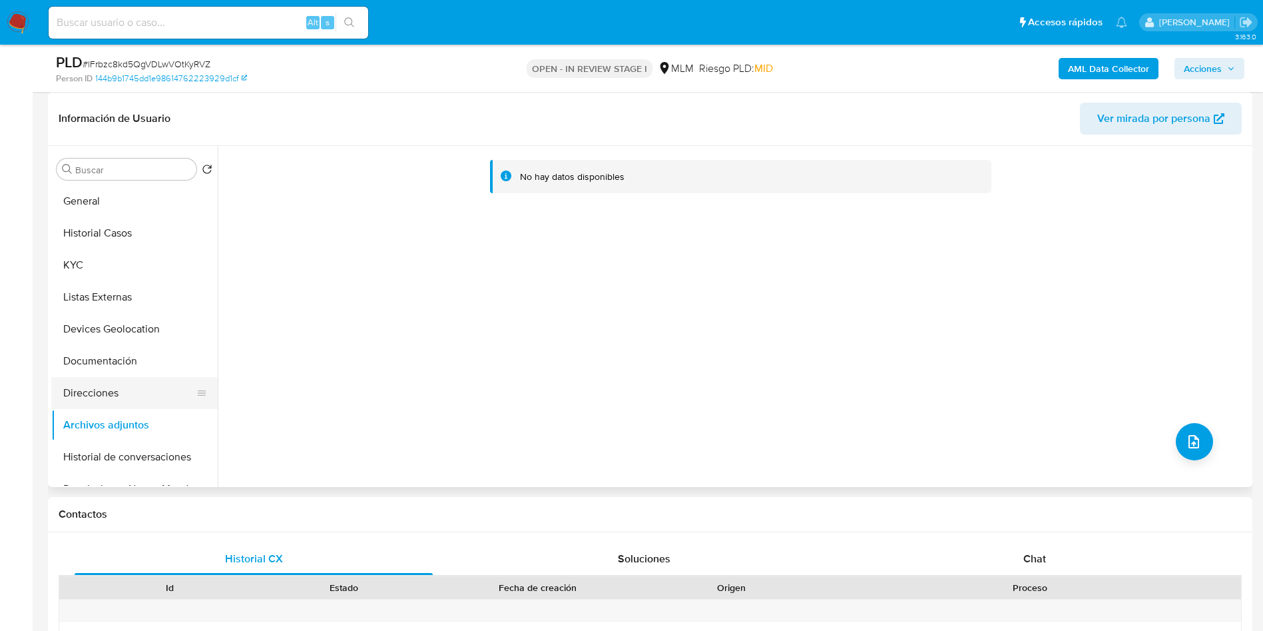
click at [119, 386] on button "Direcciones" at bounding box center [129, 393] width 156 height 32
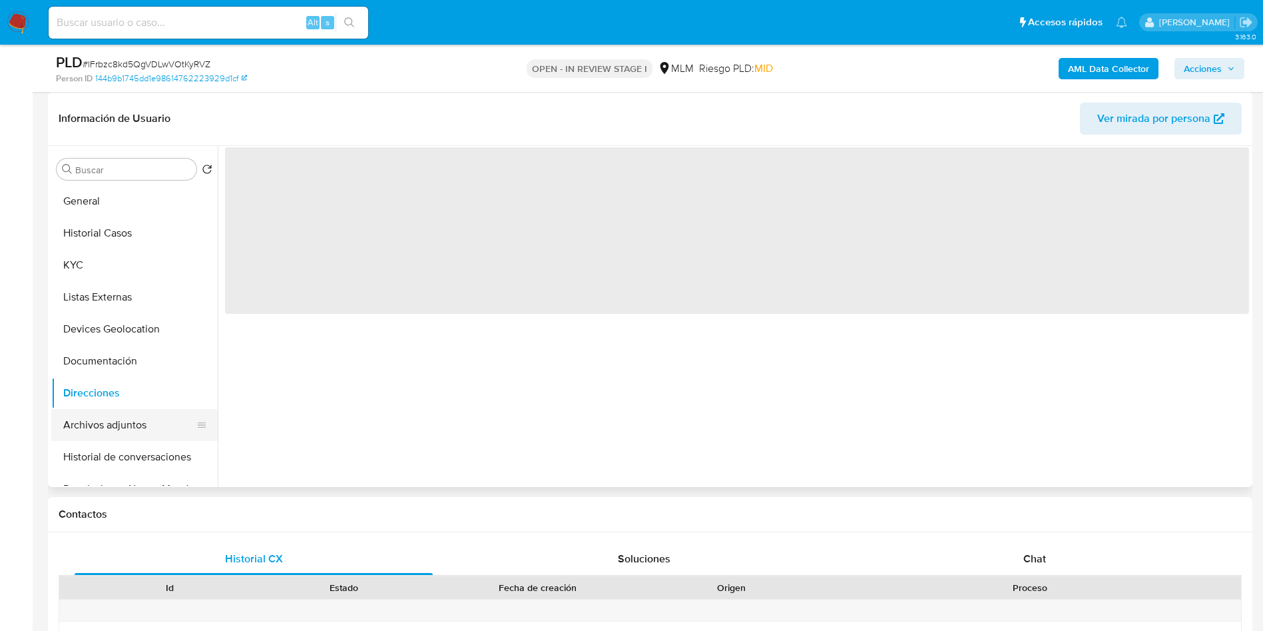
click at [117, 416] on button "Archivos adjuntos" at bounding box center [129, 425] width 156 height 32
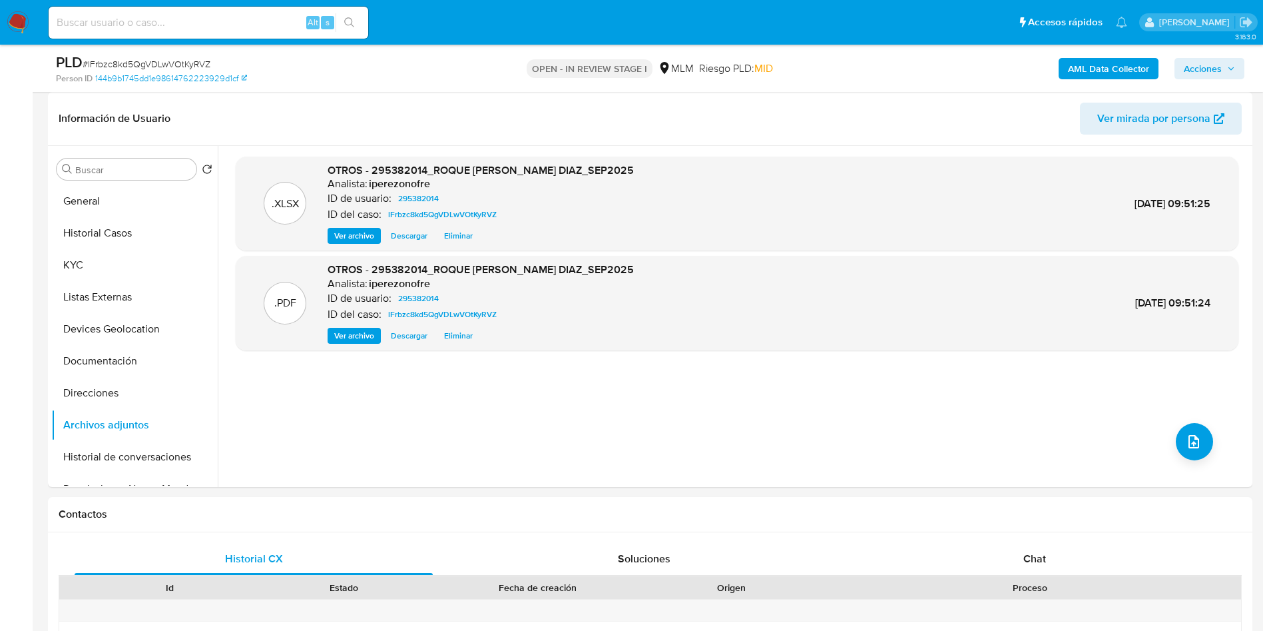
click at [1212, 66] on span "Acciones" at bounding box center [1203, 68] width 38 height 21
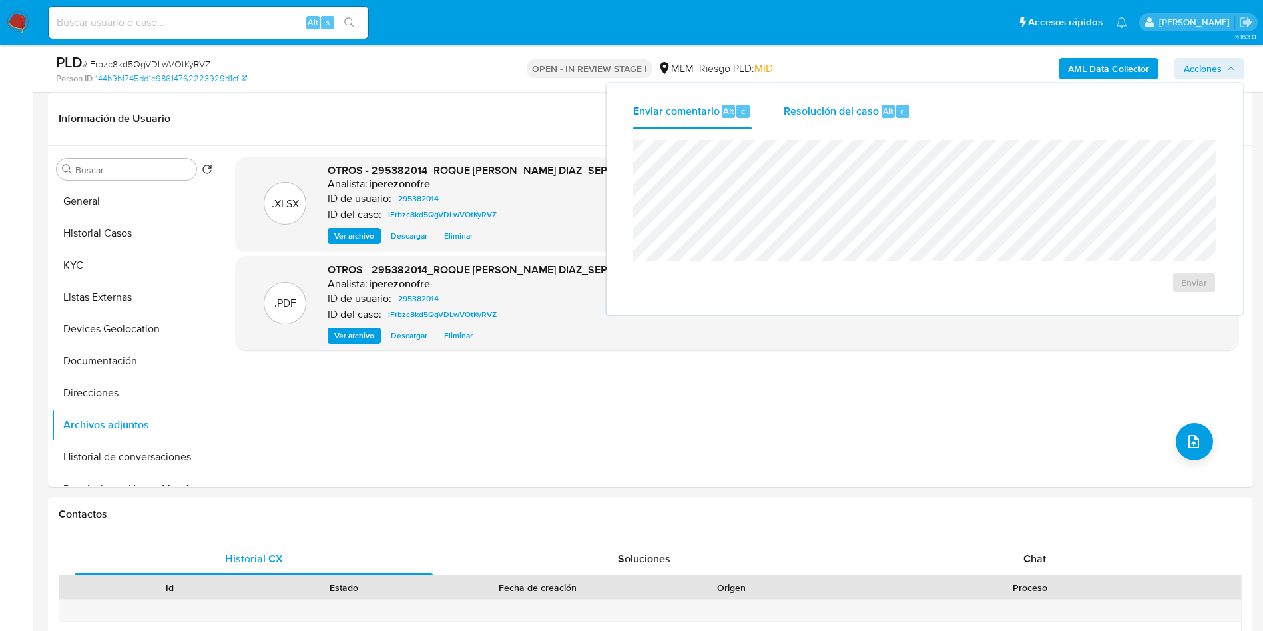
click at [811, 112] on span "Resolución del caso" at bounding box center [831, 110] width 95 height 15
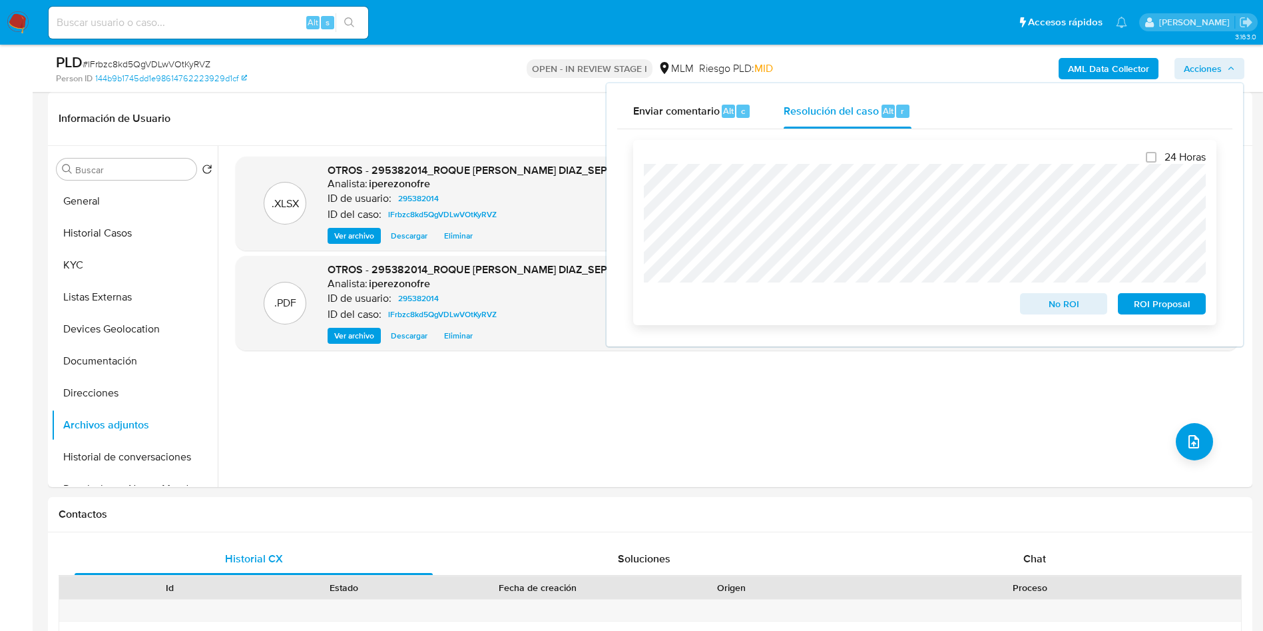
click at [1064, 302] on span "No ROI" at bounding box center [1064, 303] width 69 height 19
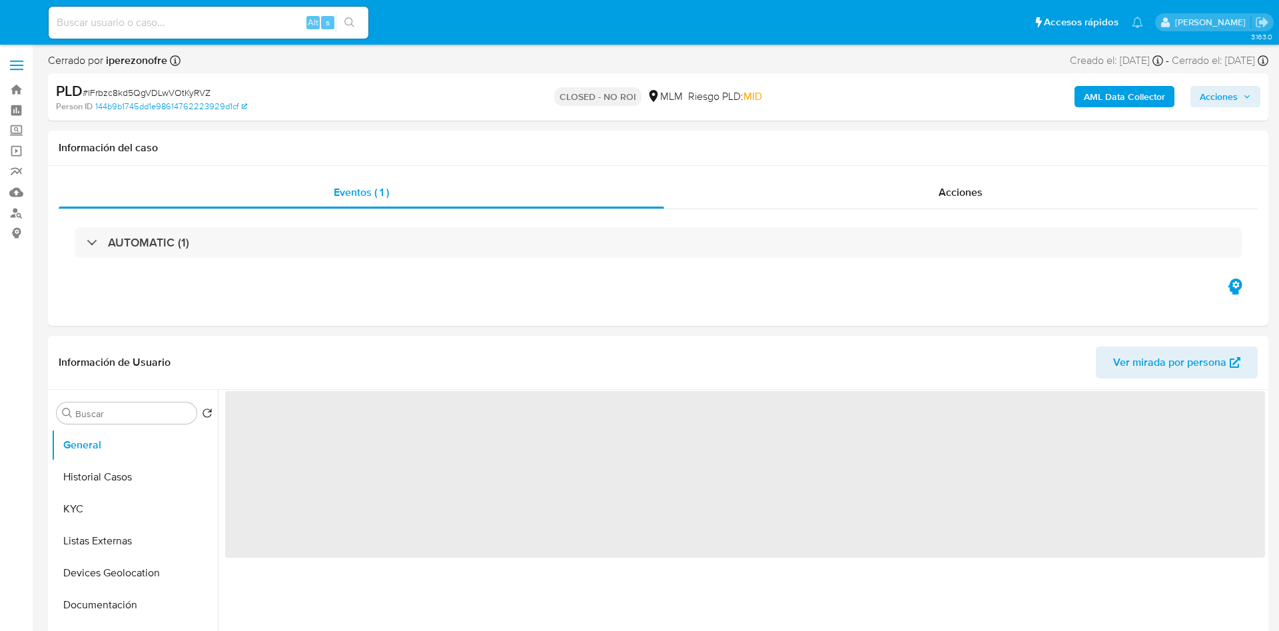
select select "10"
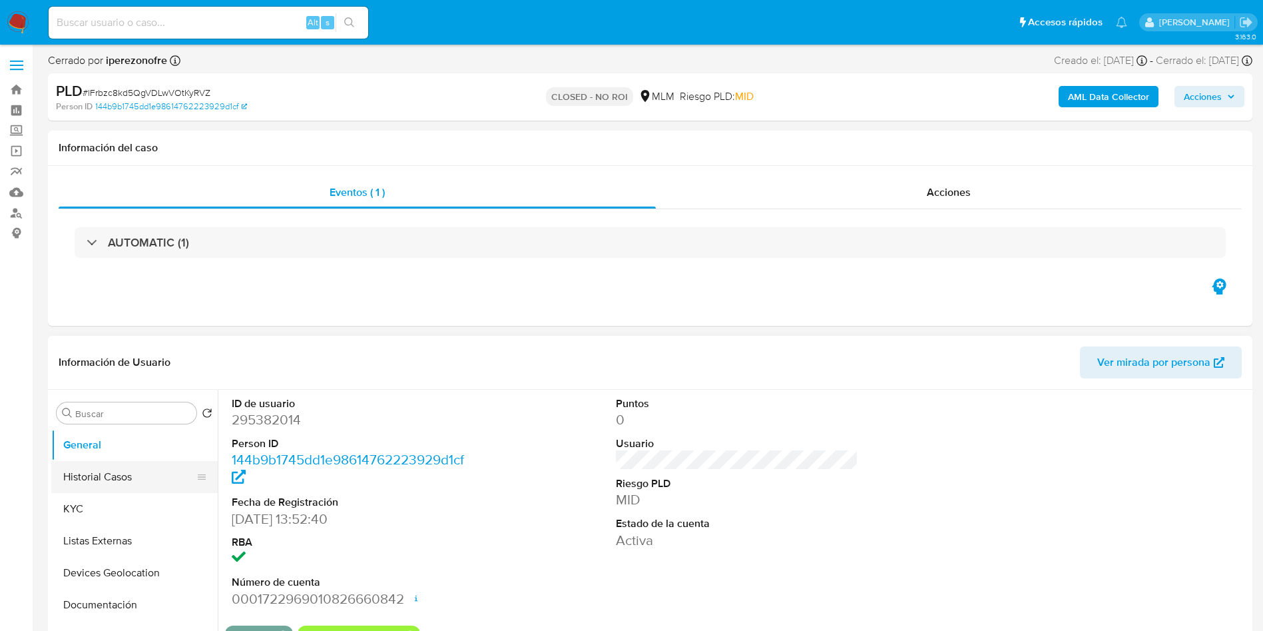
click at [88, 475] on button "Historial Casos" at bounding box center [129, 477] width 156 height 32
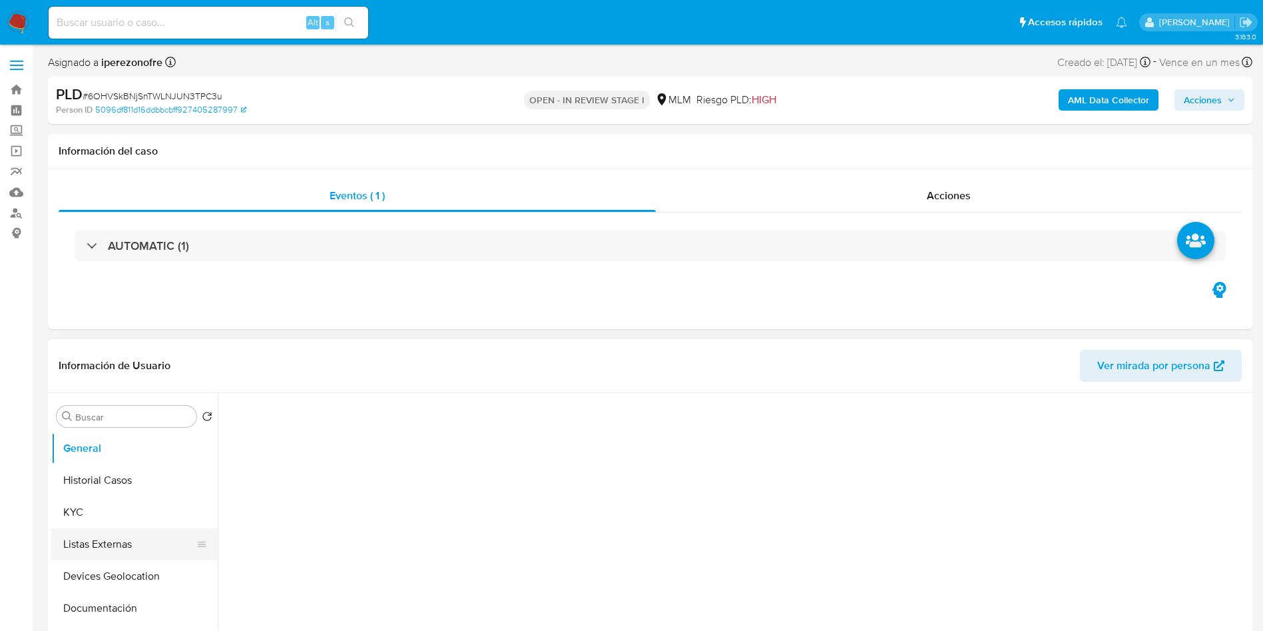
select select "10"
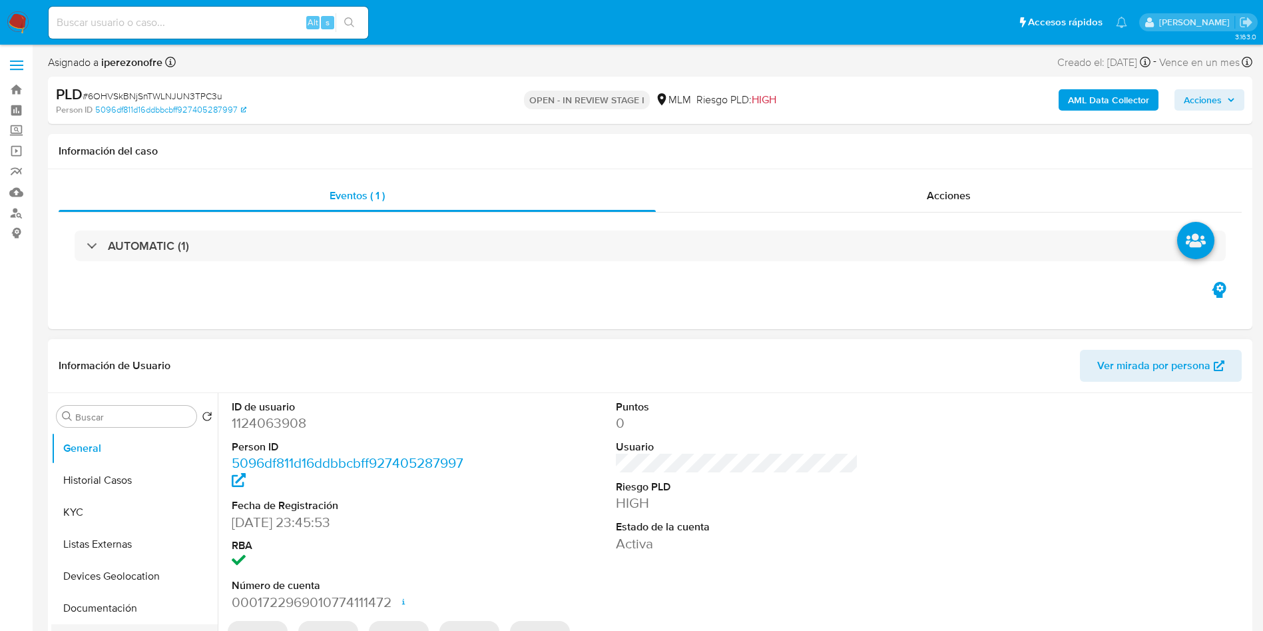
scroll to position [100, 0]
click at [97, 568] on button "Archivos adjuntos" at bounding box center [129, 572] width 156 height 32
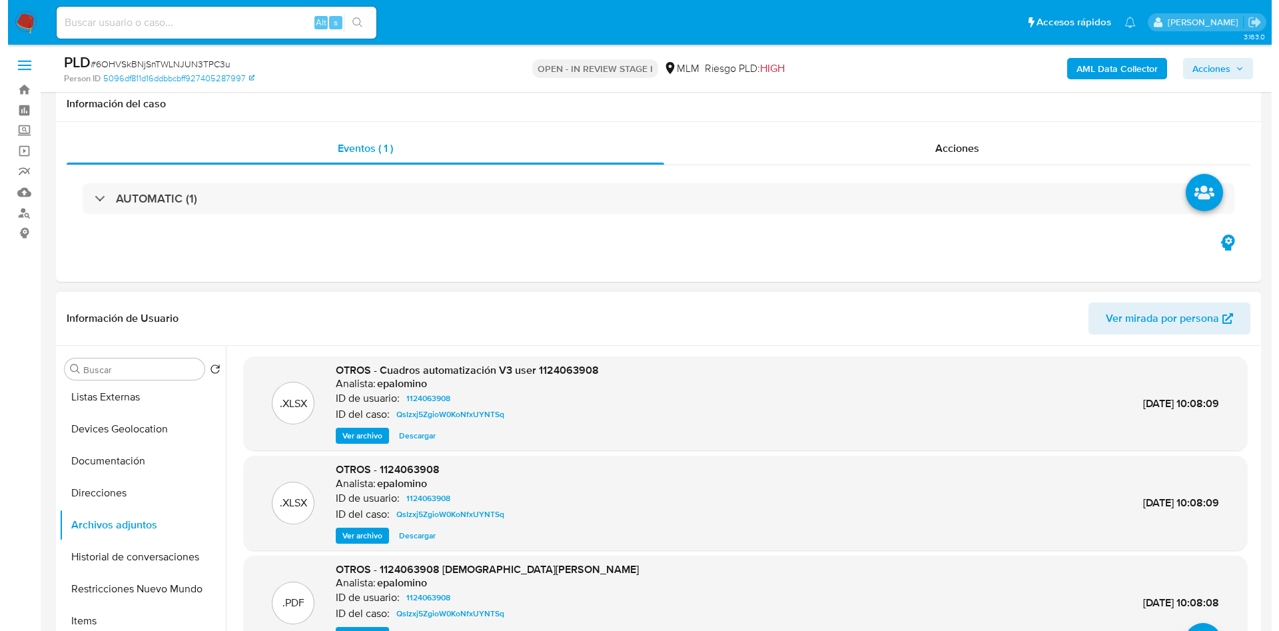
scroll to position [400, 0]
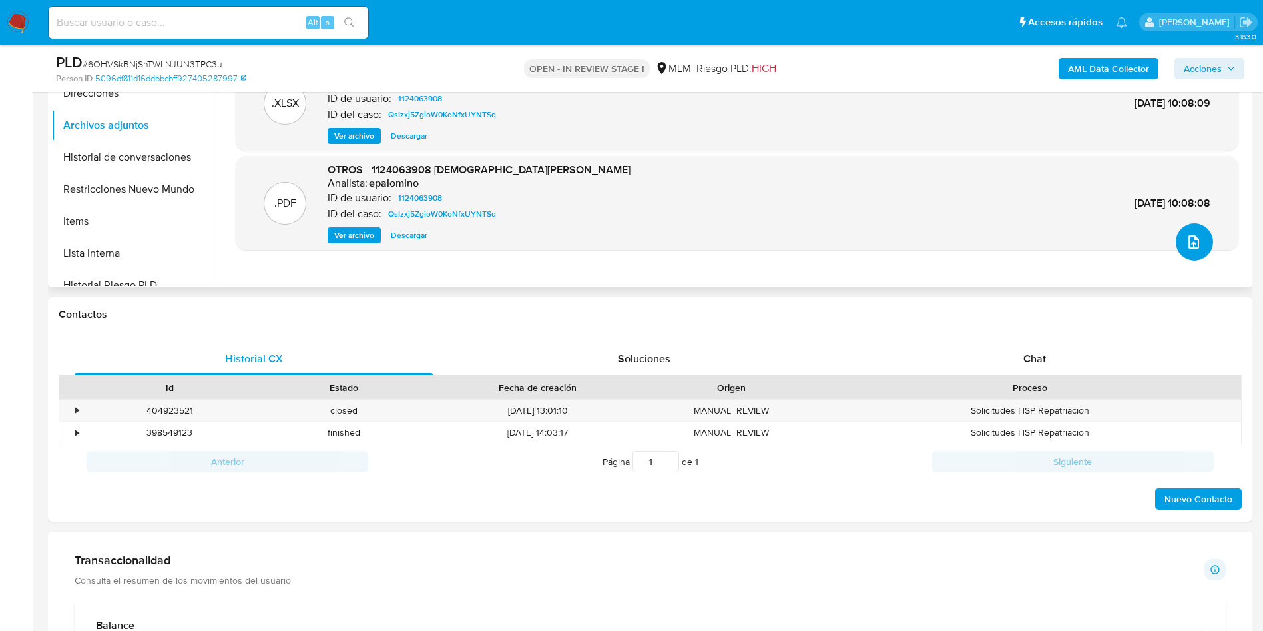
click at [1185, 232] on button "upload-file" at bounding box center [1194, 241] width 37 height 37
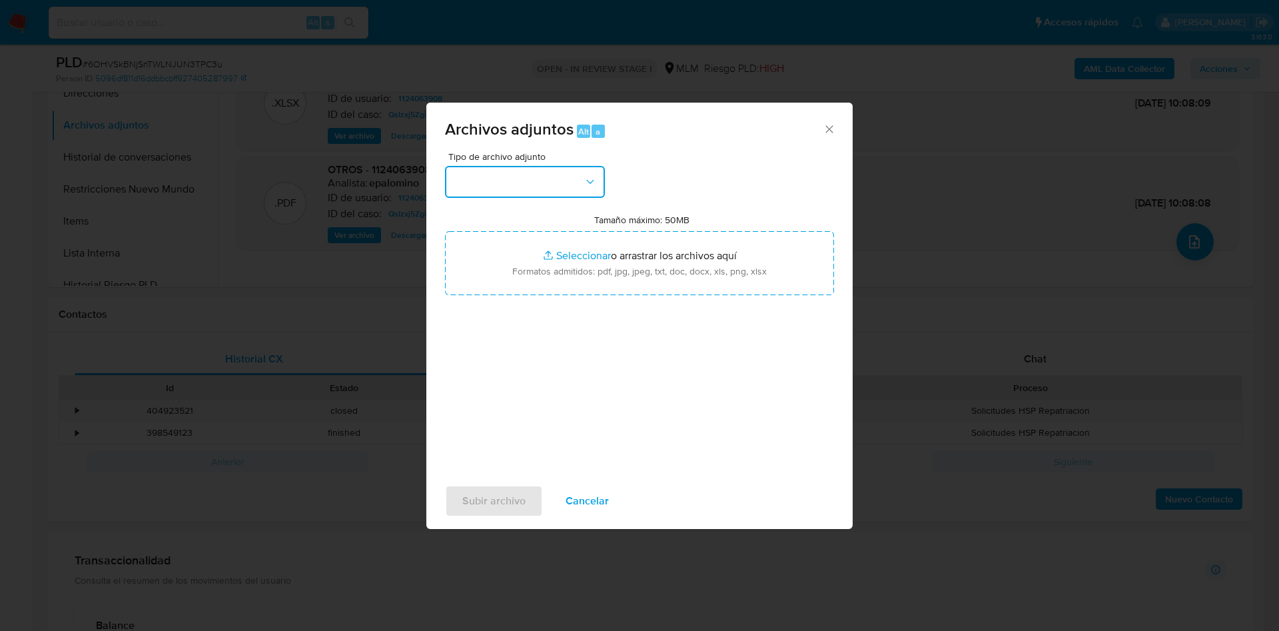
click at [571, 180] on button "button" at bounding box center [525, 182] width 160 height 32
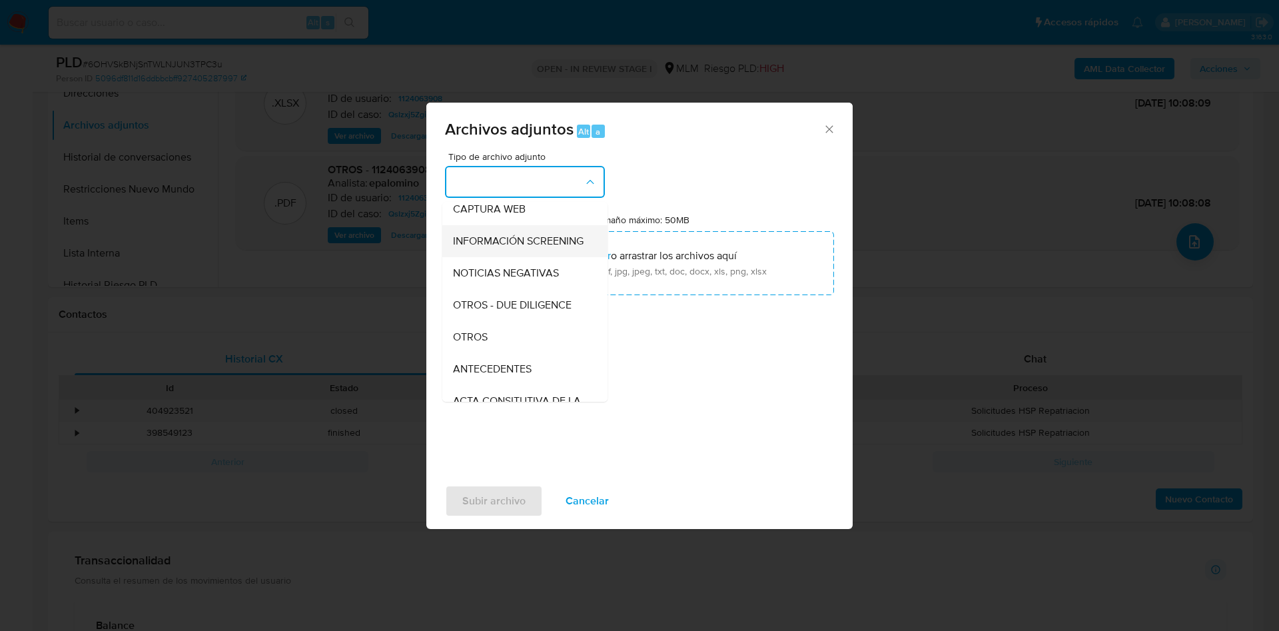
scroll to position [200, 0]
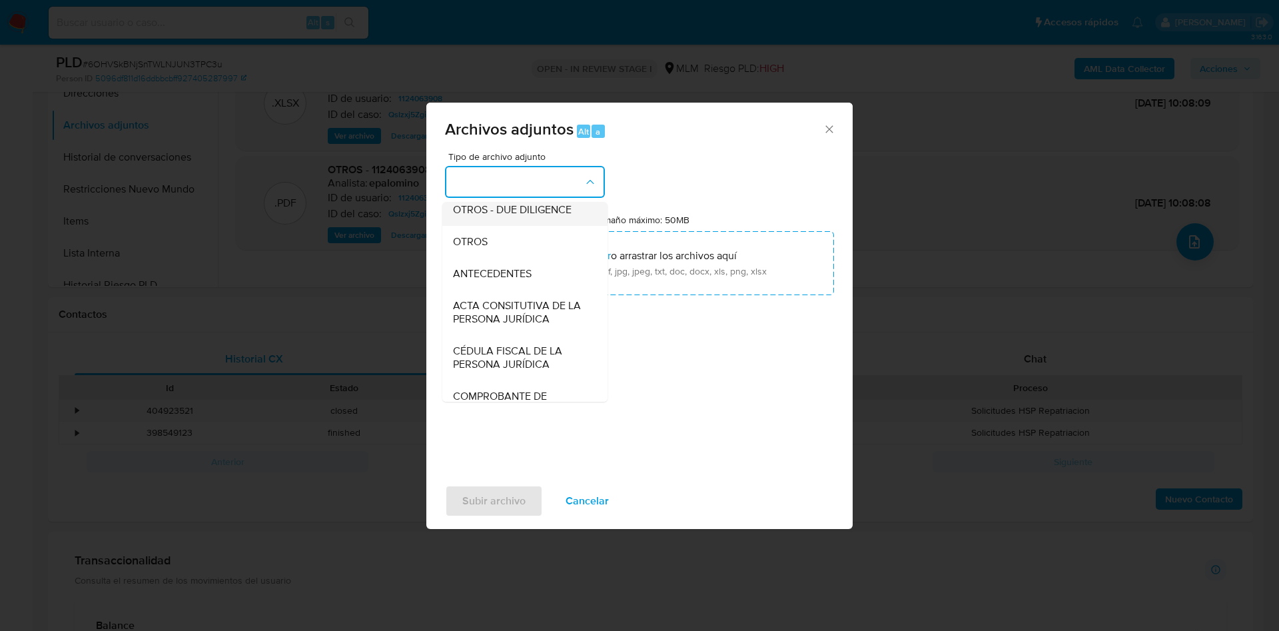
click at [483, 226] on div "OTROS - DUE DILIGENCE" at bounding box center [521, 210] width 136 height 32
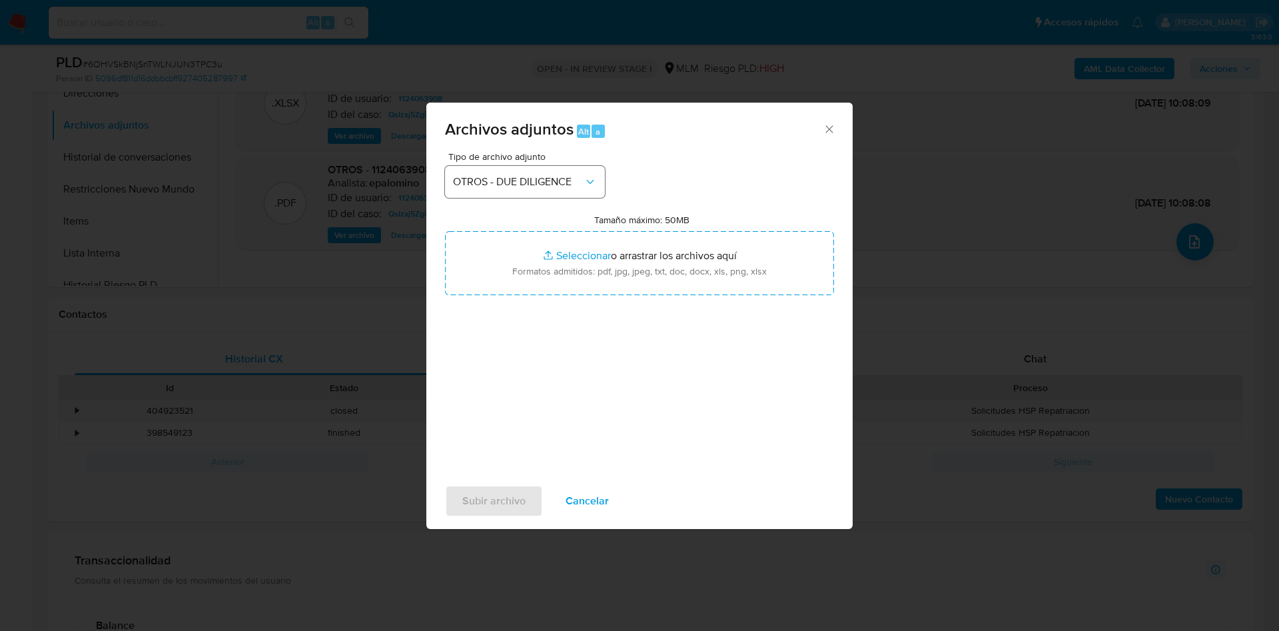
click at [568, 164] on div "Tipo de archivo adjunto OTROS - DUE DILIGENCE" at bounding box center [525, 175] width 160 height 46
click at [534, 178] on span "OTROS - DUE DILIGENCE" at bounding box center [518, 181] width 131 height 13
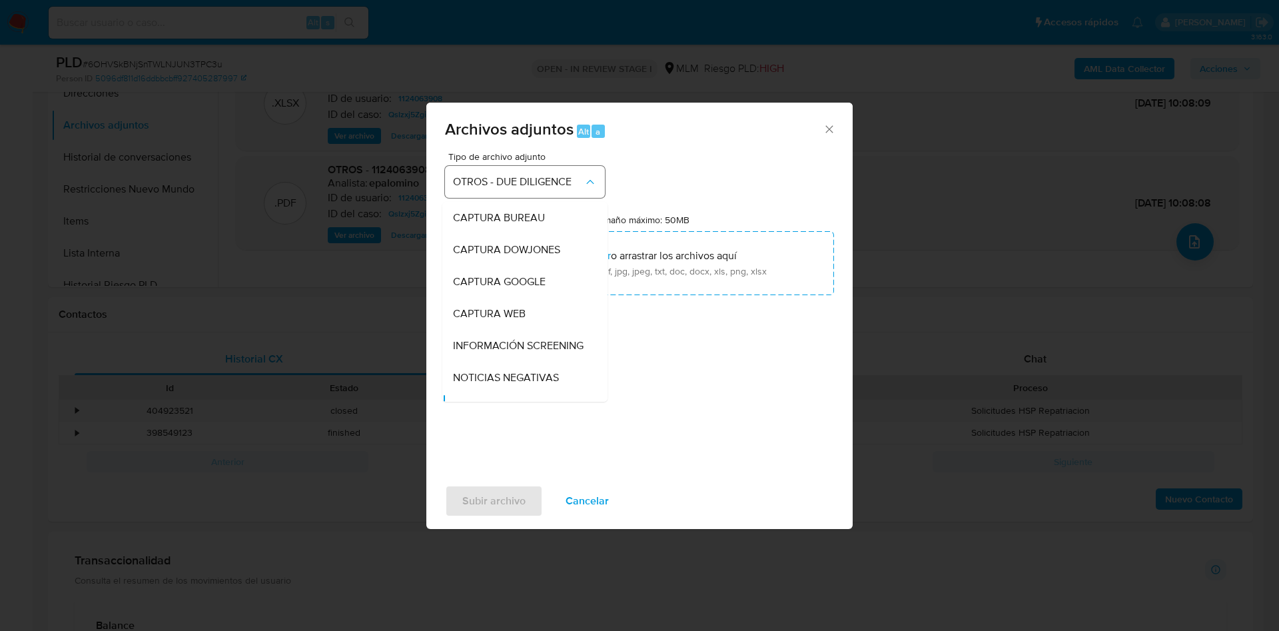
scroll to position [128, 0]
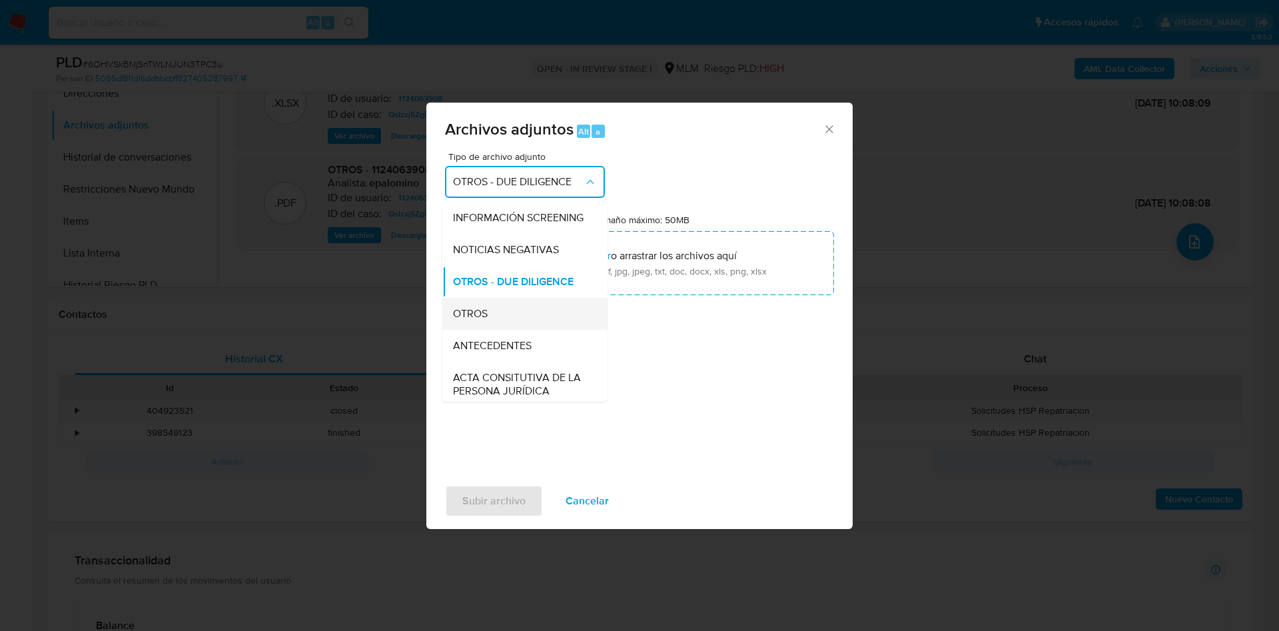
click at [471, 320] on span "OTROS" at bounding box center [470, 313] width 35 height 13
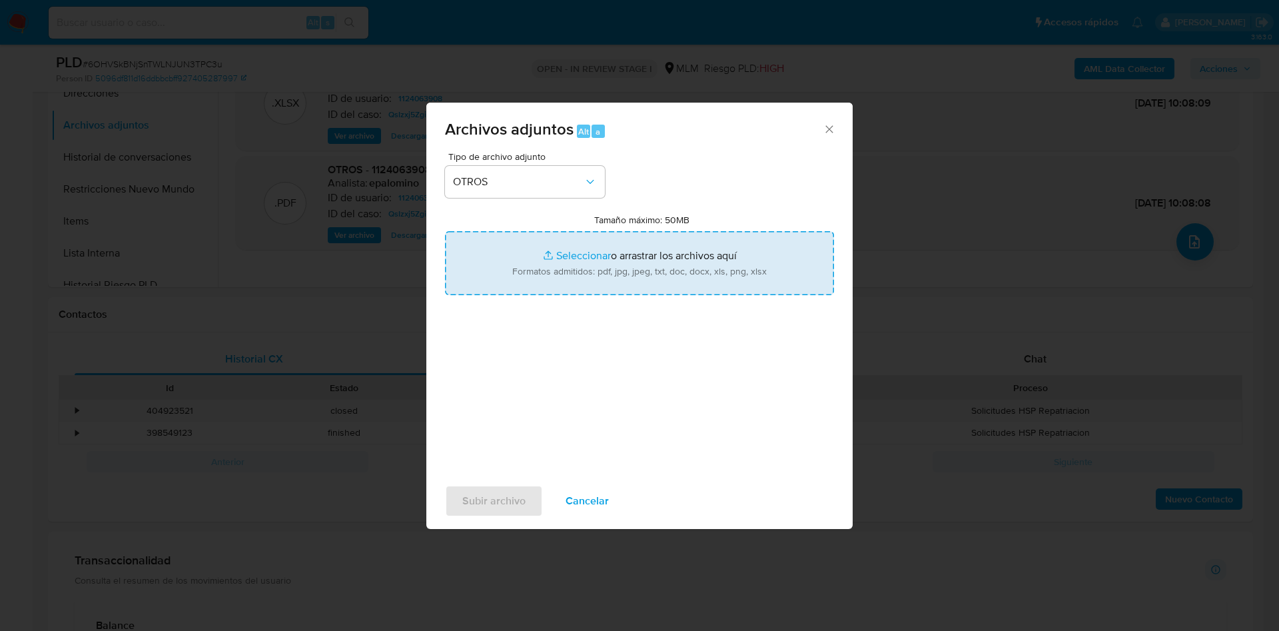
click at [731, 286] on input "Tamaño máximo: 50MB Seleccionar archivos" at bounding box center [639, 263] width 389 height 64
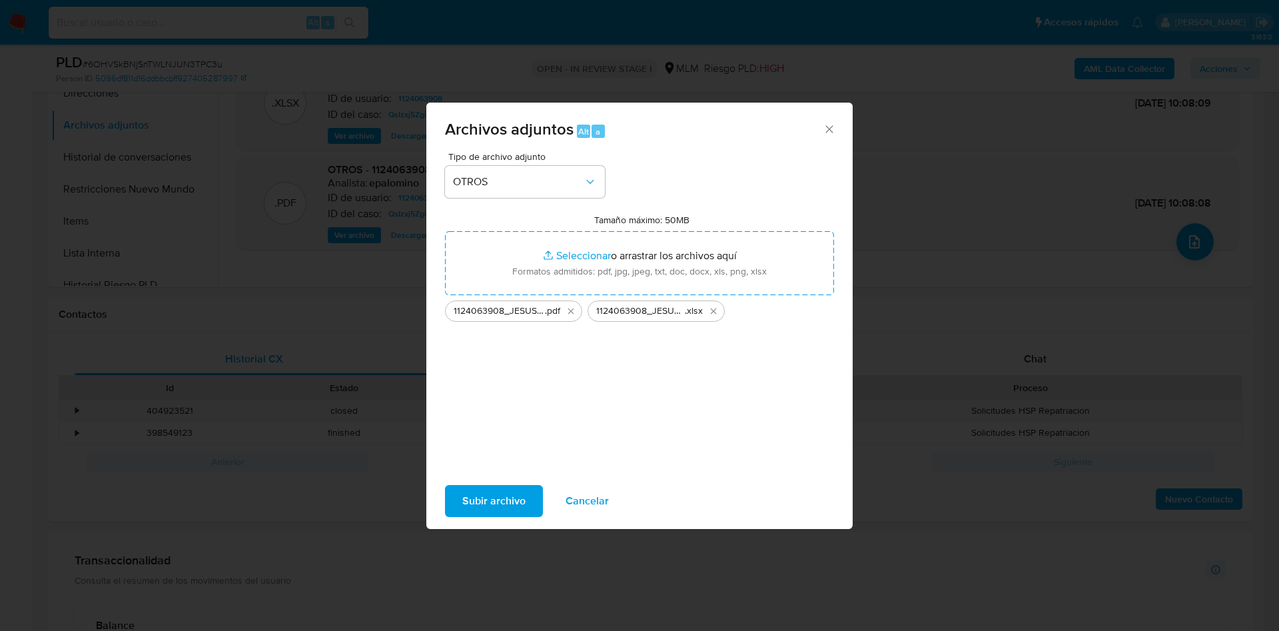
click at [689, 366] on div "Tipo de archivo adjunto OTROS Tamaño máximo: 50MB Seleccionar archivos Seleccio…" at bounding box center [639, 309] width 389 height 314
click at [711, 306] on icon "Eliminar 1124063908_JESUS ISAUL ROJAS OLETA_SEP2025.xlsx" at bounding box center [713, 311] width 11 height 11
click at [484, 493] on span "Subir archivo" at bounding box center [493, 500] width 63 height 29
click at [482, 508] on span "Subir archivo" at bounding box center [493, 500] width 63 height 29
